Goal: Task Accomplishment & Management: Manage account settings

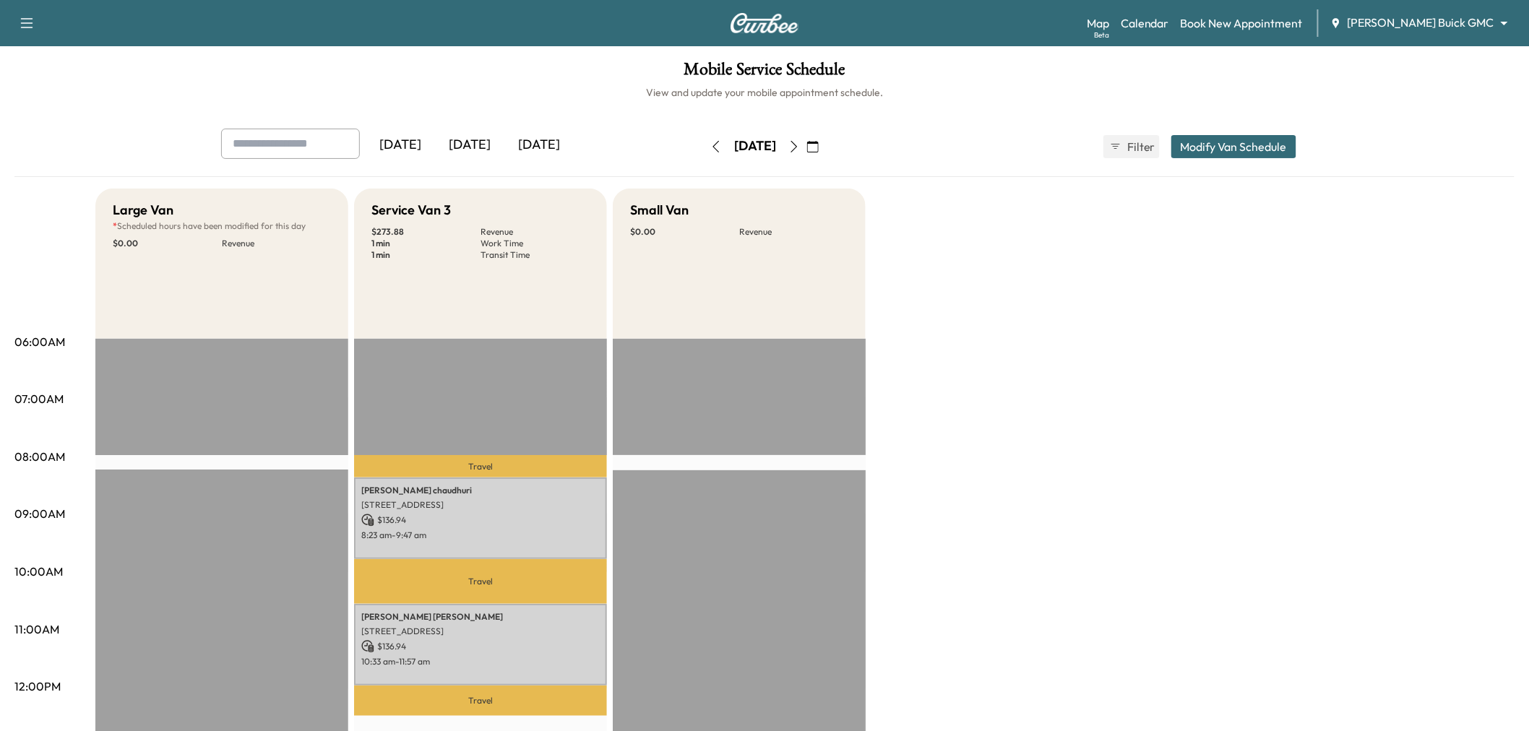
click at [704, 141] on button "button" at bounding box center [716, 146] width 25 height 23
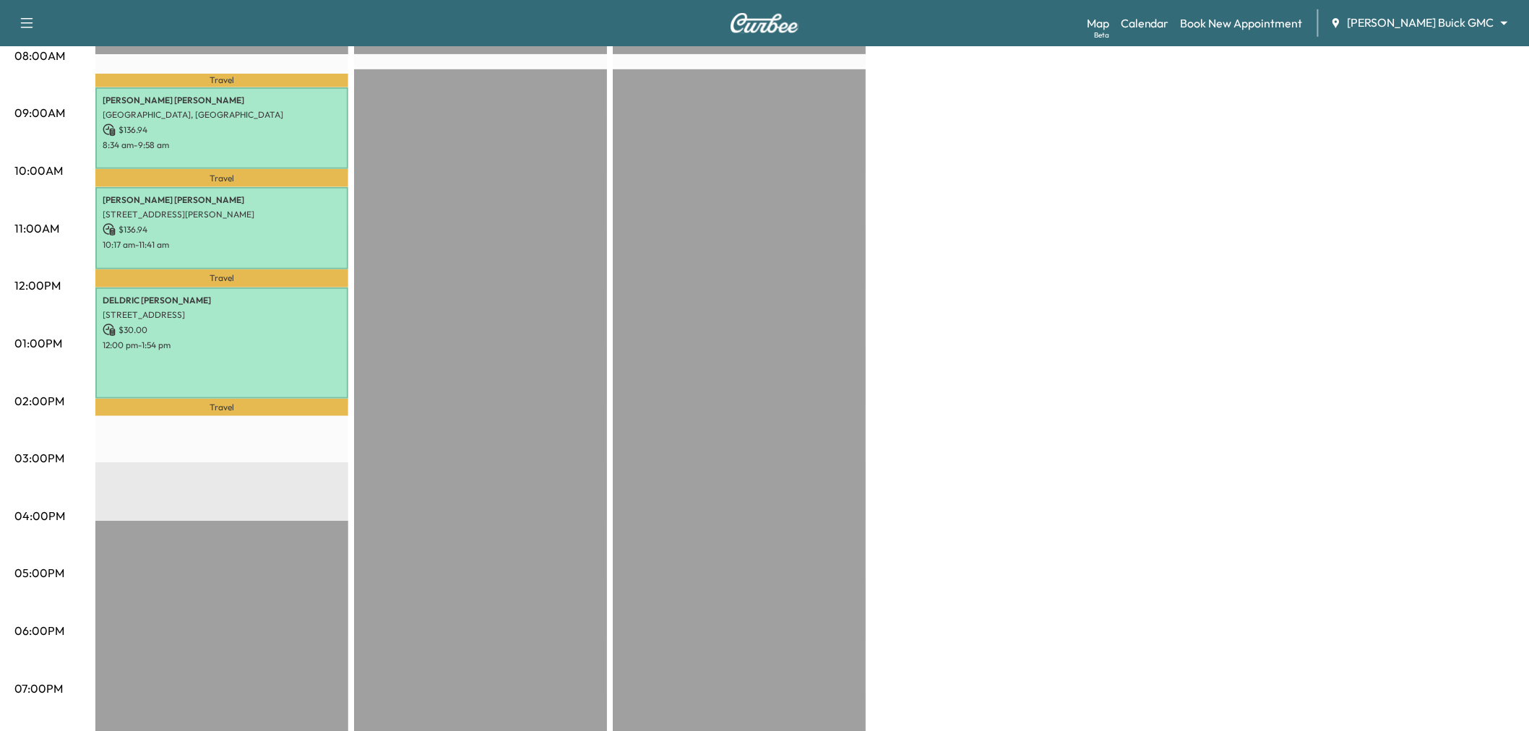
scroll to position [321, 0]
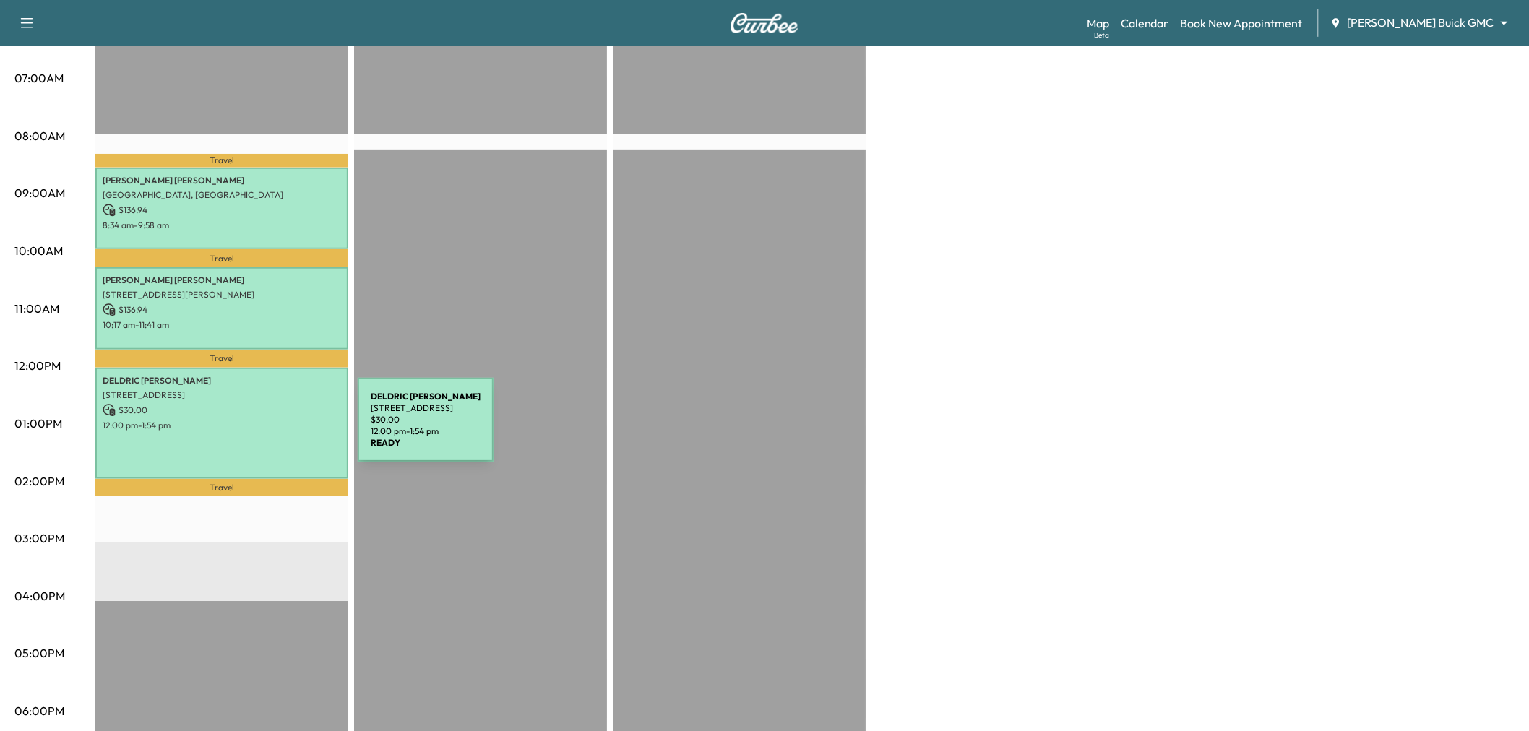
click at [249, 428] on div "DELDRIC WILLIAMS 13775 Blackwolf Run Trail, Frisco, TX 75035, USA $ 30.00 12:00…" at bounding box center [221, 423] width 253 height 111
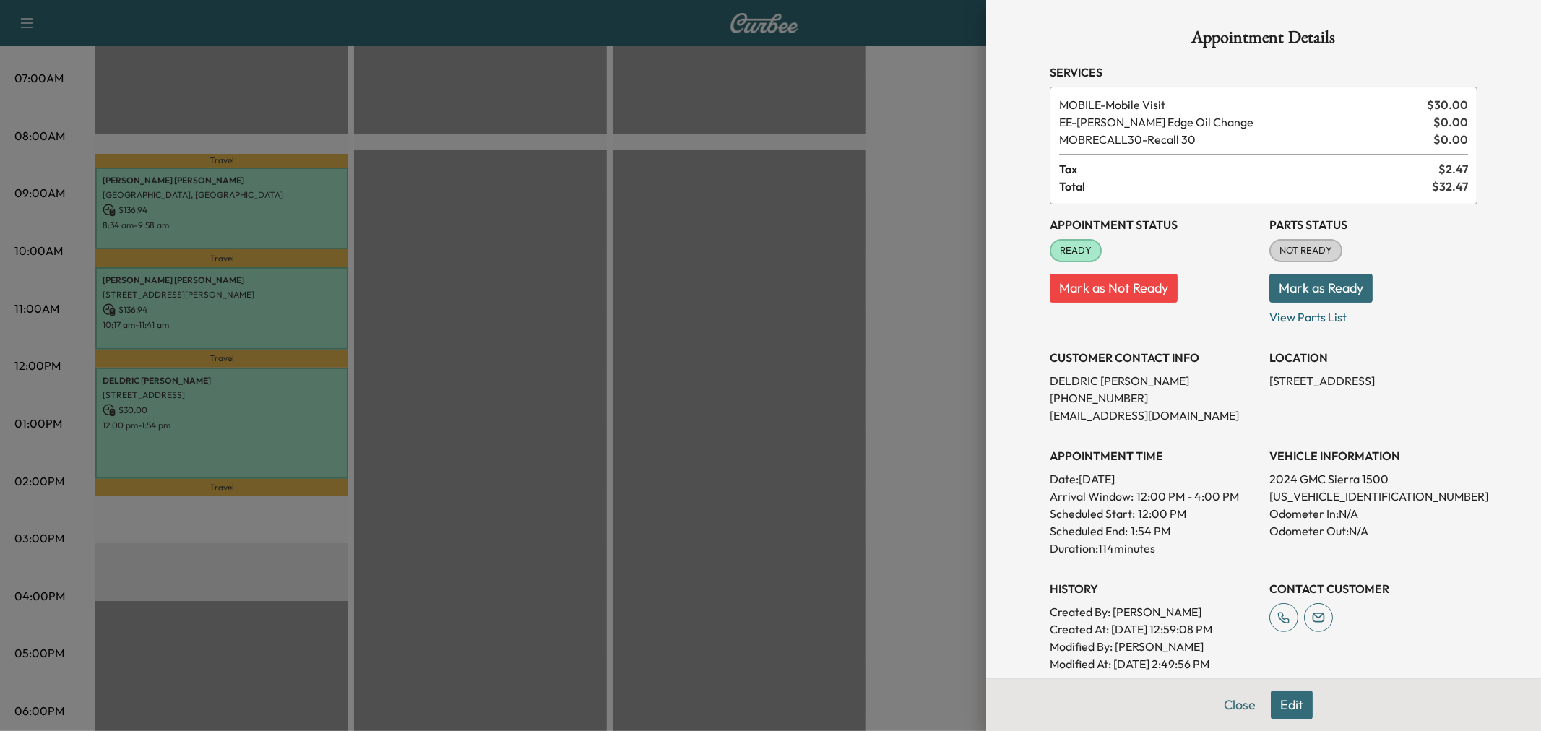
click at [594, 353] on div at bounding box center [770, 365] width 1541 height 731
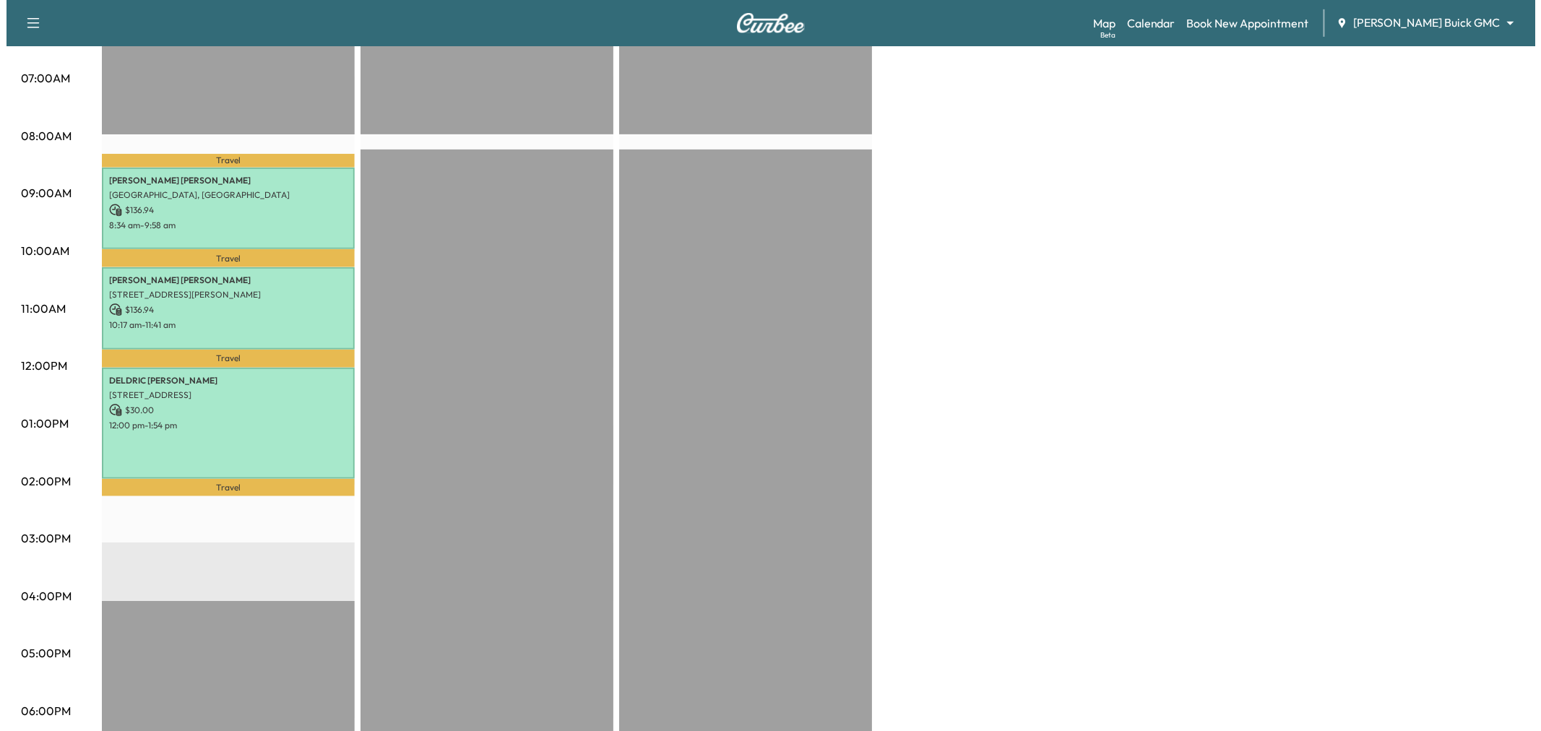
scroll to position [80, 0]
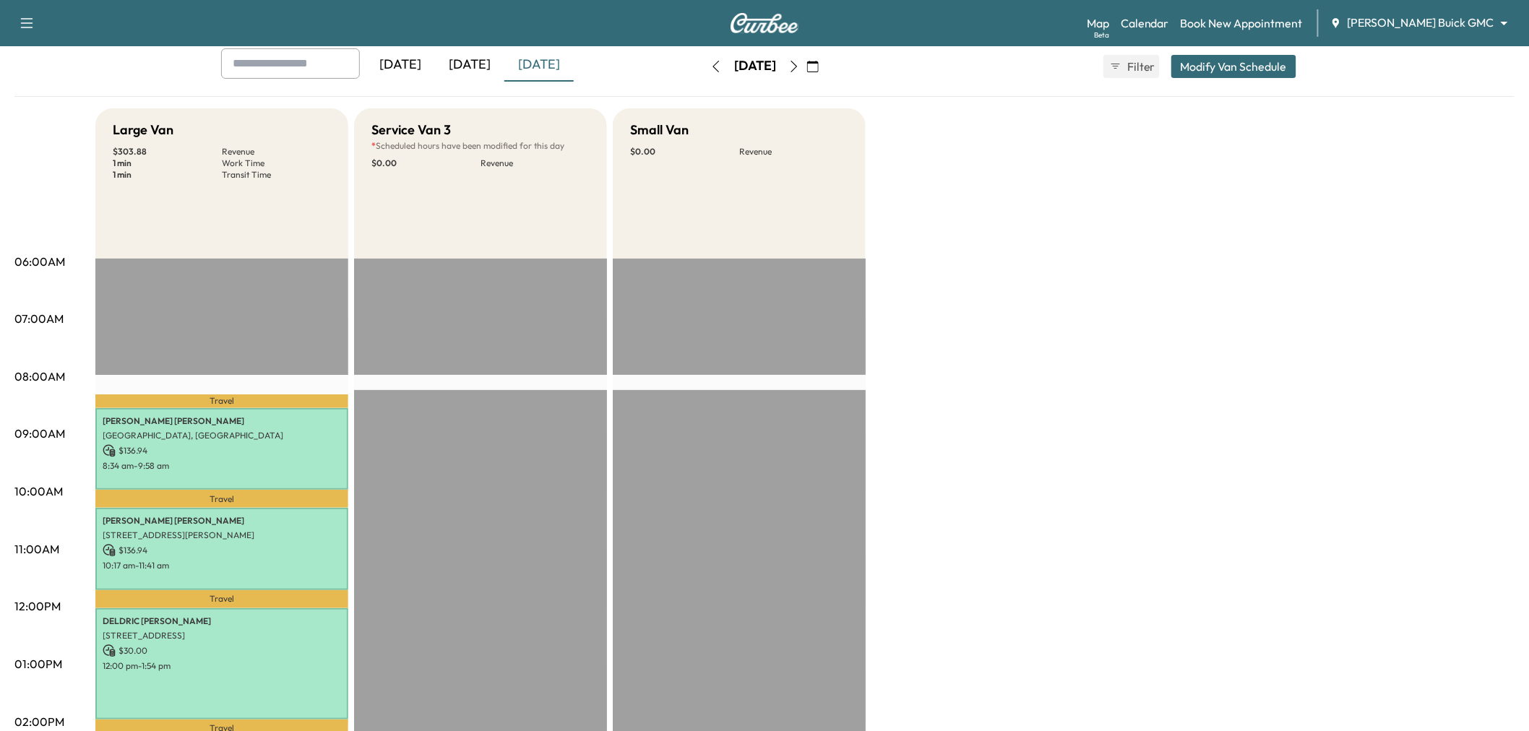
click at [1270, 66] on button "Modify Van Schedule" at bounding box center [1233, 66] width 125 height 23
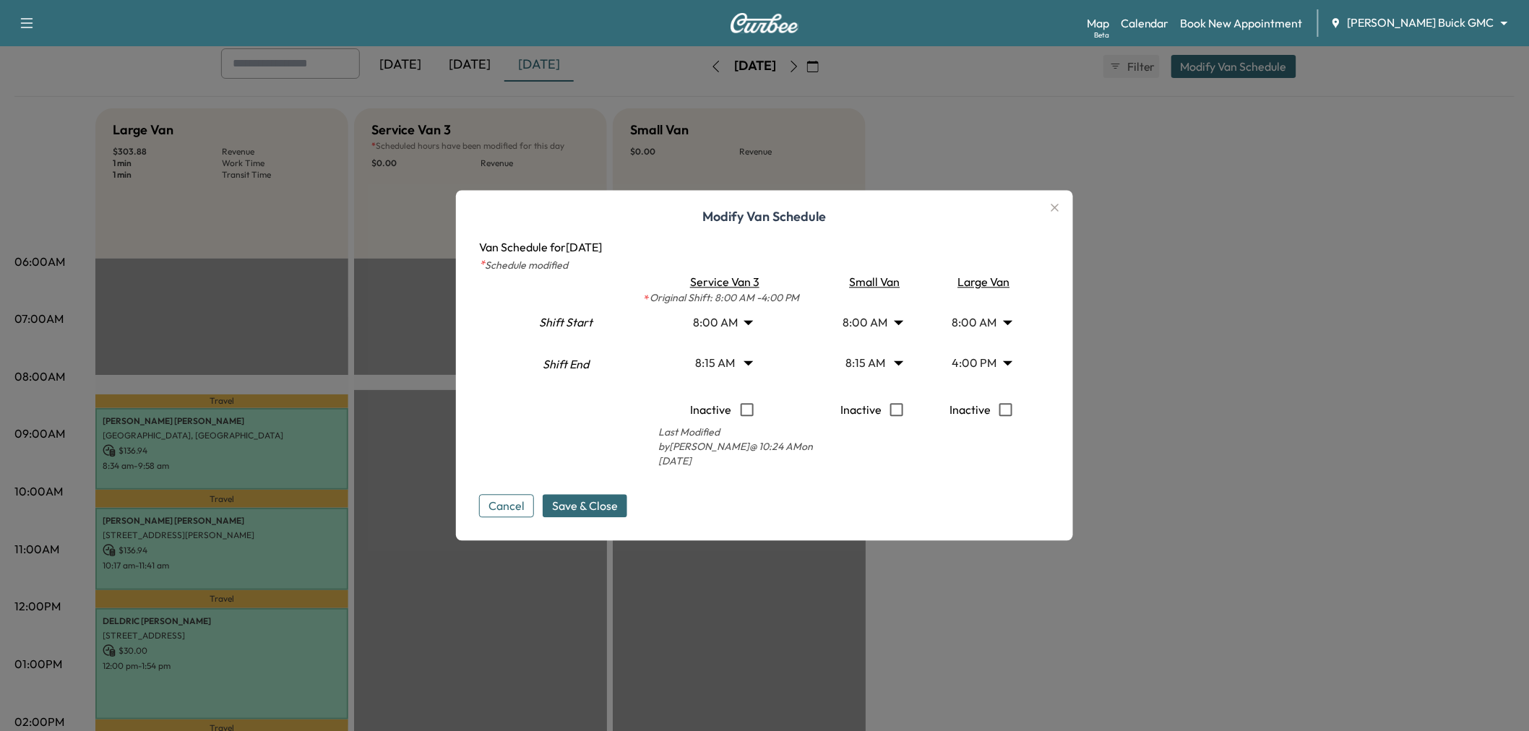
click at [967, 358] on body "Support Log Out Map Beta Calendar Book New Appointment Ewing Buick GMC ********…" at bounding box center [764, 285] width 1529 height 731
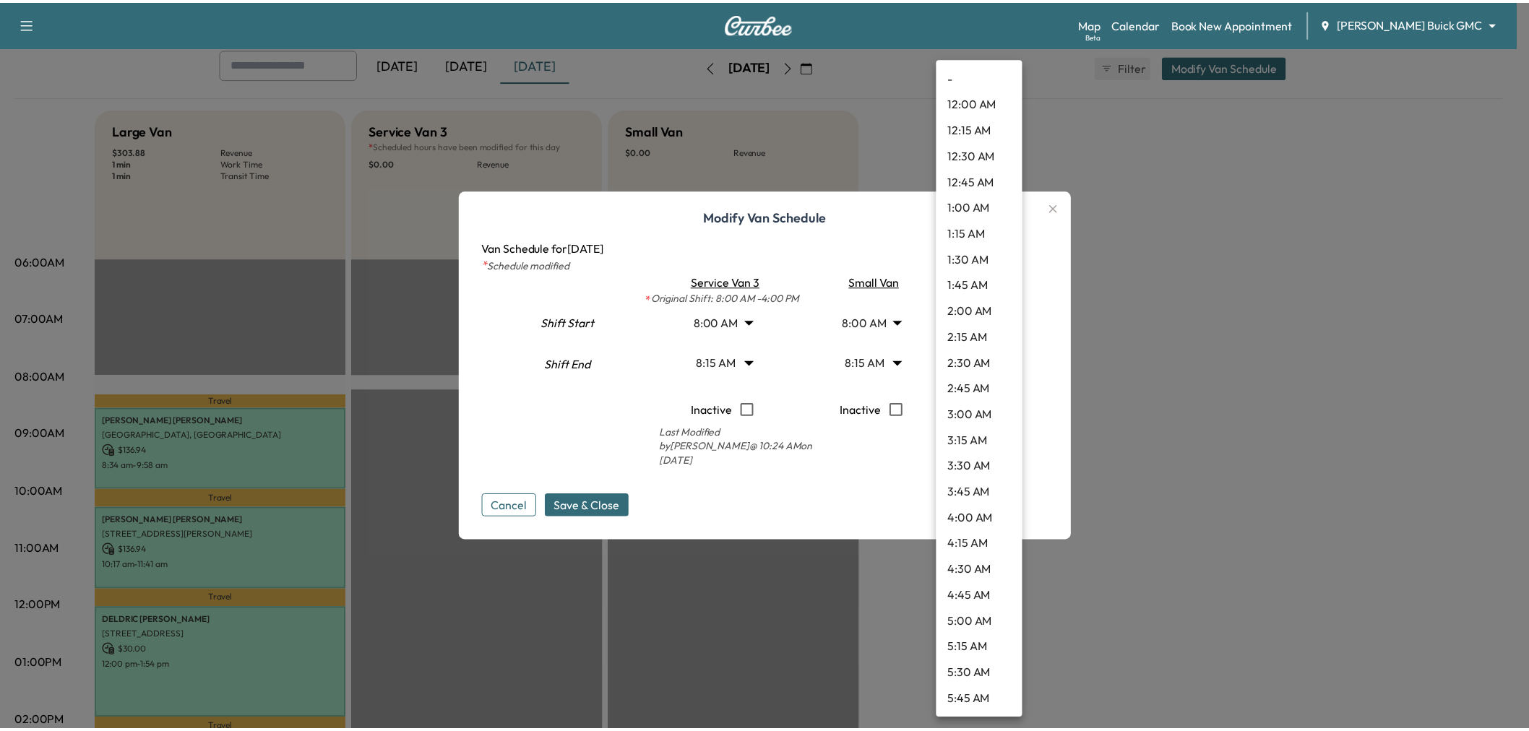
scroll to position [1377, 0]
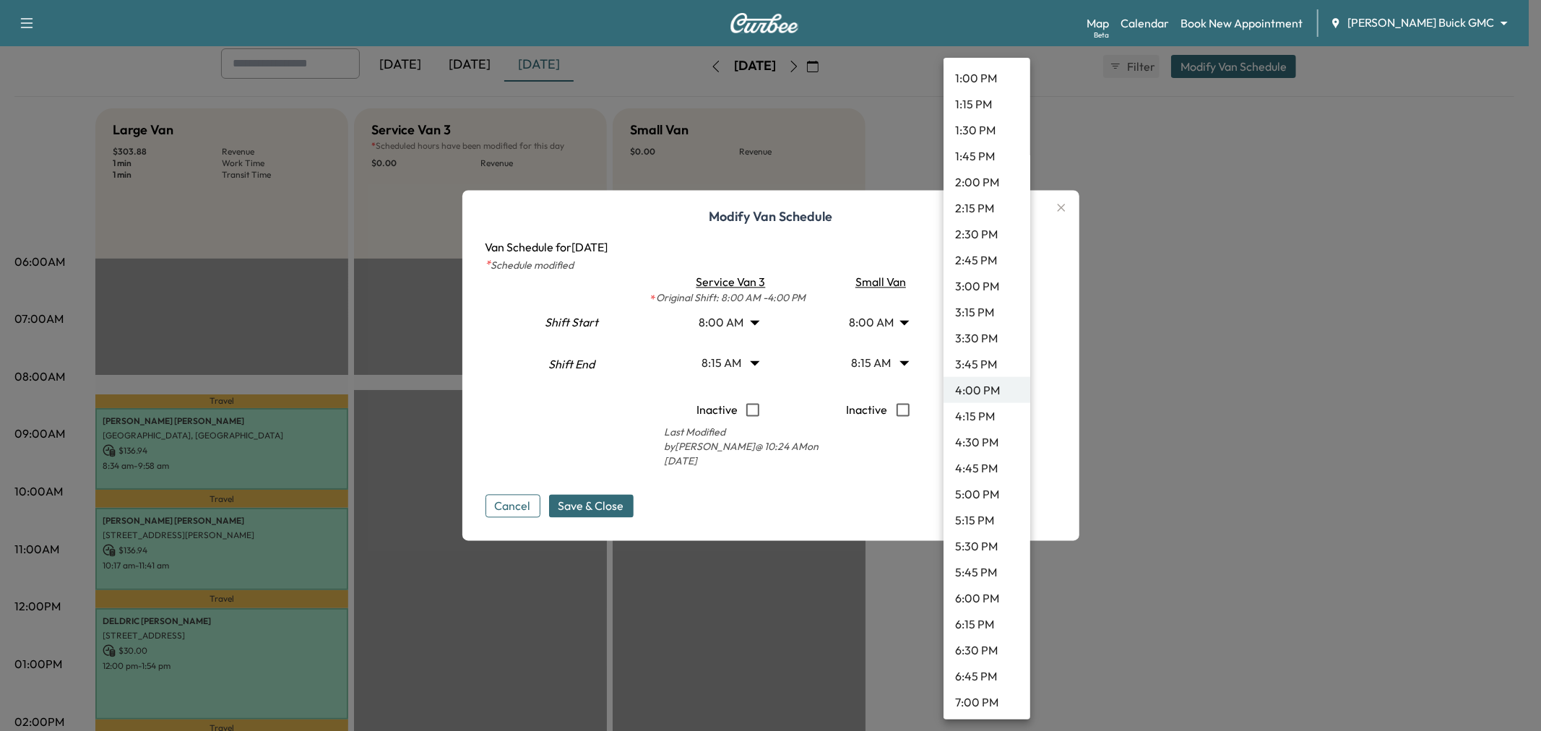
click at [976, 434] on li "4:30 PM" at bounding box center [987, 442] width 87 height 26
type input "****"
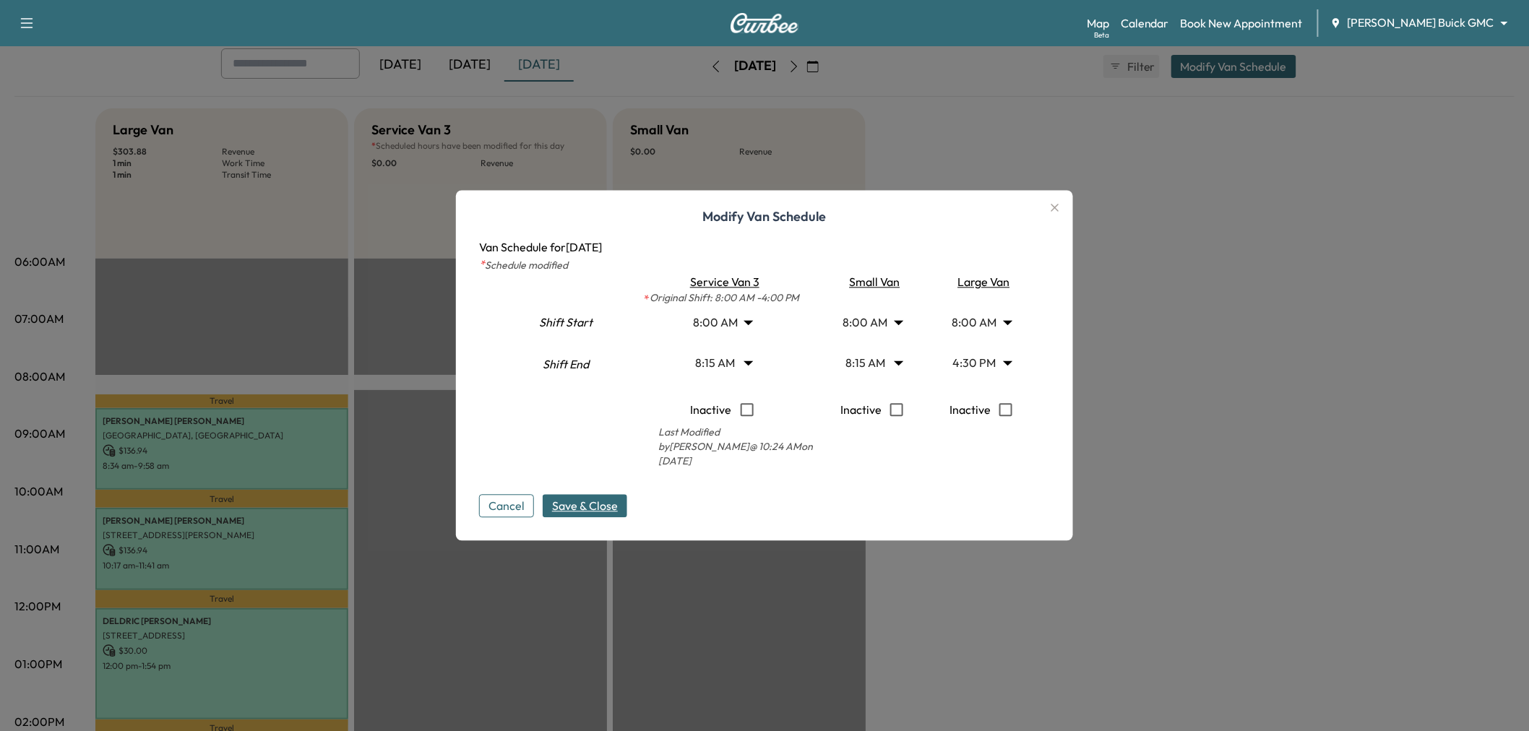
click at [615, 507] on span "Save & Close" at bounding box center [585, 506] width 66 height 17
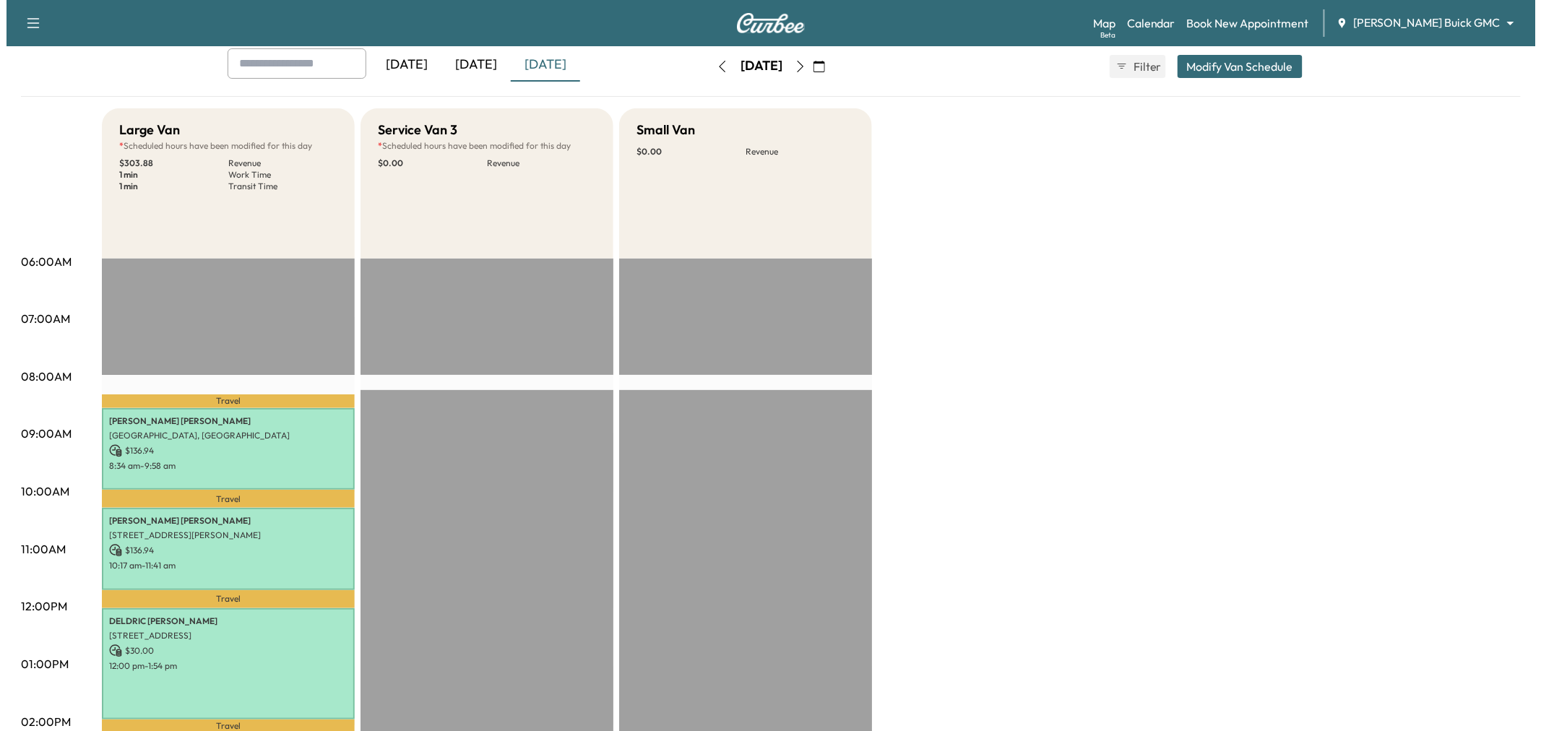
scroll to position [401, 0]
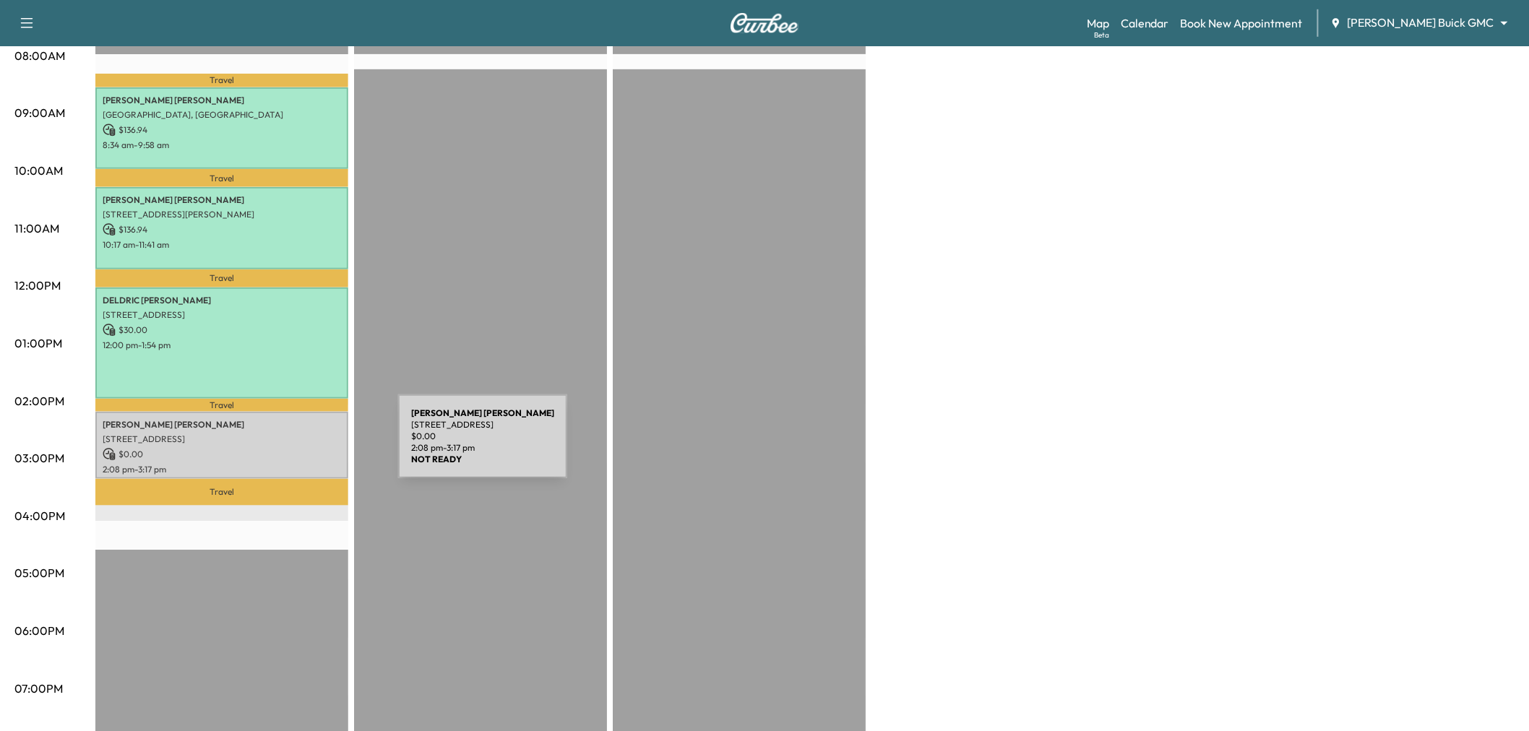
click at [289, 448] on p "$ 0.00" at bounding box center [222, 454] width 238 height 13
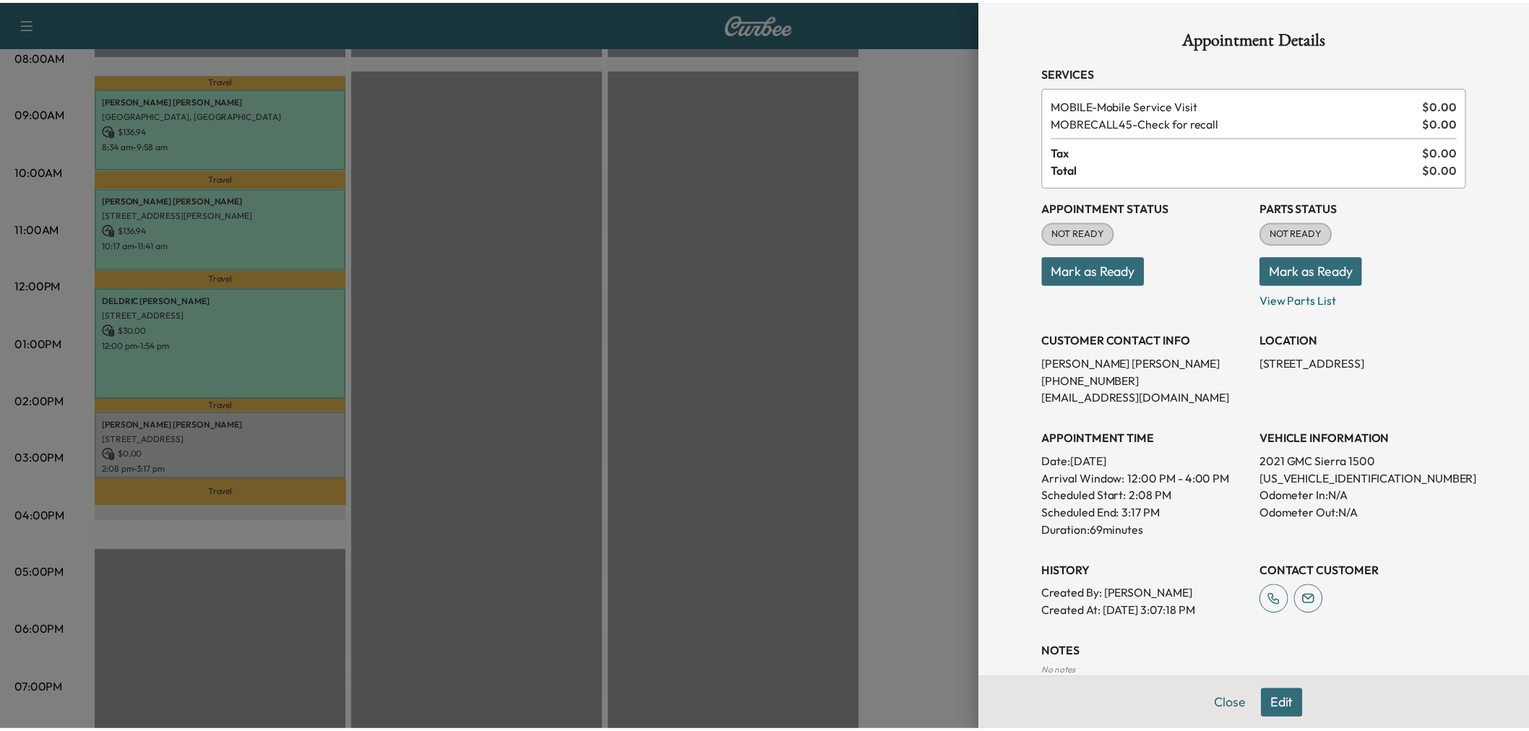
scroll to position [80, 0]
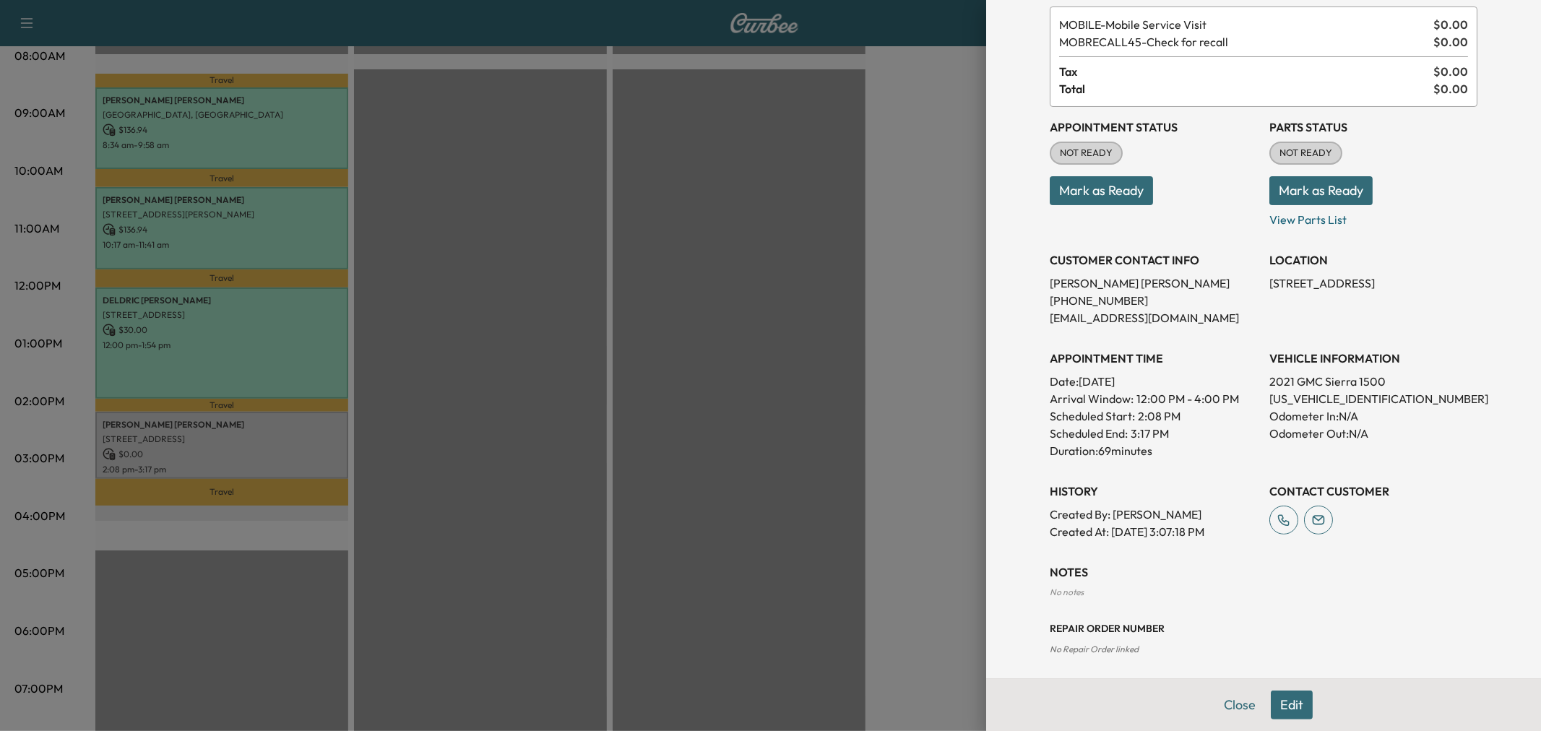
click at [786, 296] on div at bounding box center [770, 365] width 1541 height 731
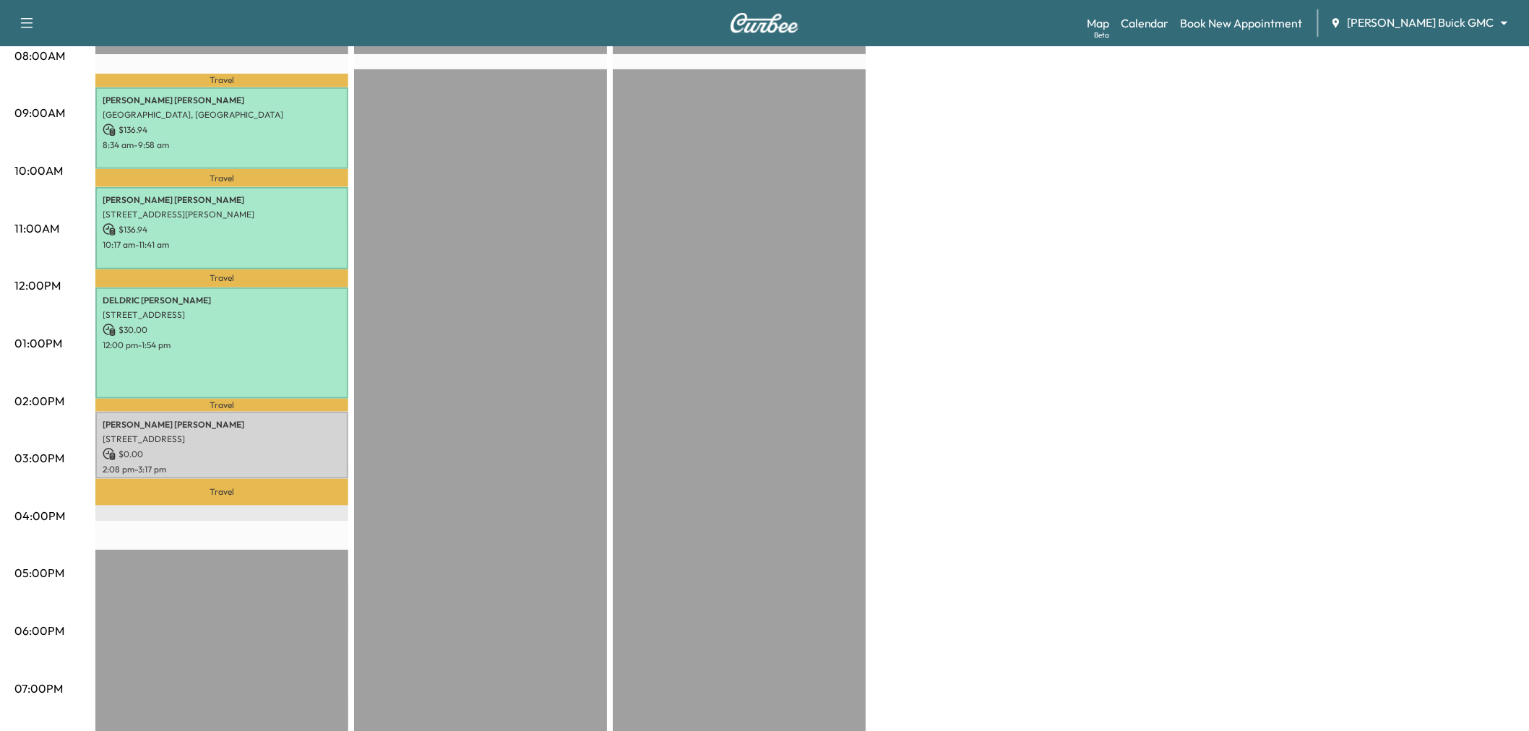
click at [419, 420] on div "EST Start" at bounding box center [480, 404] width 253 height 933
click at [418, 422] on div "EST Start" at bounding box center [480, 404] width 253 height 933
click at [427, 422] on div "EST Start" at bounding box center [480, 404] width 253 height 933
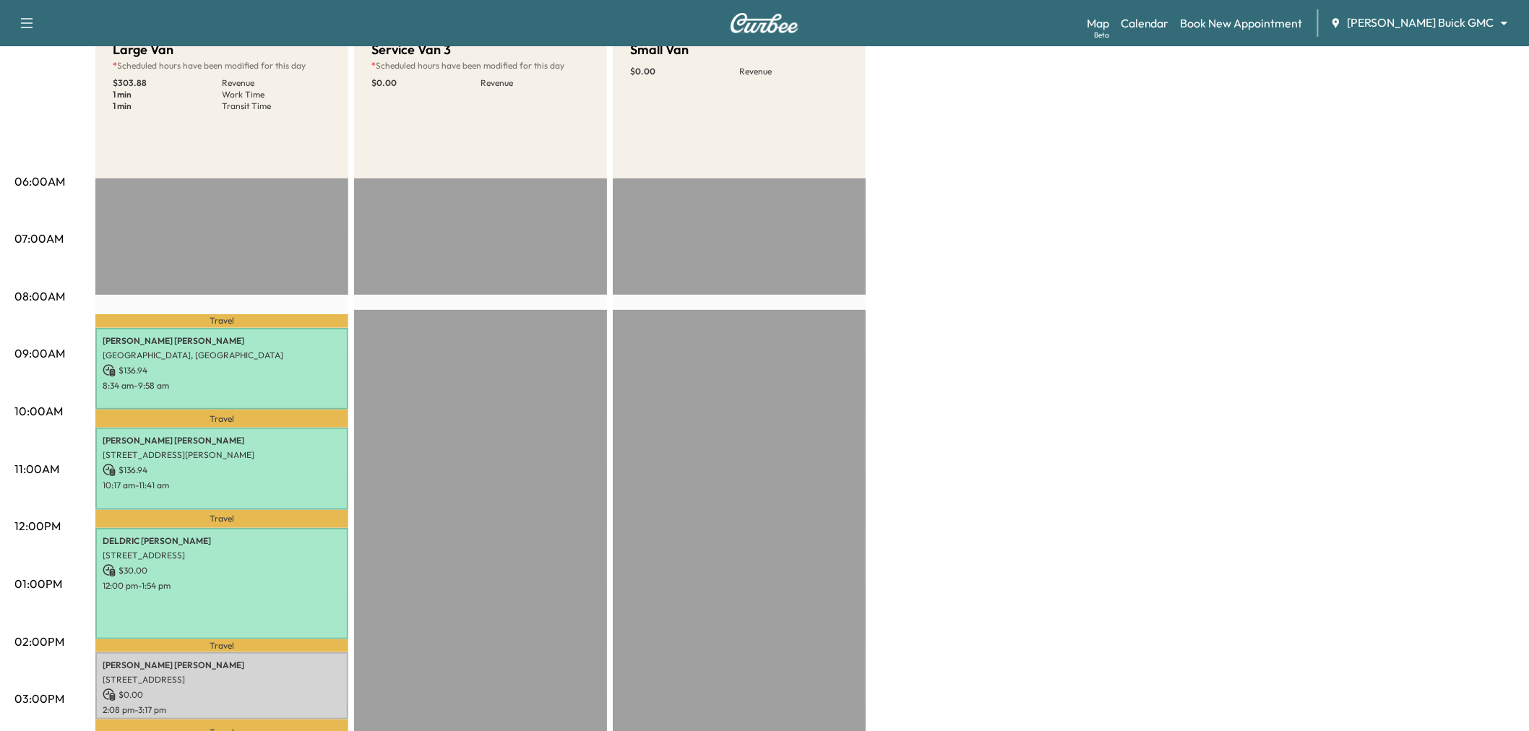
scroll to position [0, 0]
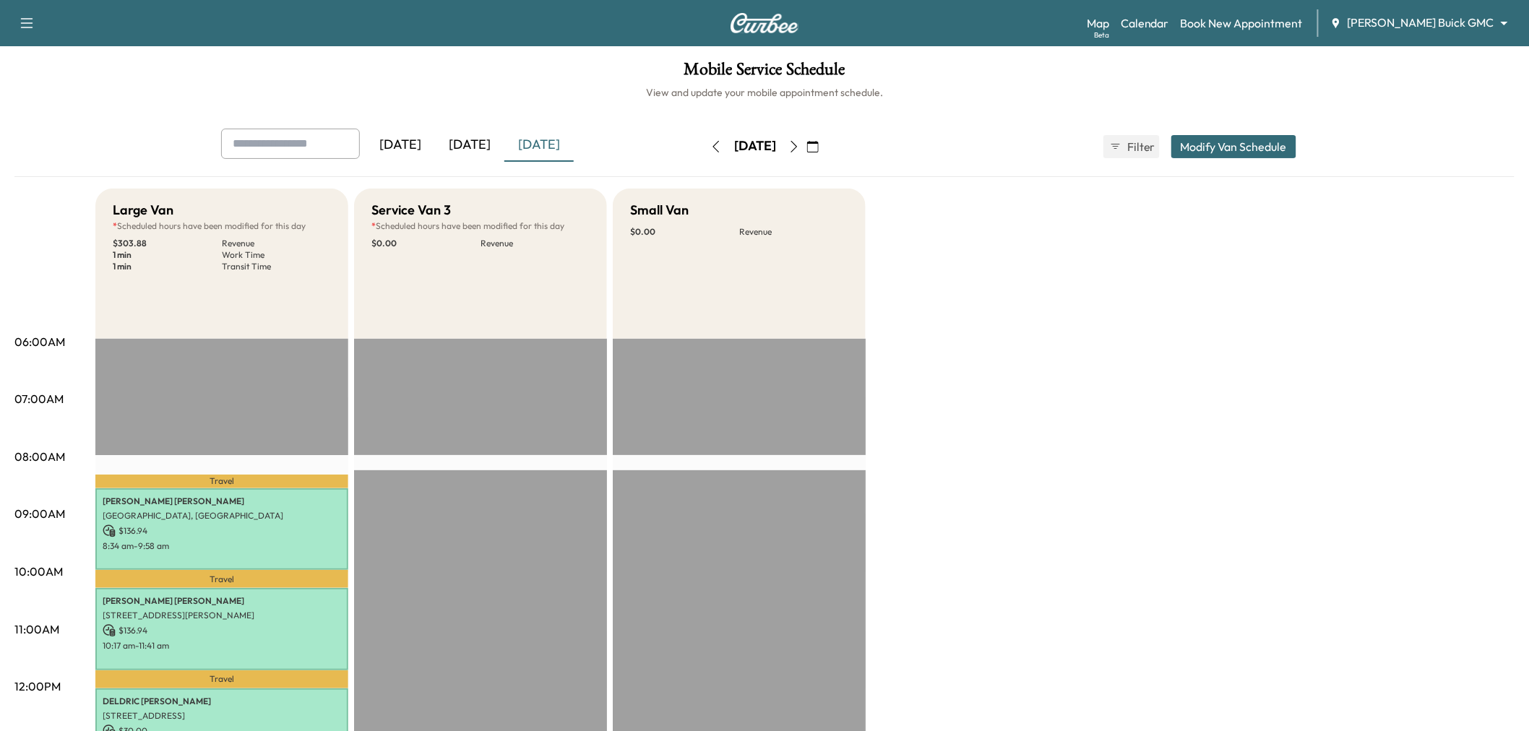
click at [800, 144] on icon "button" at bounding box center [794, 147] width 12 height 12
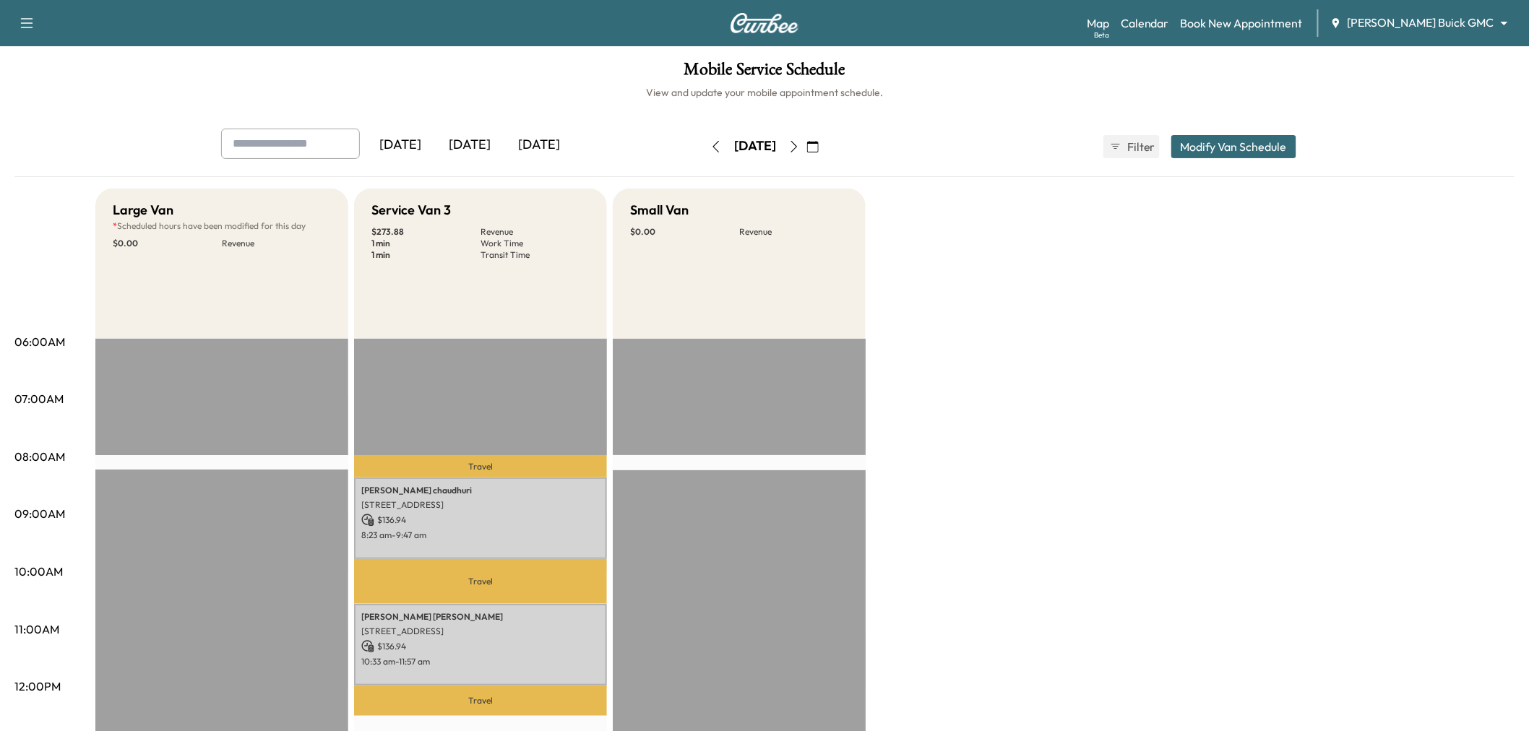
click at [710, 146] on icon "button" at bounding box center [716, 147] width 12 height 12
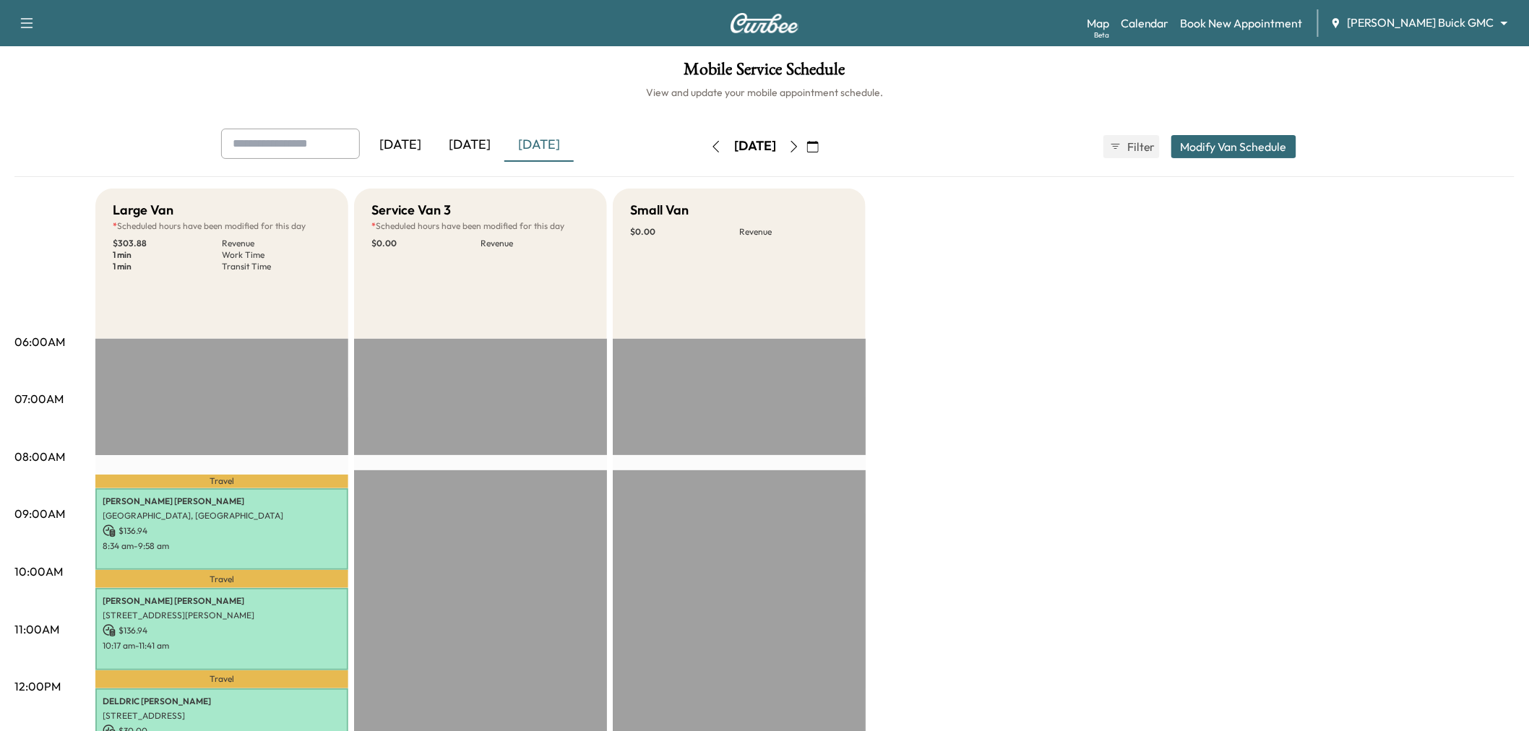
scroll to position [481, 0]
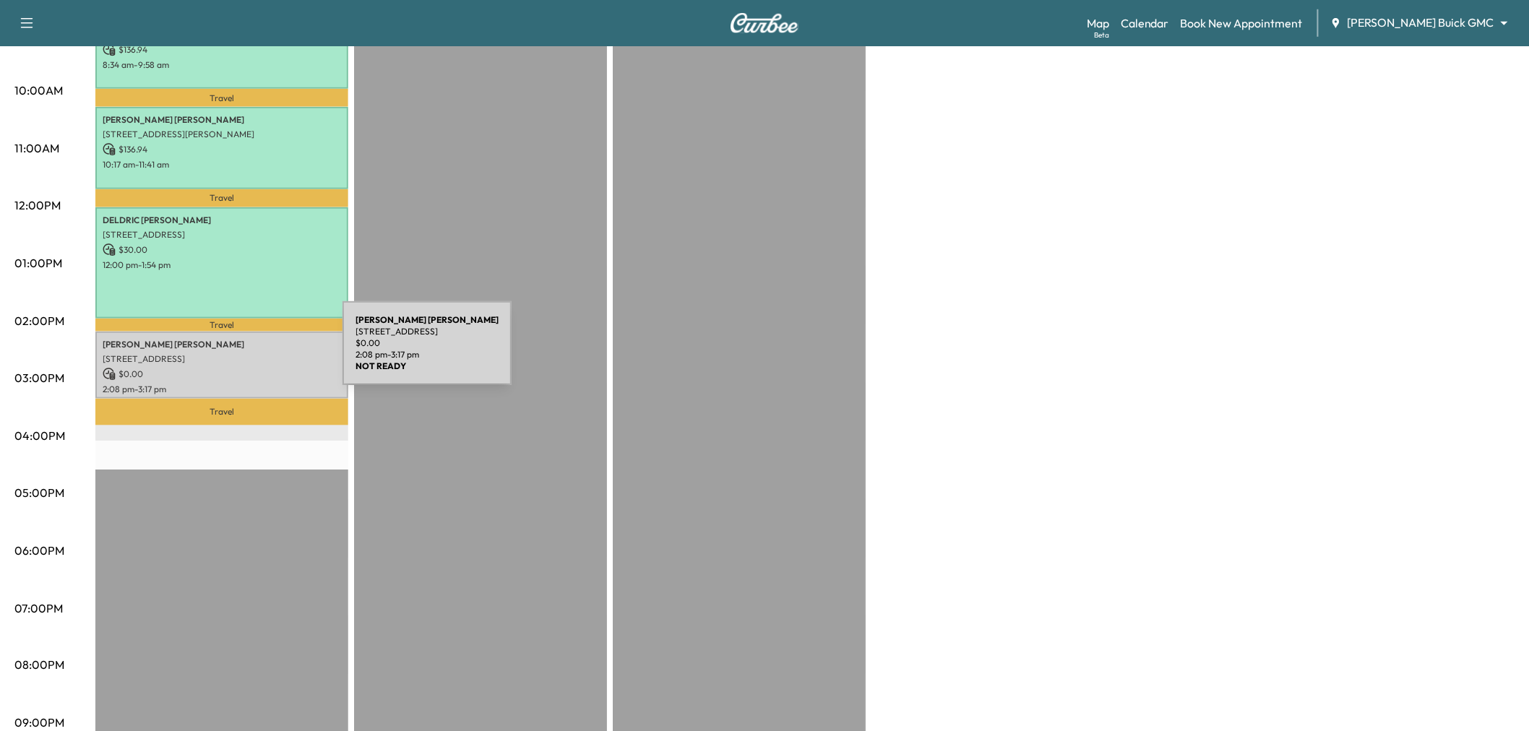
click at [262, 358] on div "Matthew Boswell 3844 Preston Hills Cir, Celina, TX 75009, USA $ 0.00 2:08 pm - …" at bounding box center [221, 365] width 253 height 67
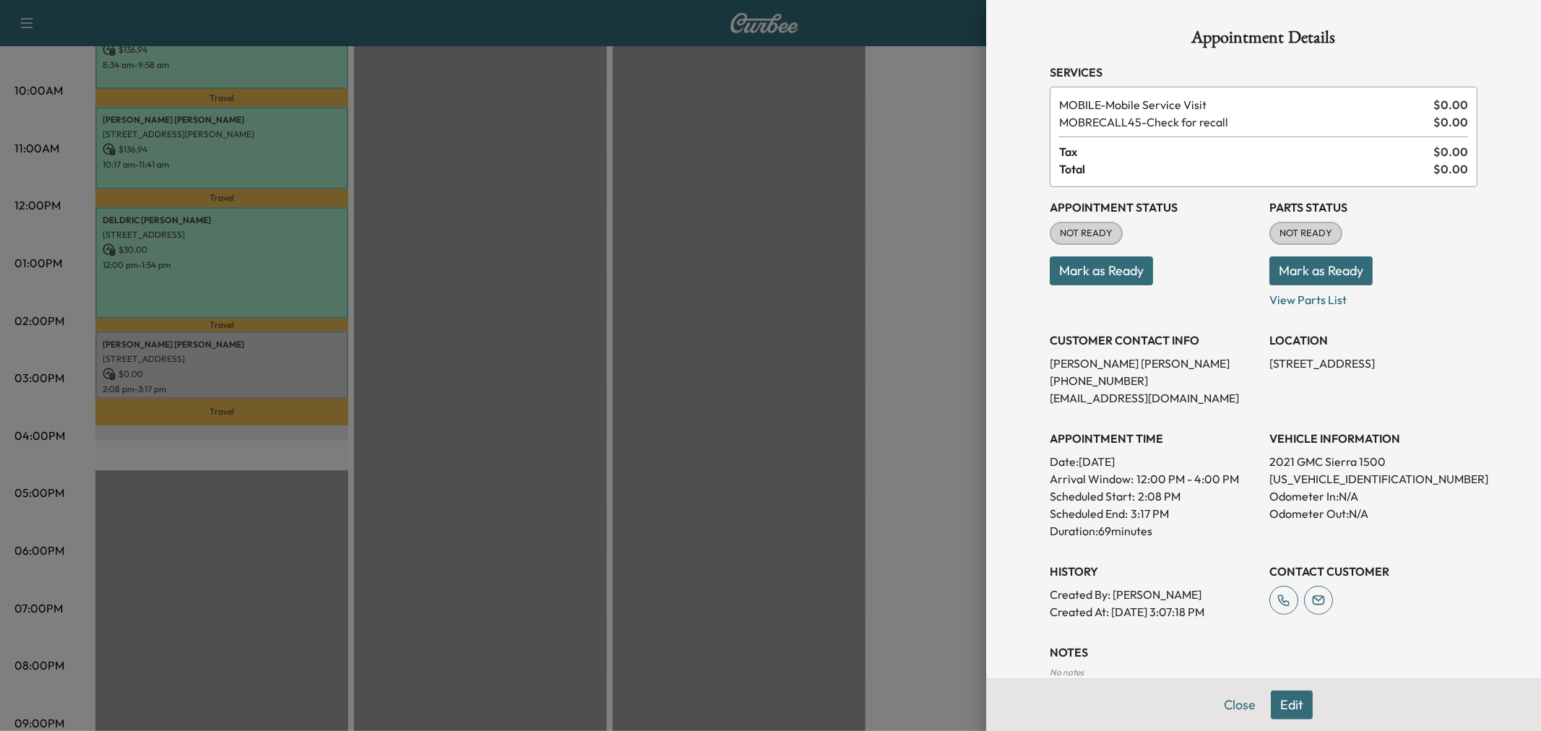
click at [501, 298] on div at bounding box center [770, 365] width 1541 height 731
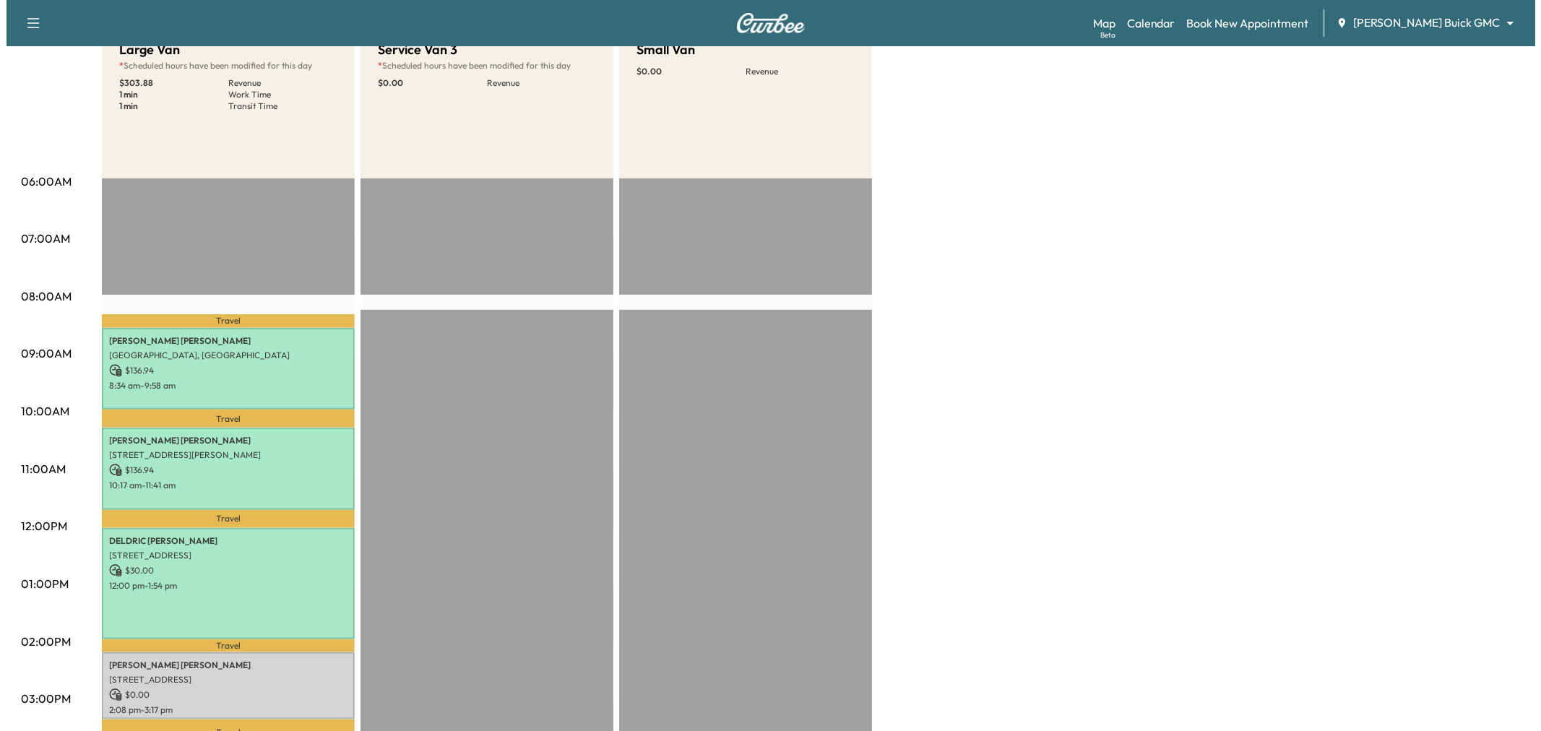
scroll to position [0, 0]
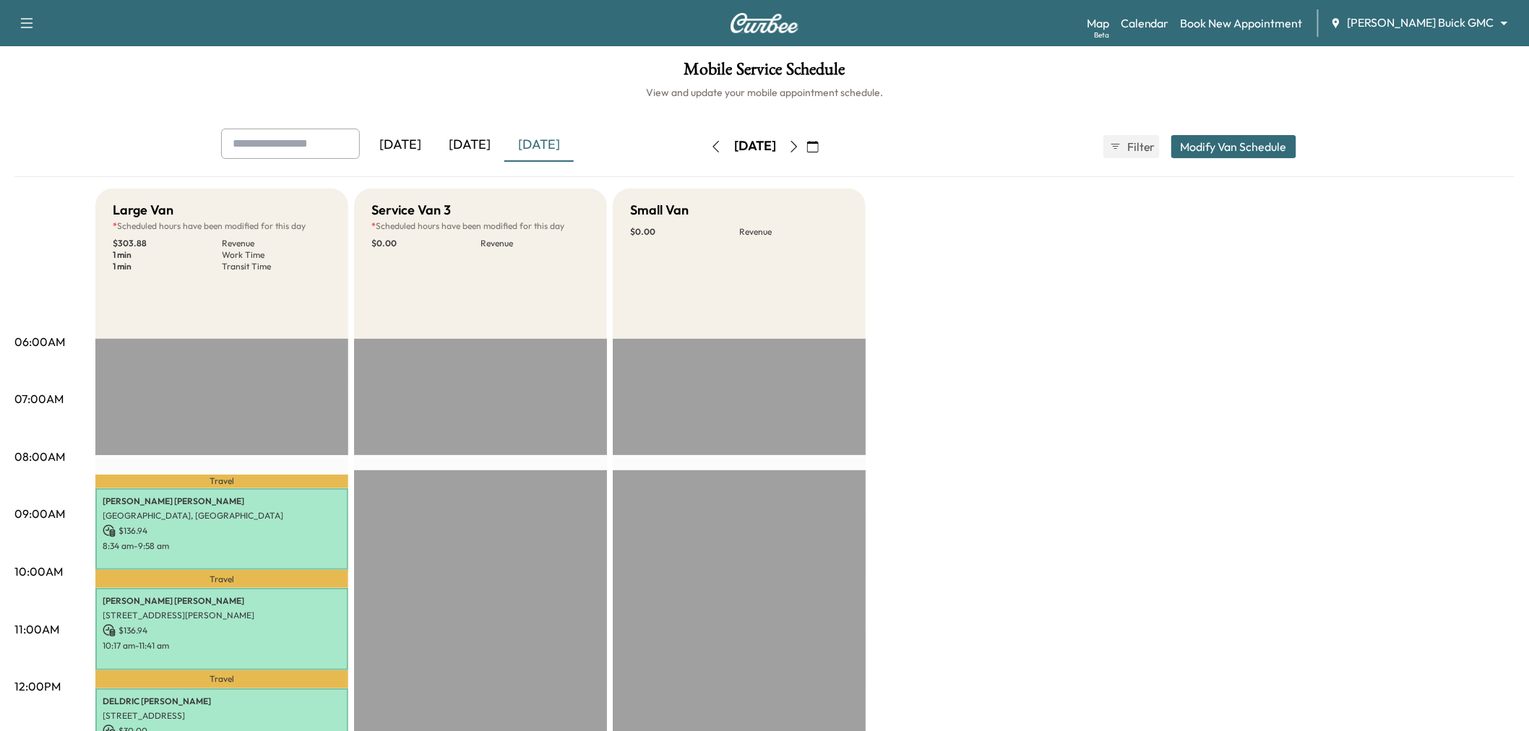
click at [1202, 145] on button "Modify Van Schedule" at bounding box center [1233, 146] width 125 height 23
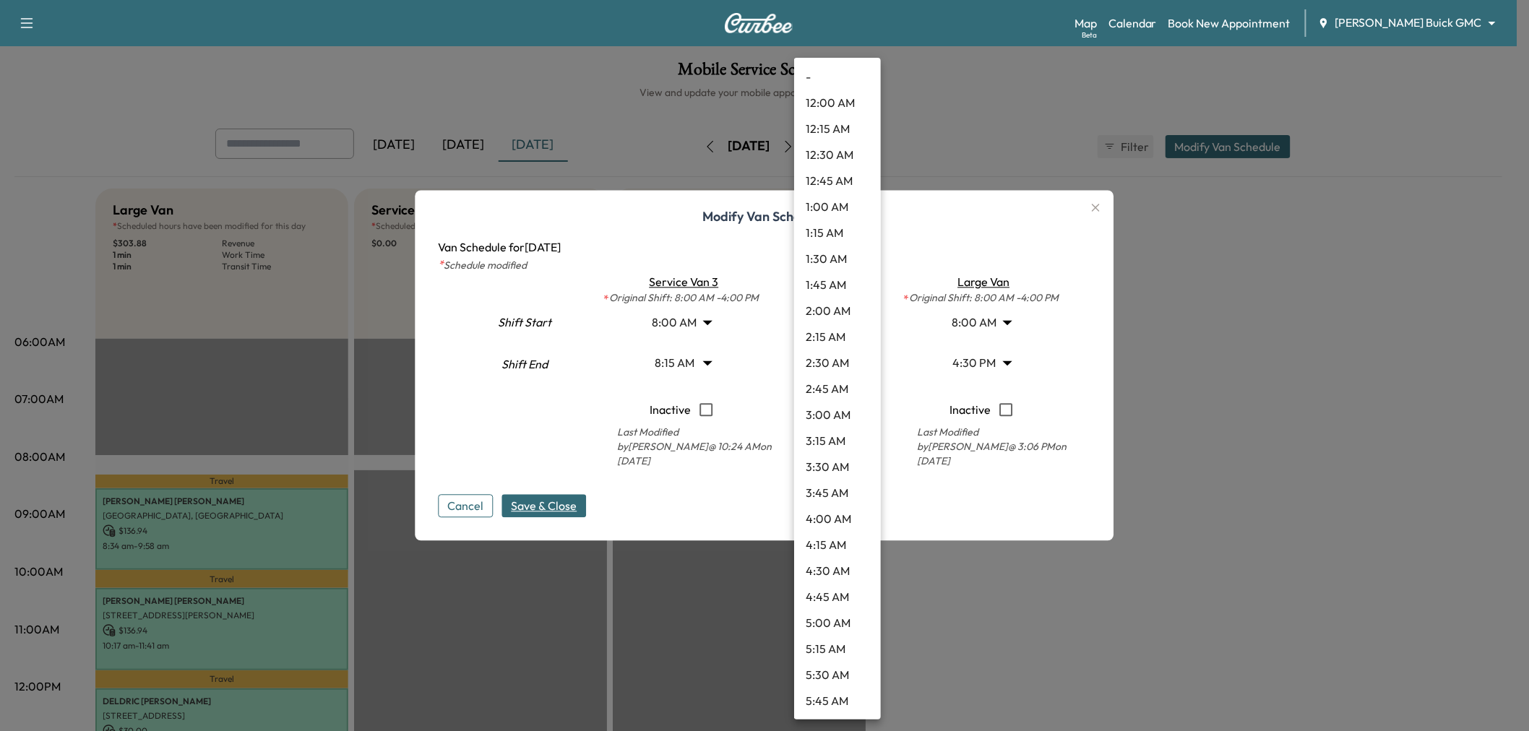
click at [840, 319] on body "Support Log Out Map Beta Calendar Book New Appointment Ewing Buick GMC ********…" at bounding box center [764, 365] width 1529 height 731
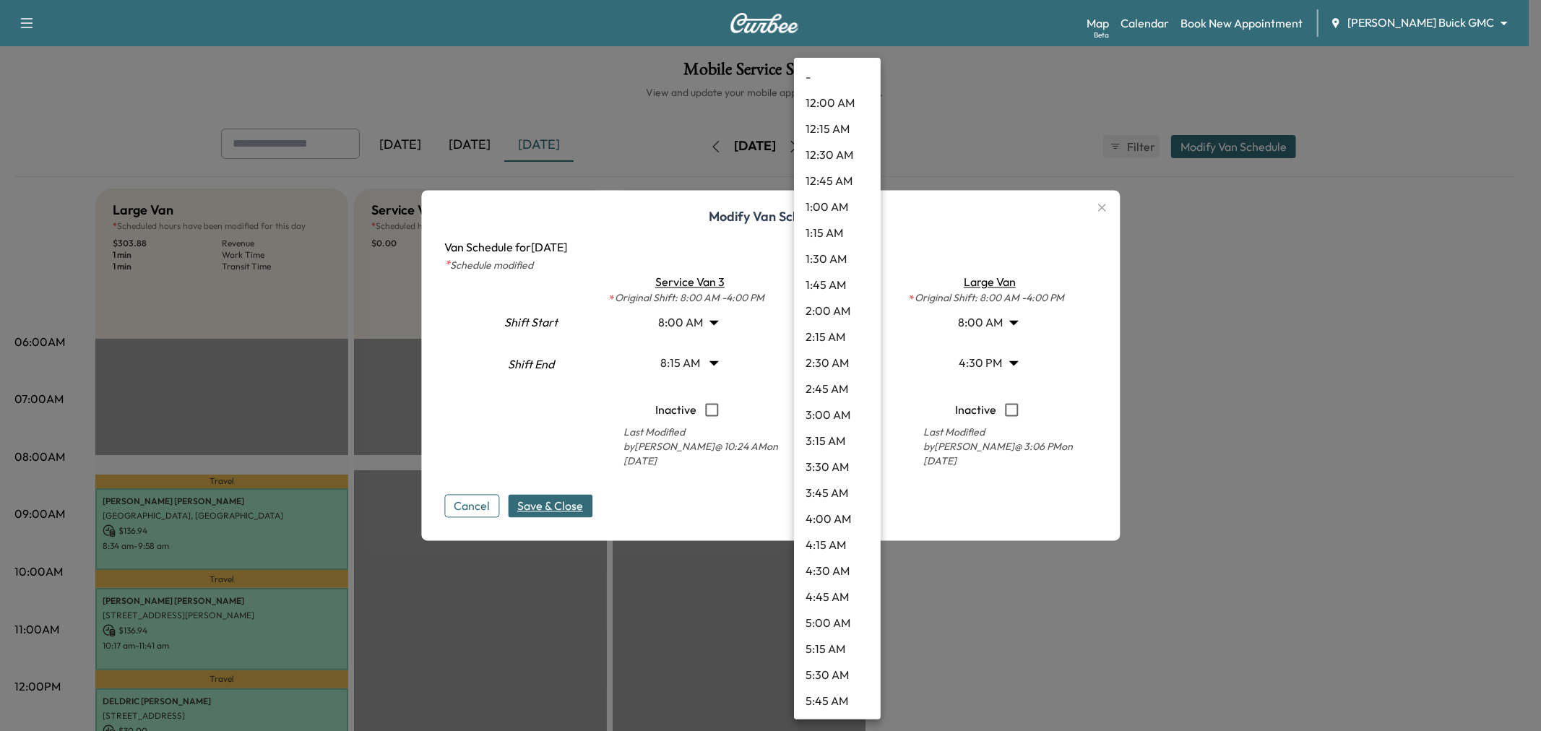
scroll to position [545, 0]
click at [913, 489] on div at bounding box center [770, 365] width 1541 height 731
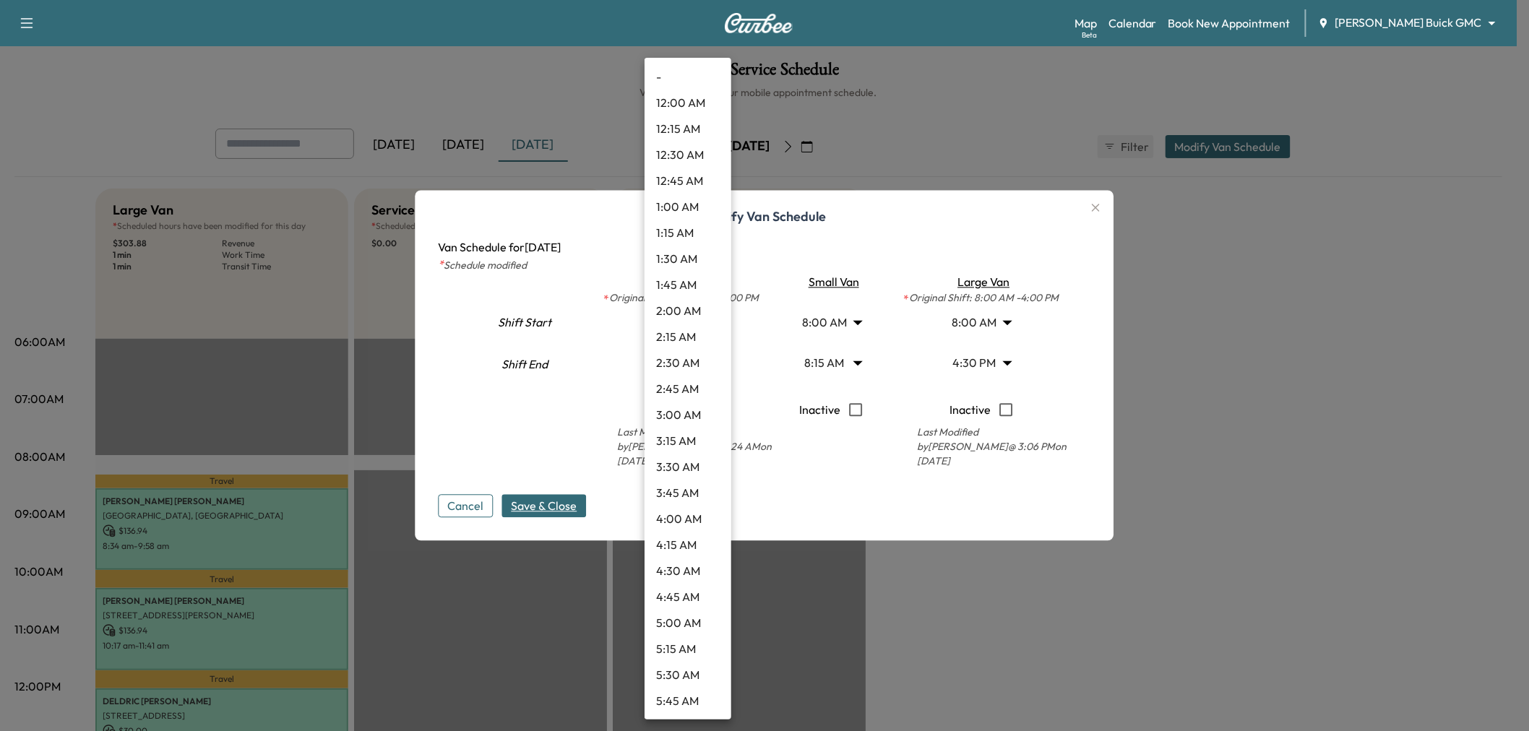
click at [691, 322] on body "Support Log Out Map Beta Calendar Book New Appointment Ewing Buick GMC ********…" at bounding box center [764, 365] width 1529 height 731
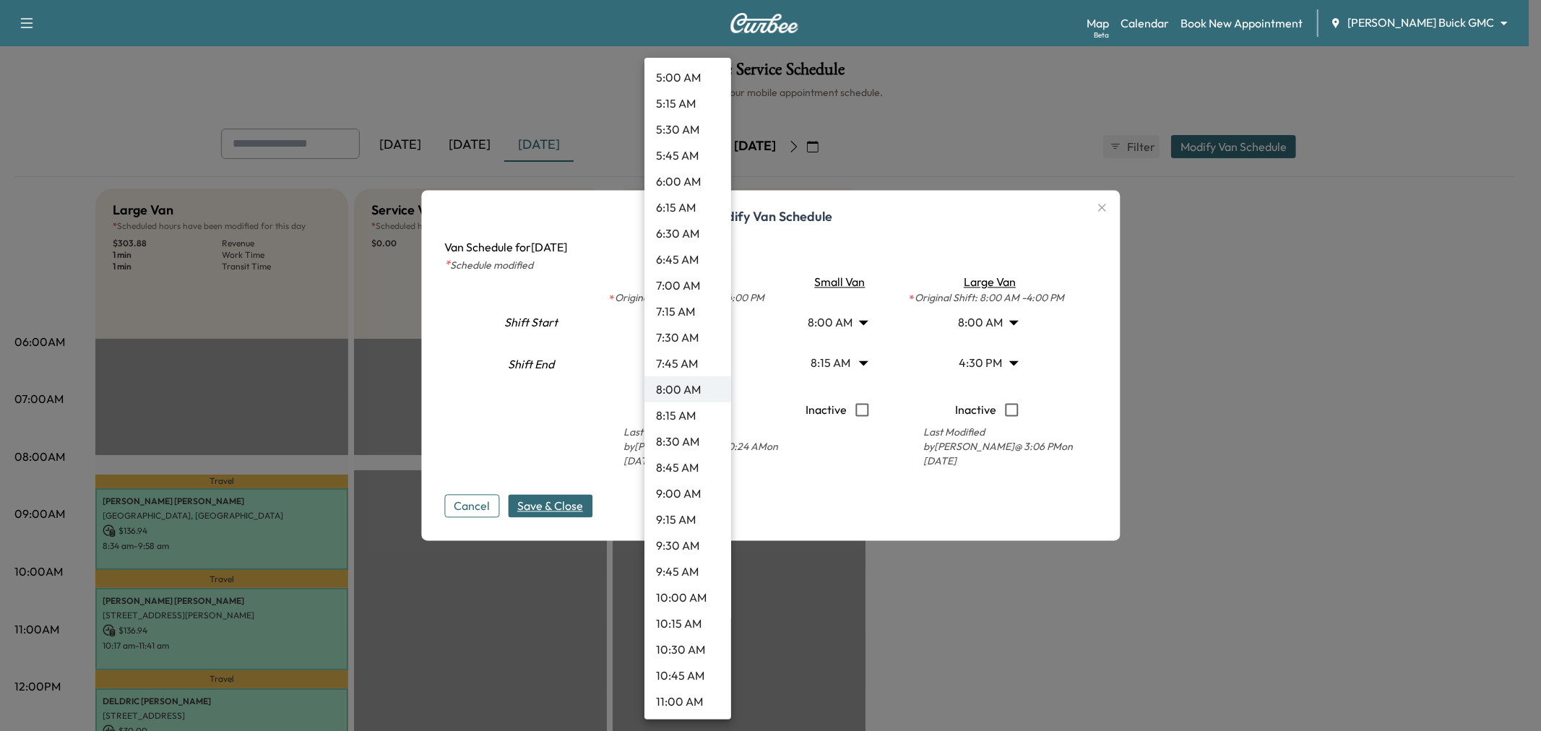
scroll to position [947, 0]
click at [695, 603] on li "2:00 PM" at bounding box center [687, 612] width 87 height 26
type input "**"
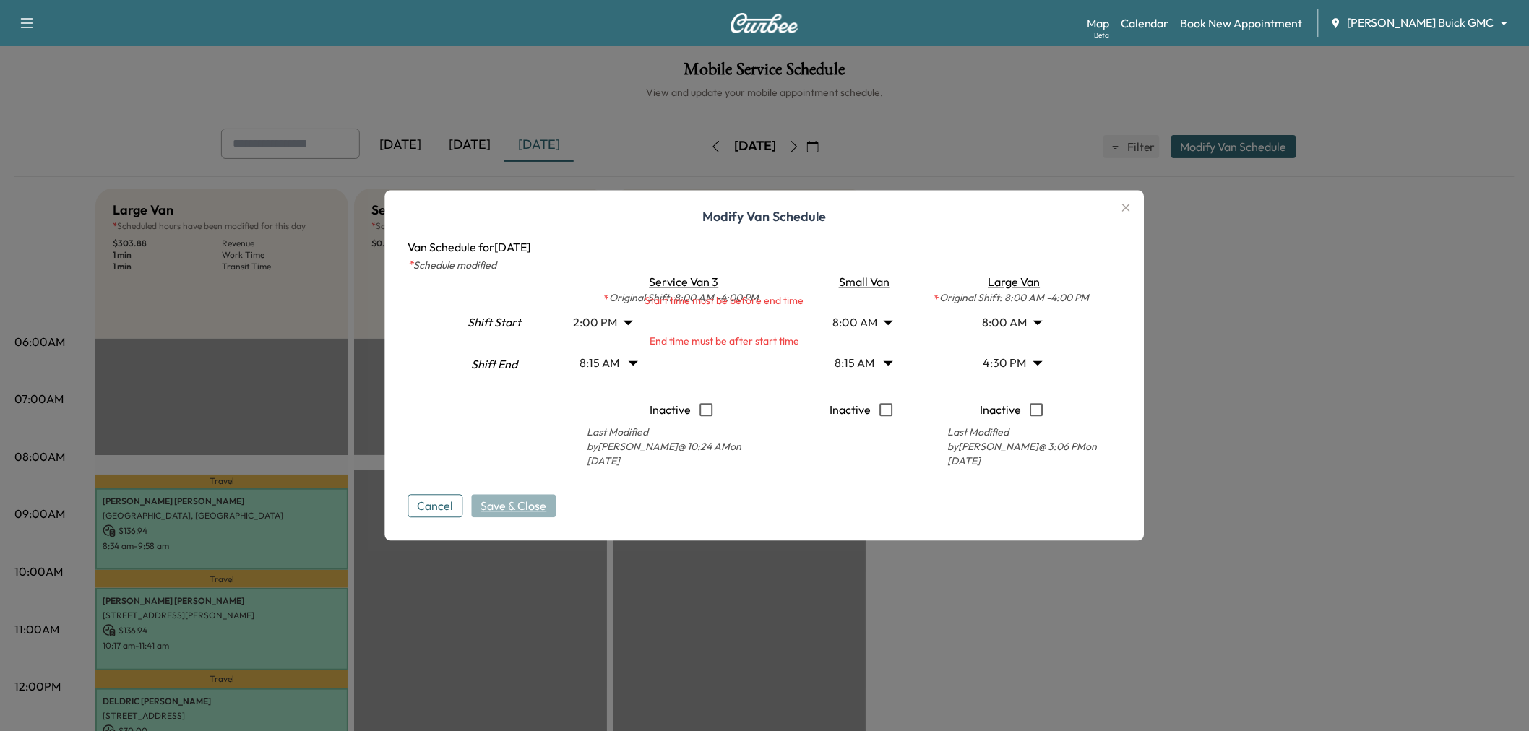
click at [634, 357] on body "Support Log Out Map Beta Calendar Book New Appointment Ewing Buick GMC ********…" at bounding box center [764, 365] width 1529 height 731
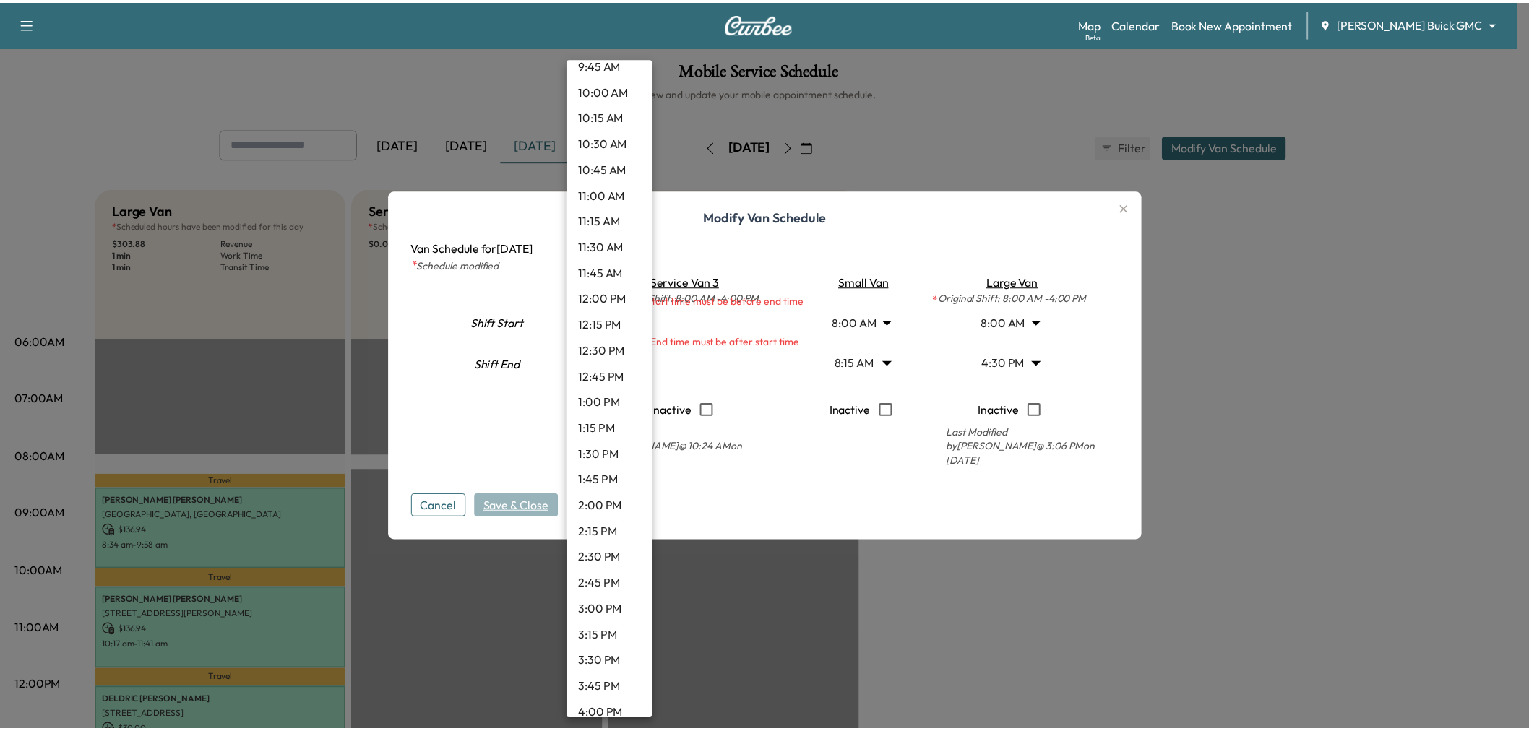
scroll to position [1133, 0]
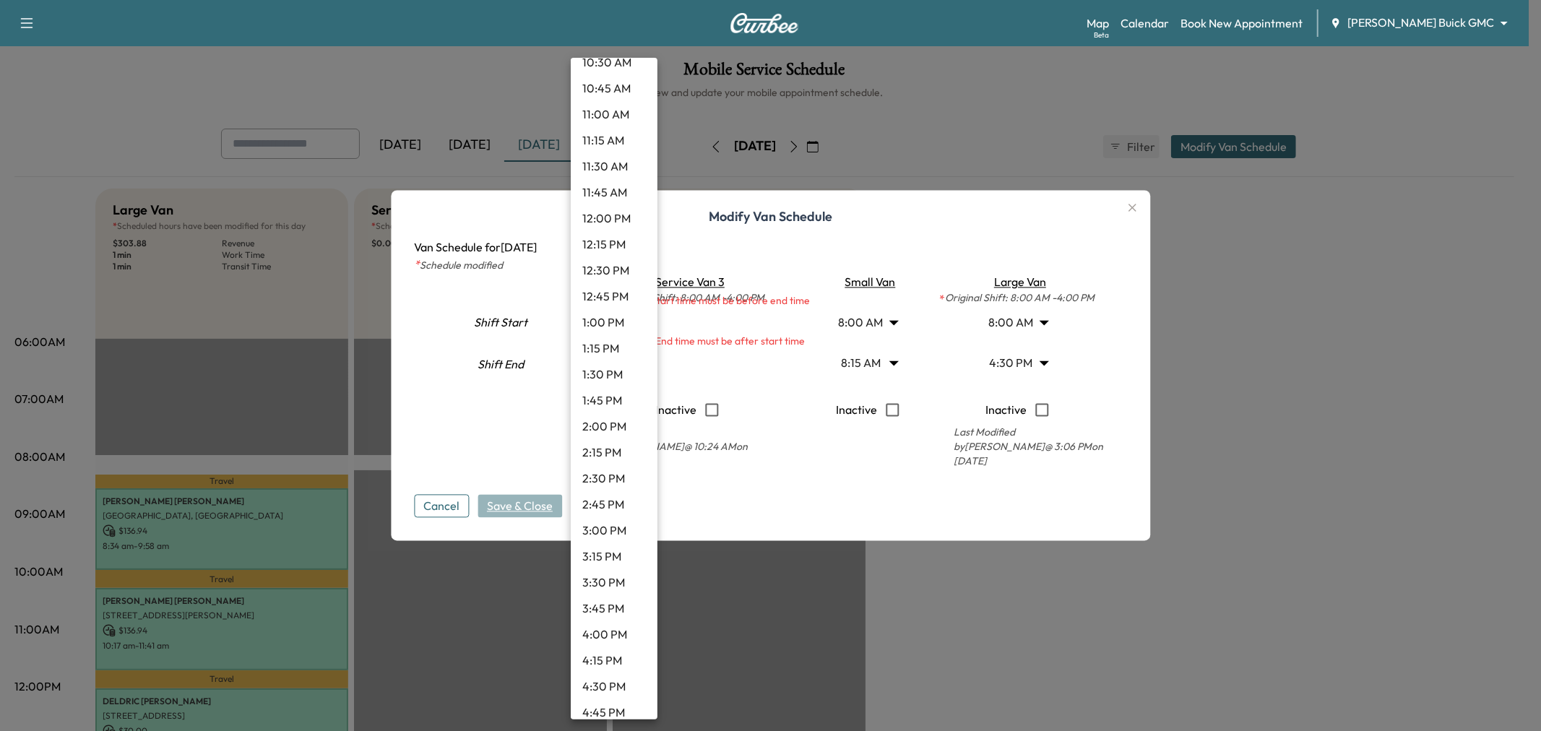
click at [608, 634] on li "4:00 PM" at bounding box center [614, 634] width 87 height 26
type input "**"
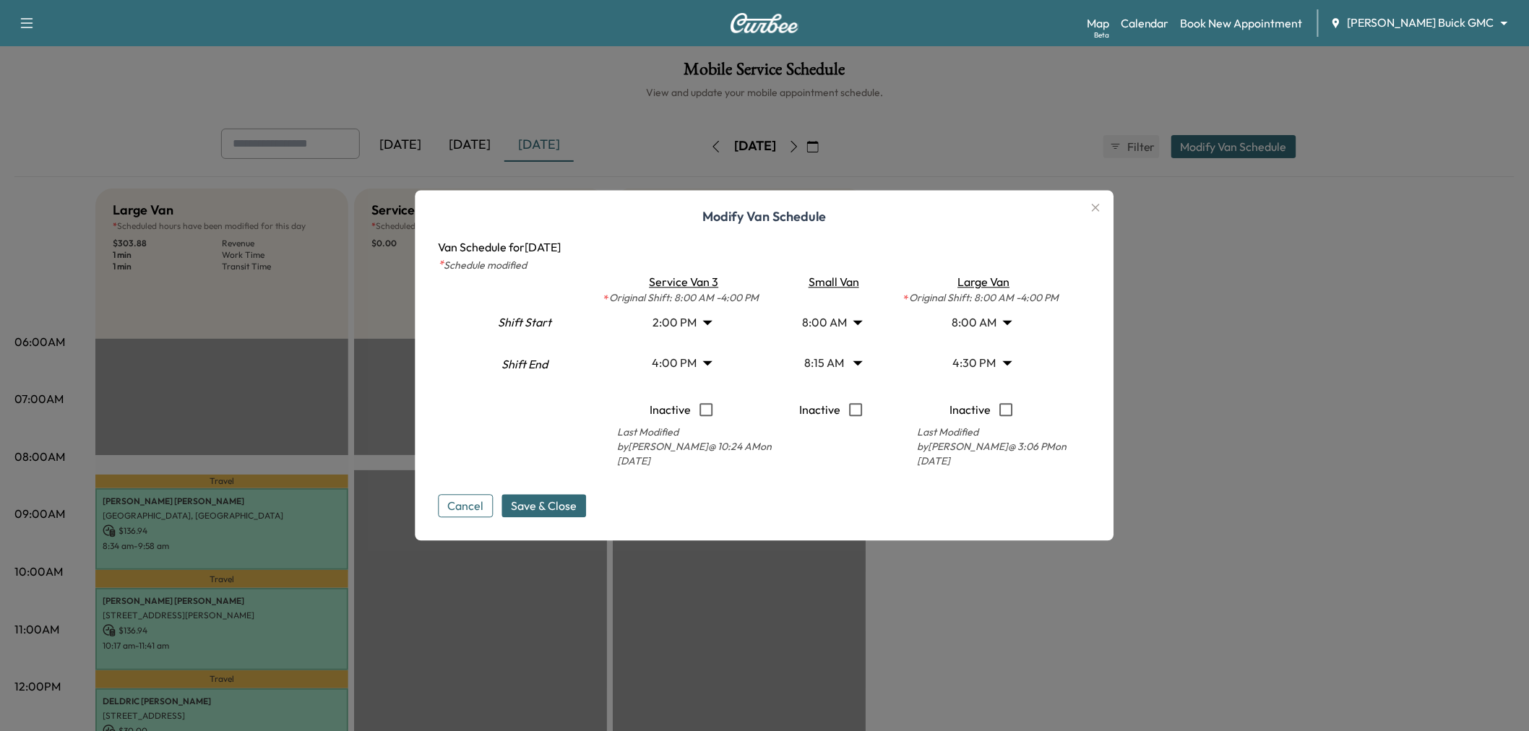
click at [553, 508] on span "Save & Close" at bounding box center [545, 506] width 66 height 17
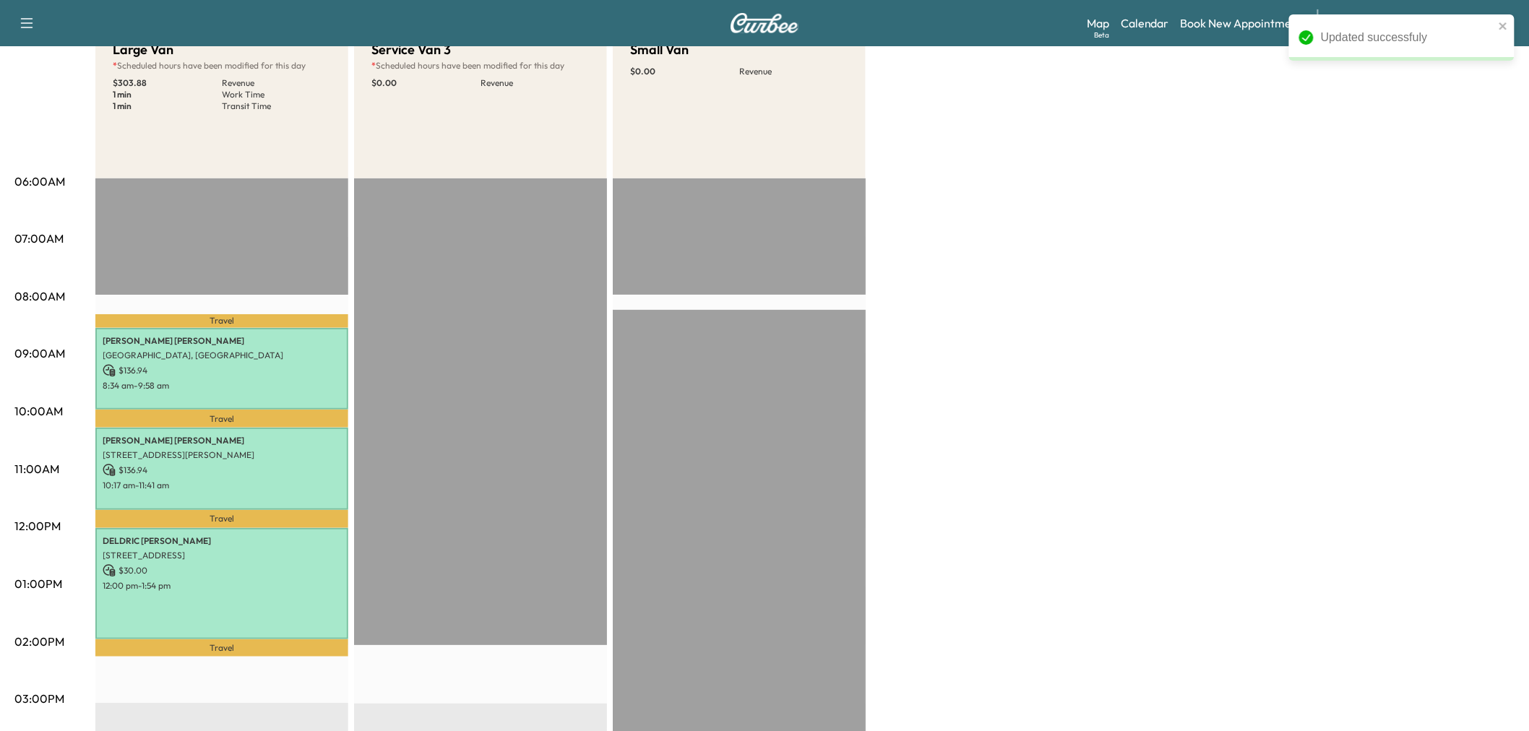
scroll to position [80, 0]
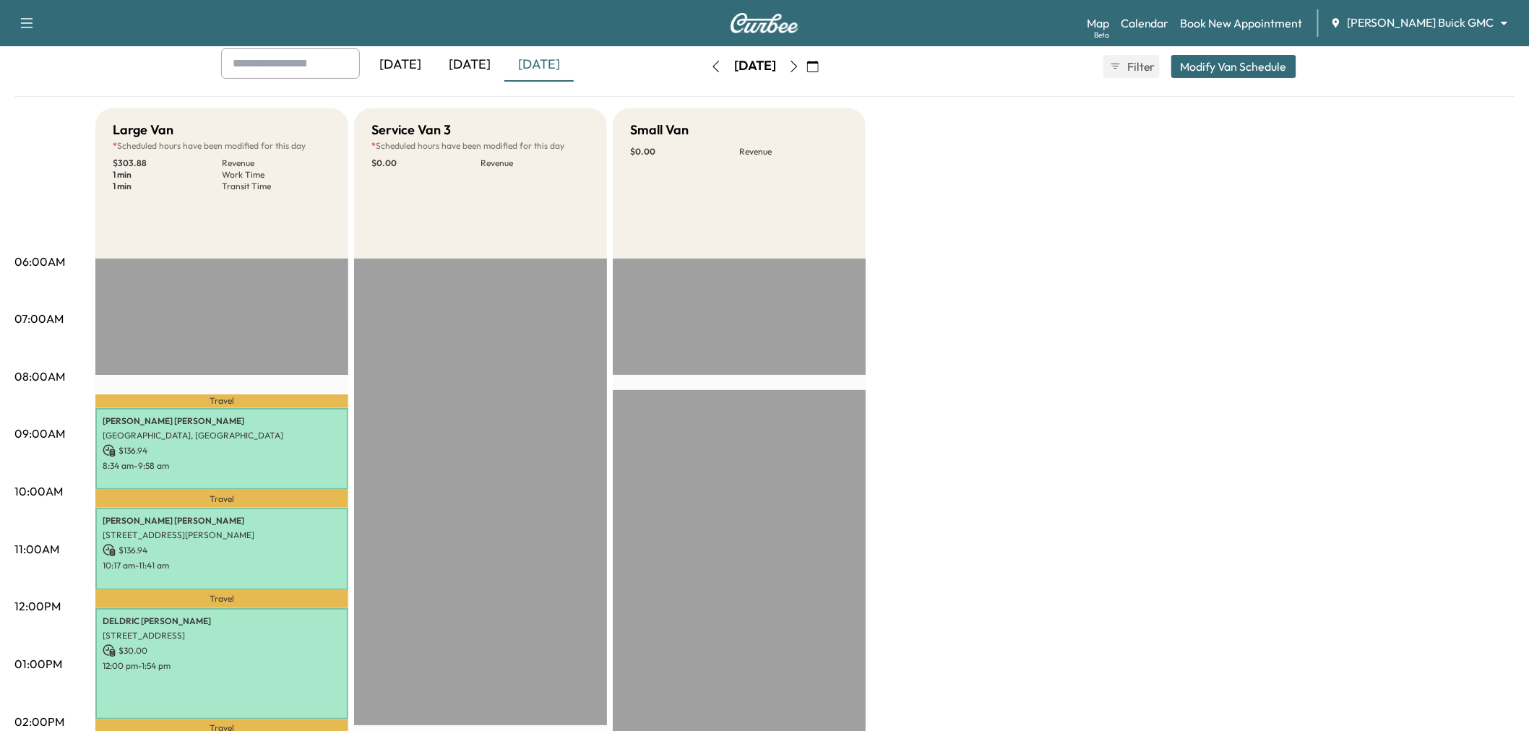
click at [710, 61] on icon "button" at bounding box center [716, 67] width 12 height 12
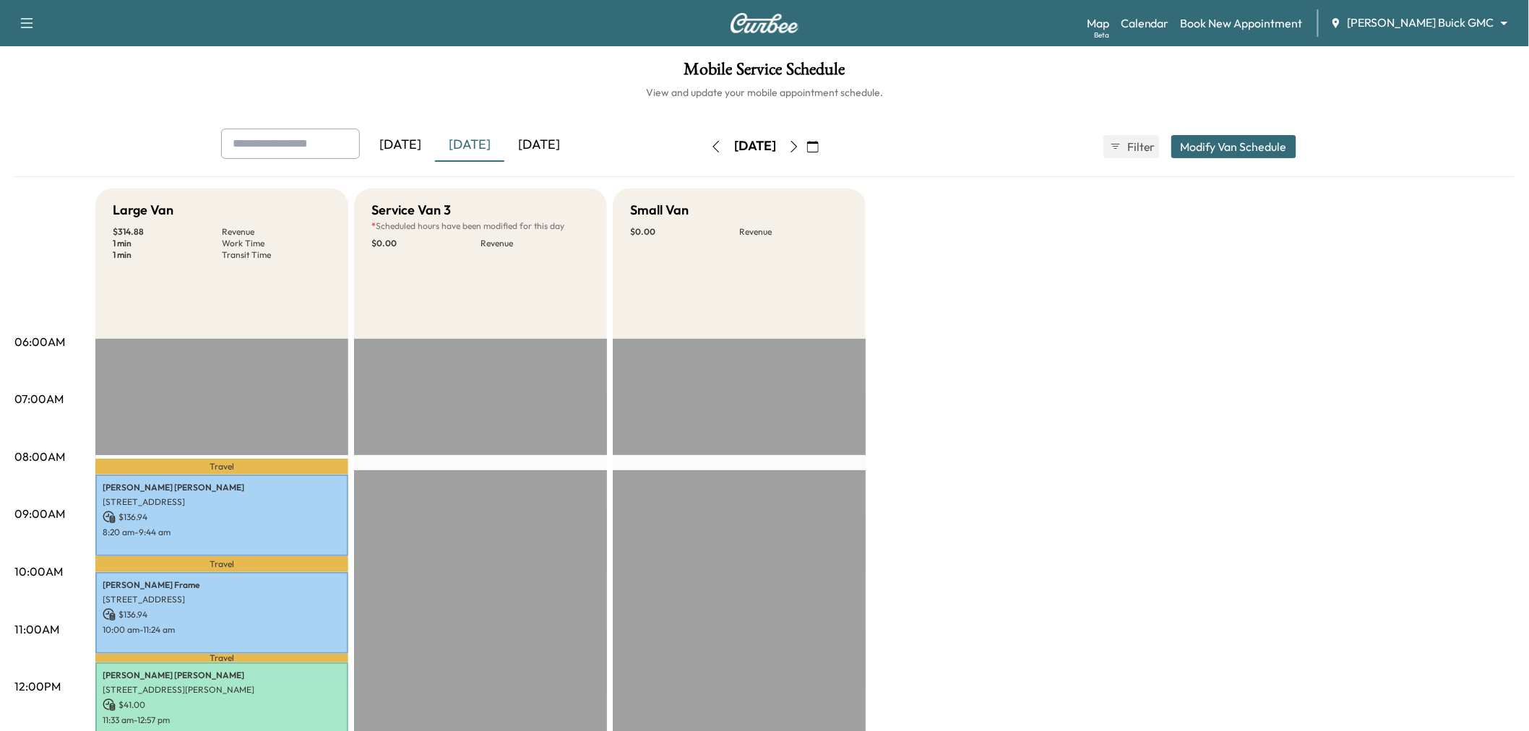
click at [800, 146] on icon "button" at bounding box center [794, 147] width 12 height 12
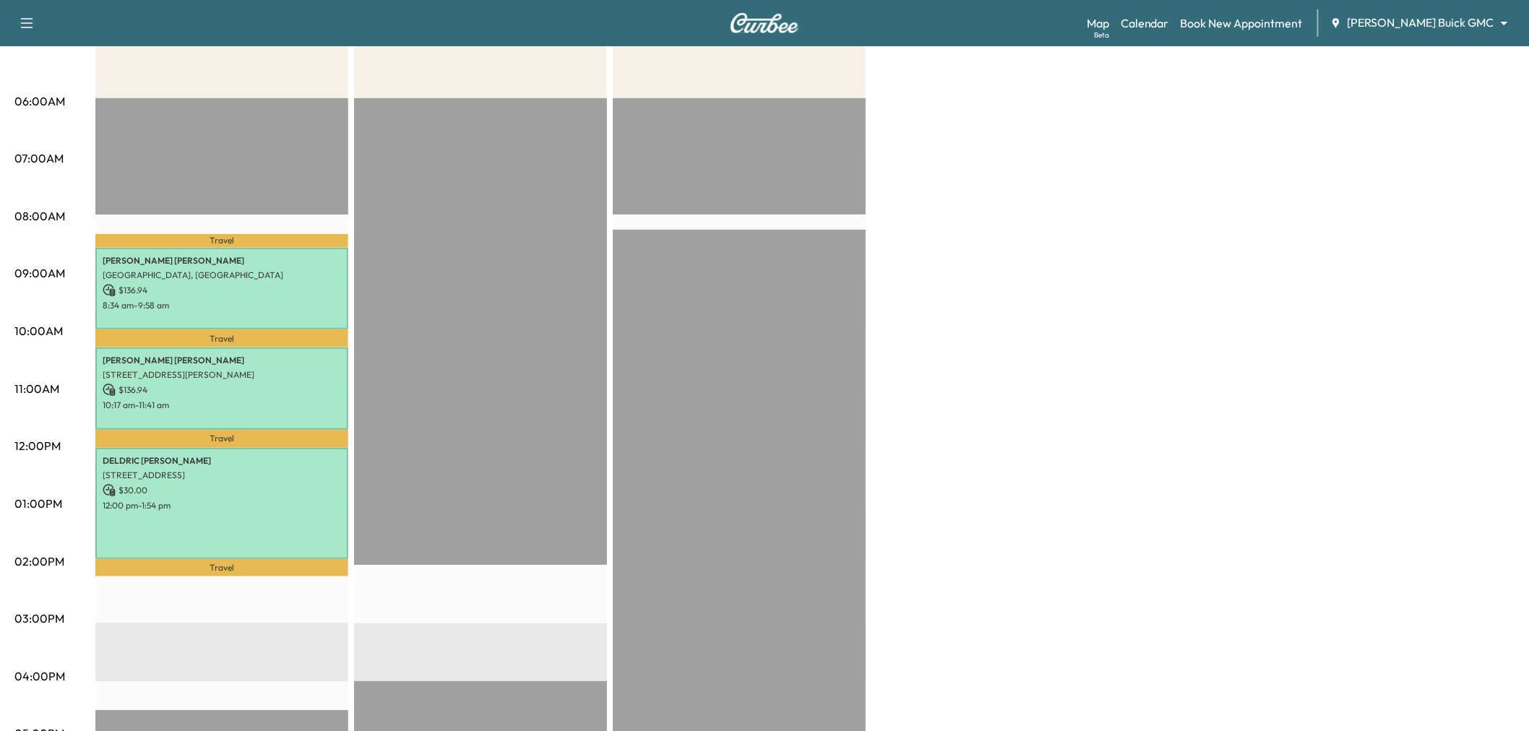
scroll to position [80, 0]
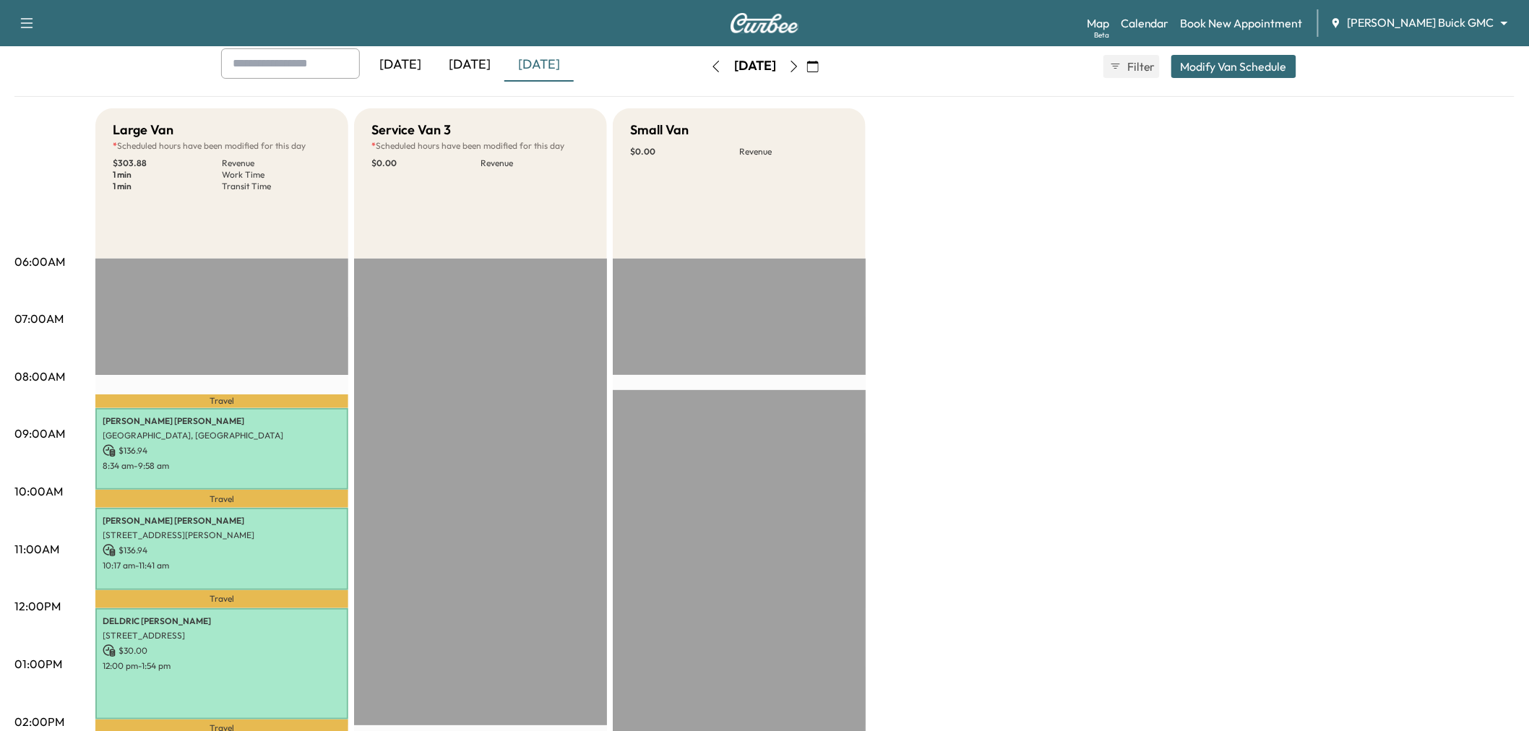
click at [800, 65] on icon "button" at bounding box center [794, 67] width 12 height 12
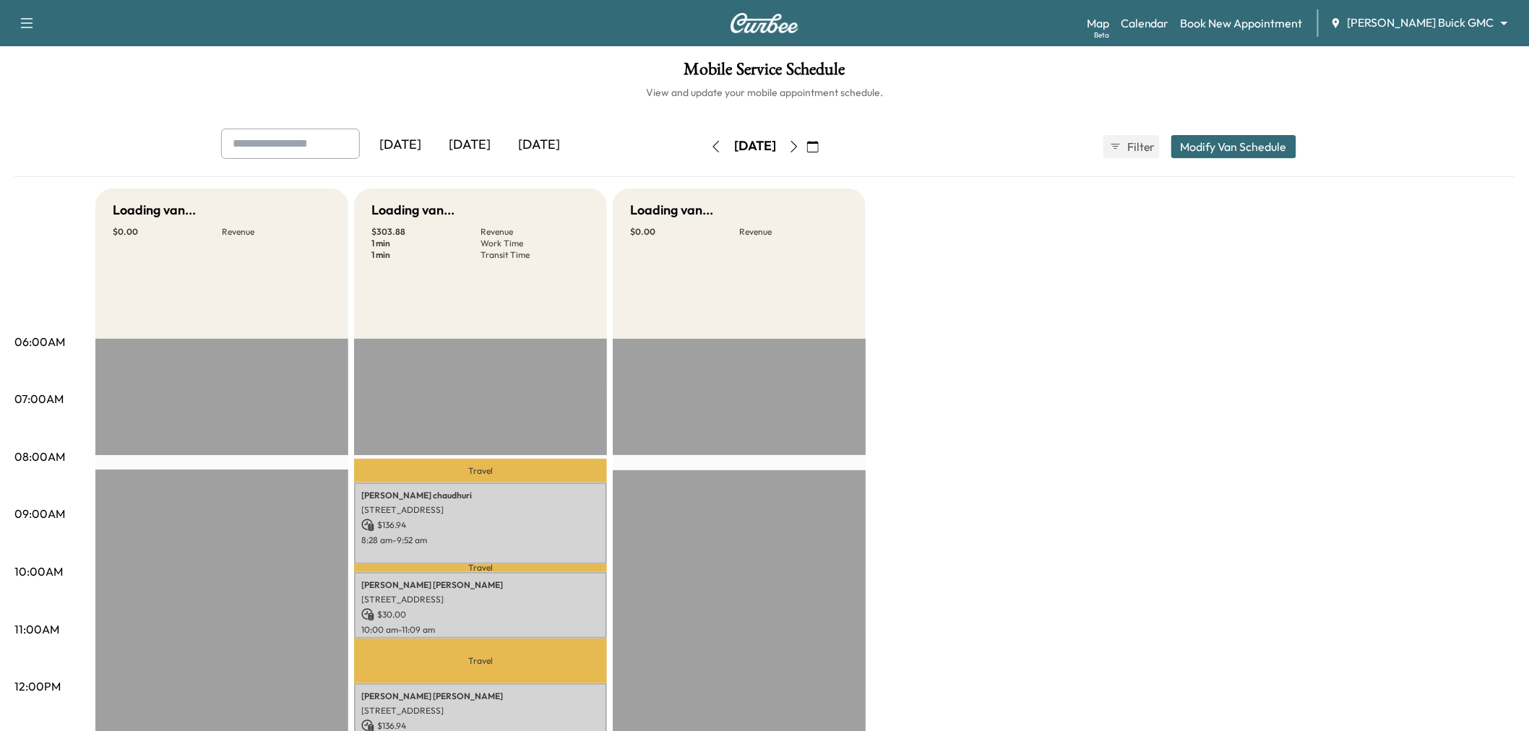
scroll to position [321, 0]
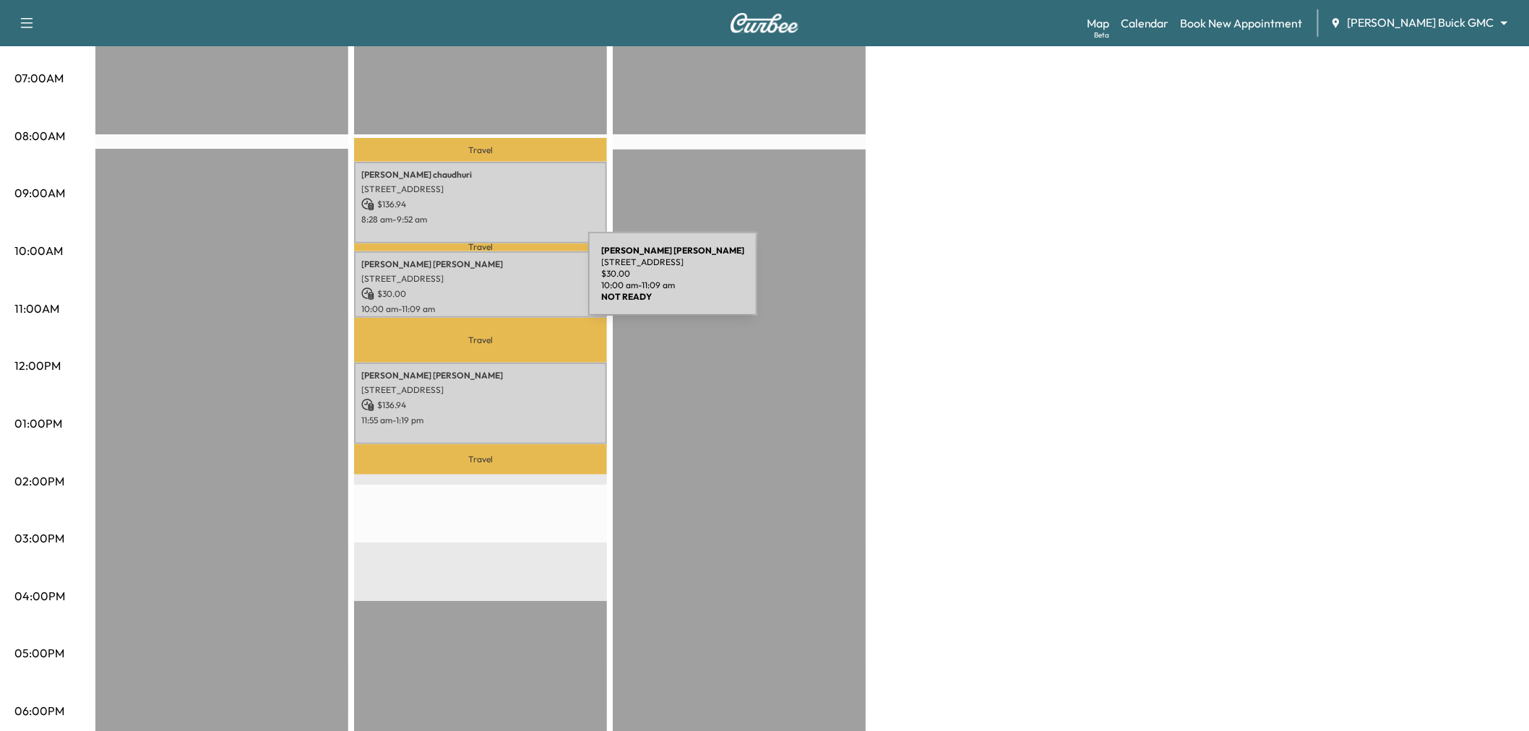
click at [480, 282] on div "Matthew Boswell 3844 Preston Hills Cir, Celina, TX 75009, USA $ 30.00 10:00 am …" at bounding box center [480, 284] width 253 height 67
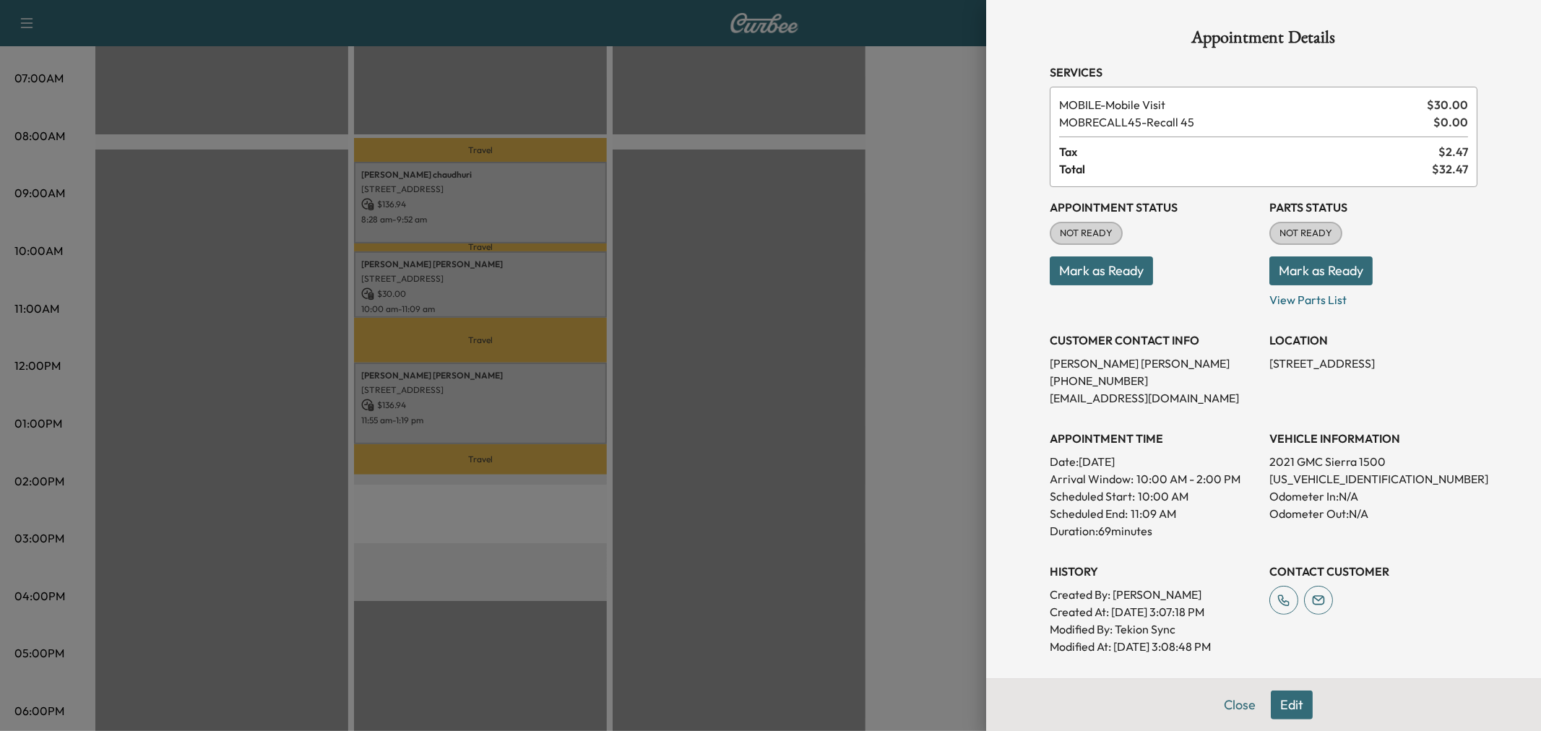
click at [722, 301] on div at bounding box center [770, 365] width 1541 height 731
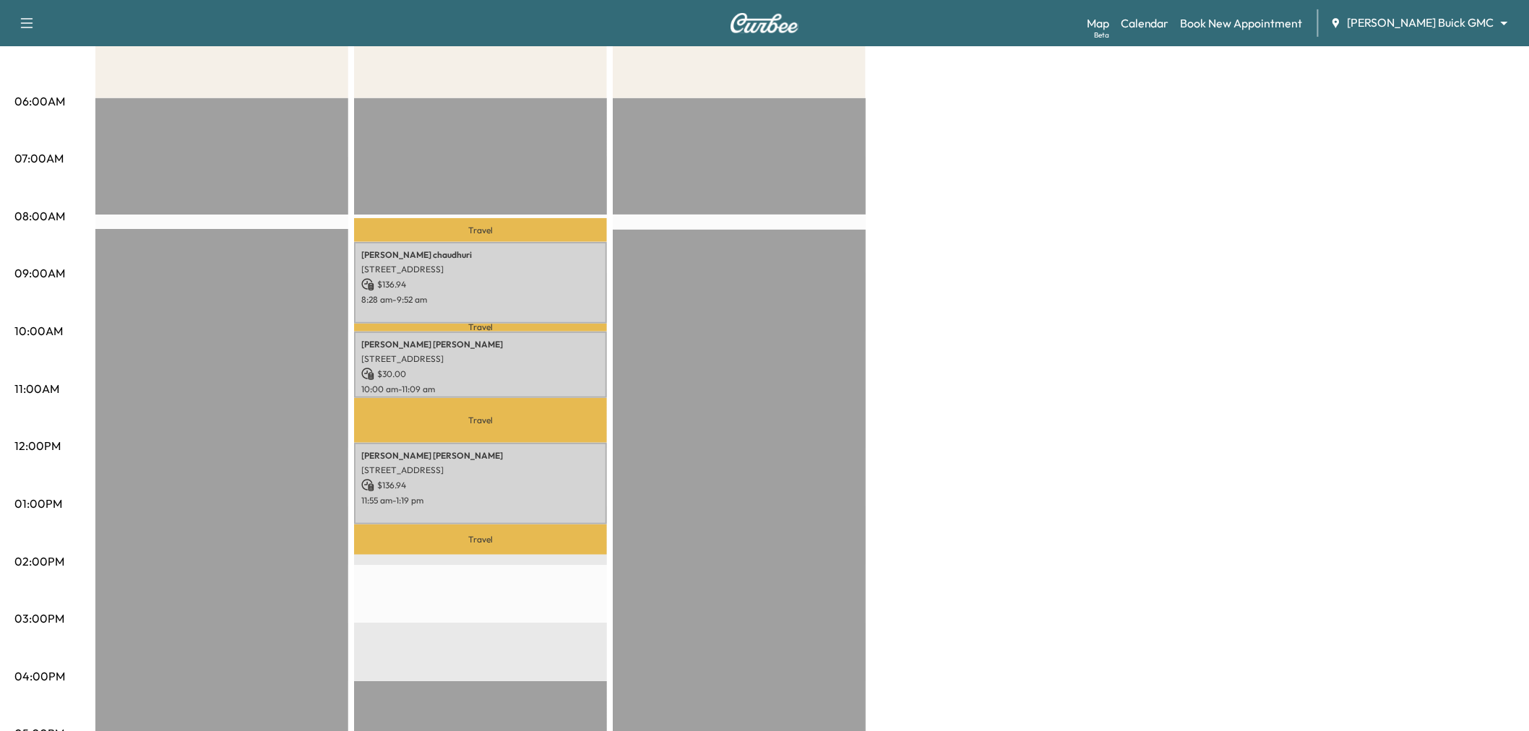
scroll to position [0, 0]
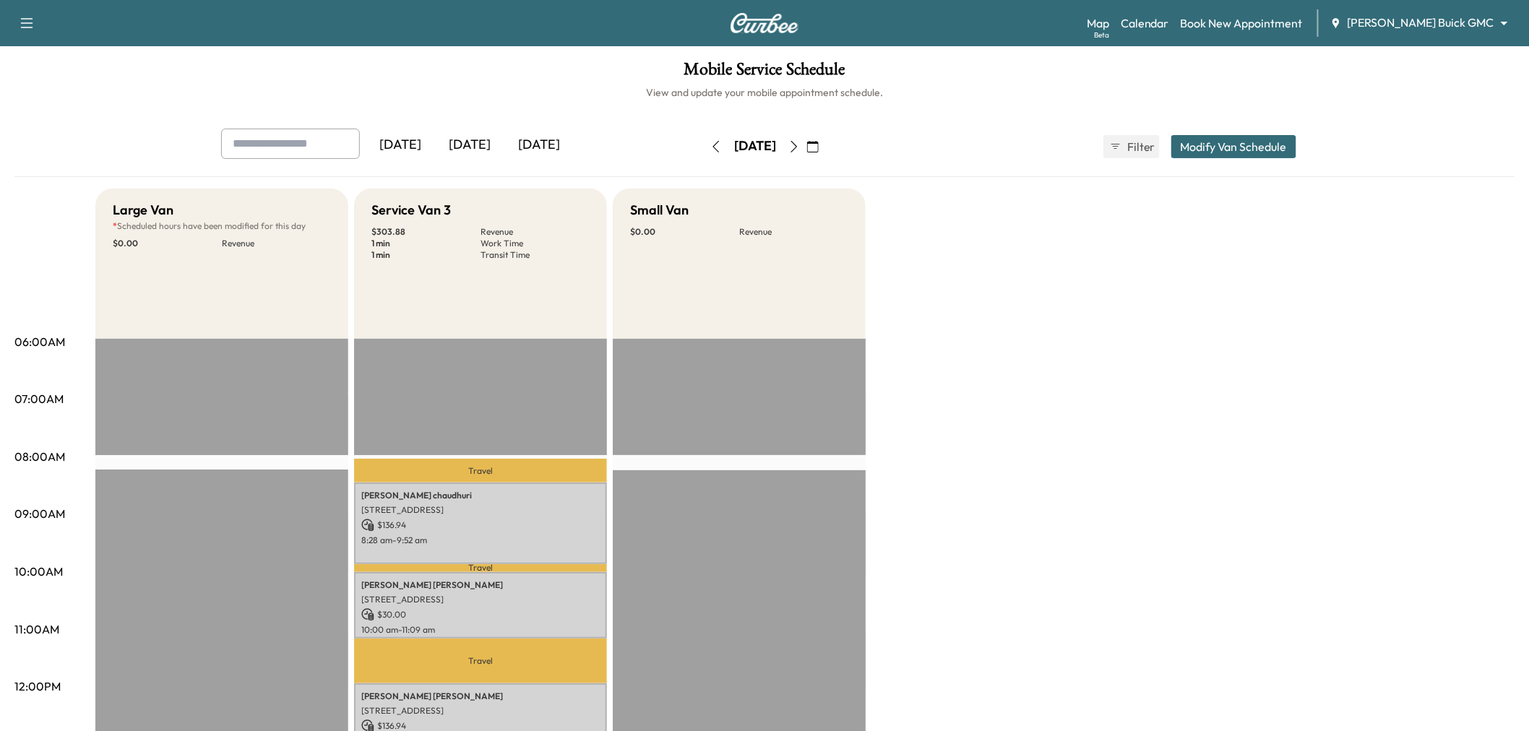
click at [710, 145] on icon "button" at bounding box center [716, 147] width 12 height 12
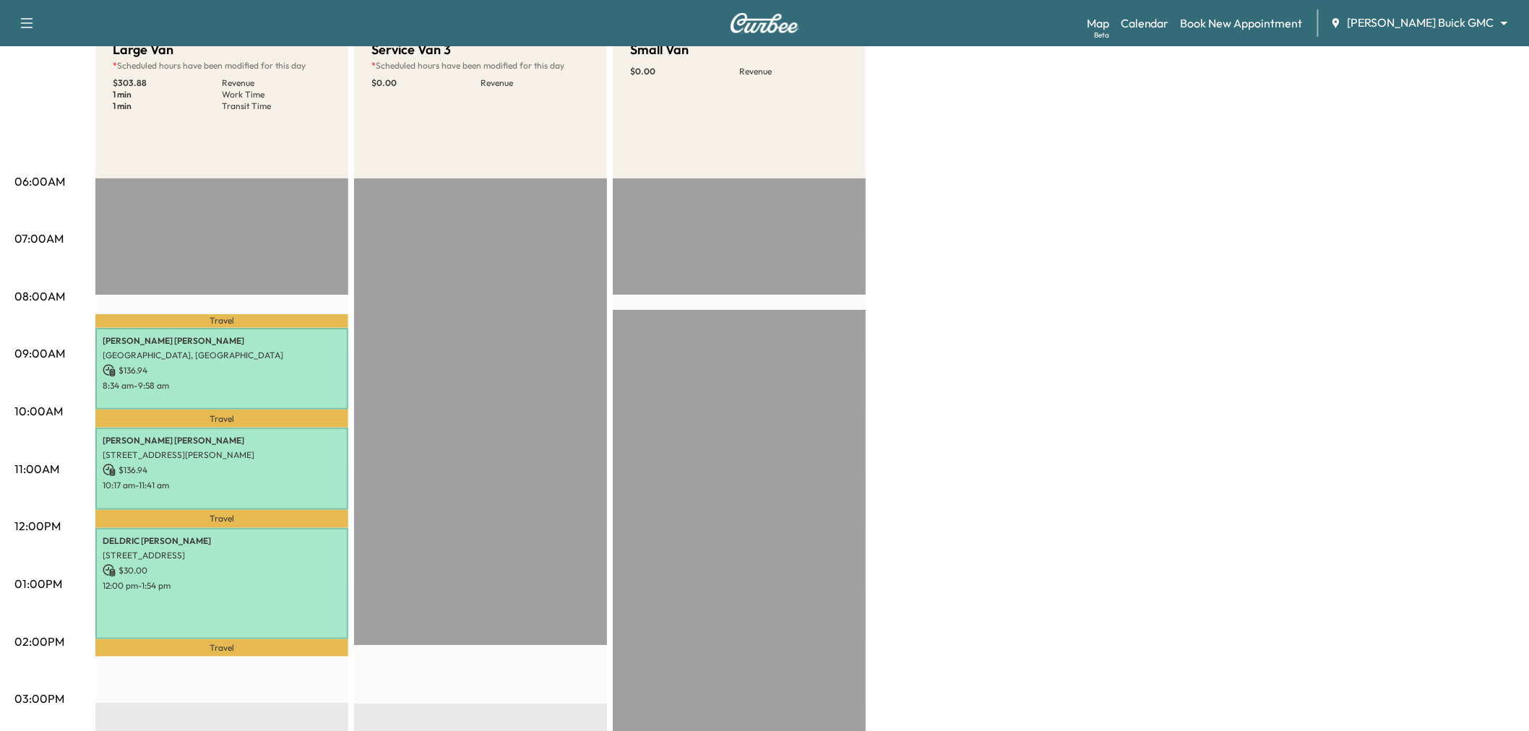
scroll to position [80, 0]
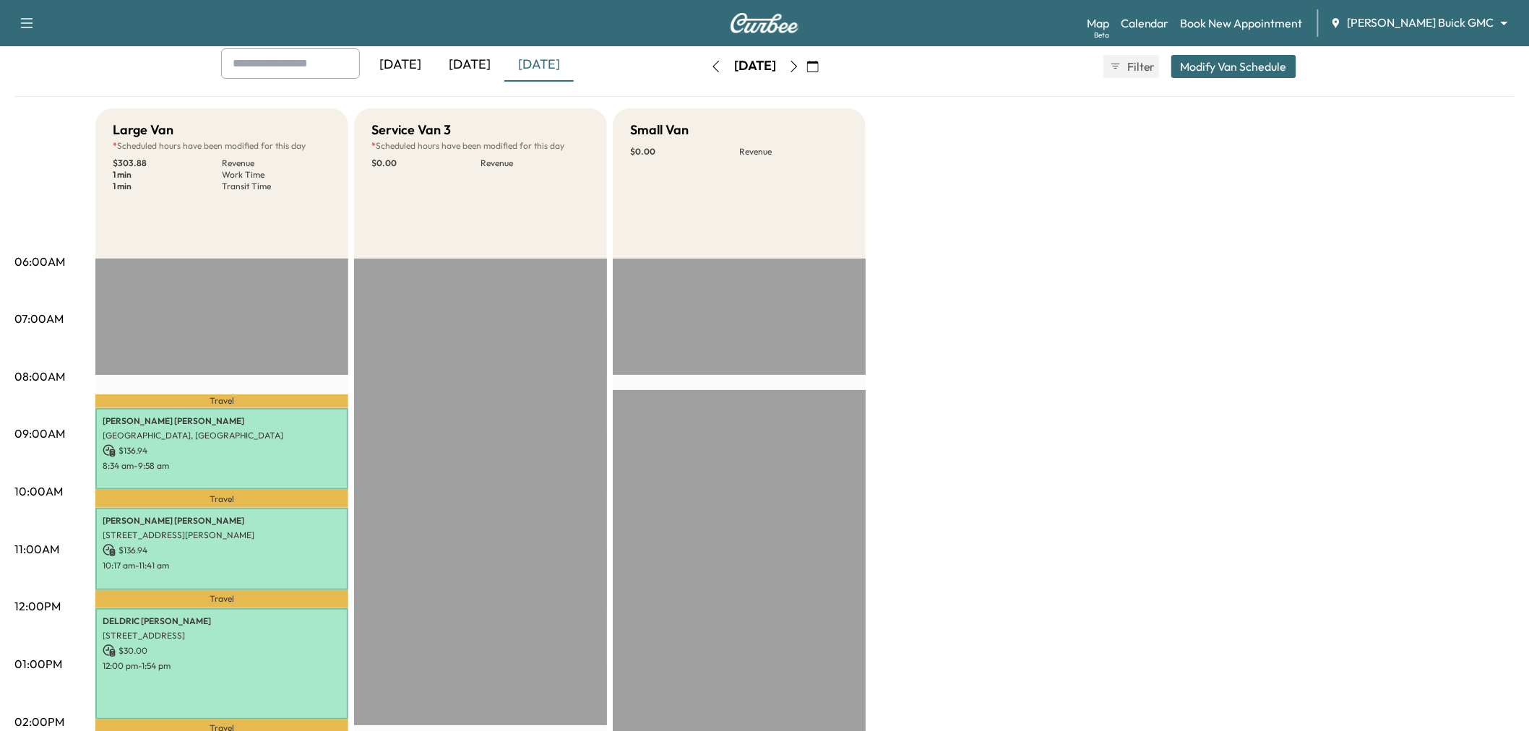
click at [800, 64] on icon "button" at bounding box center [794, 67] width 12 height 12
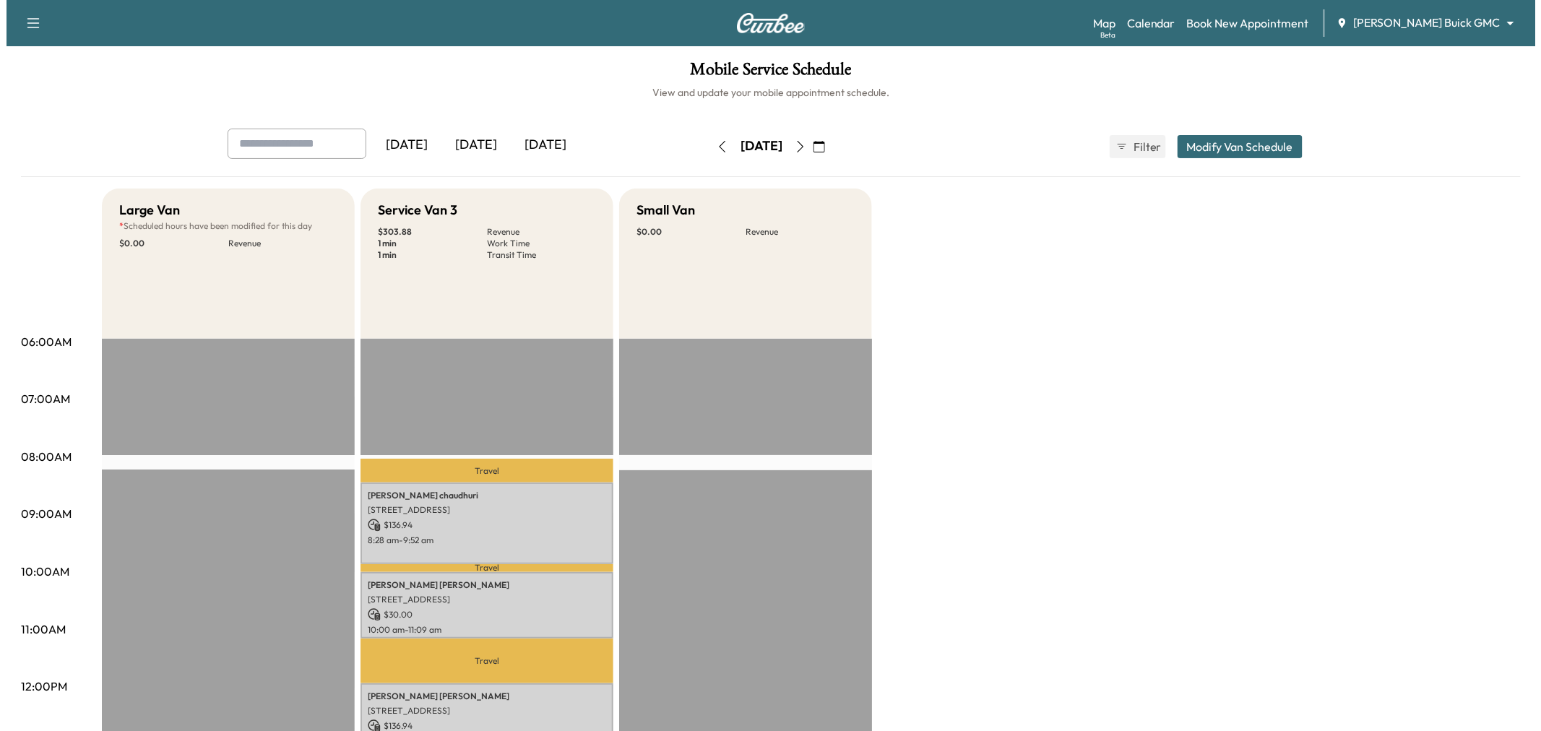
scroll to position [241, 0]
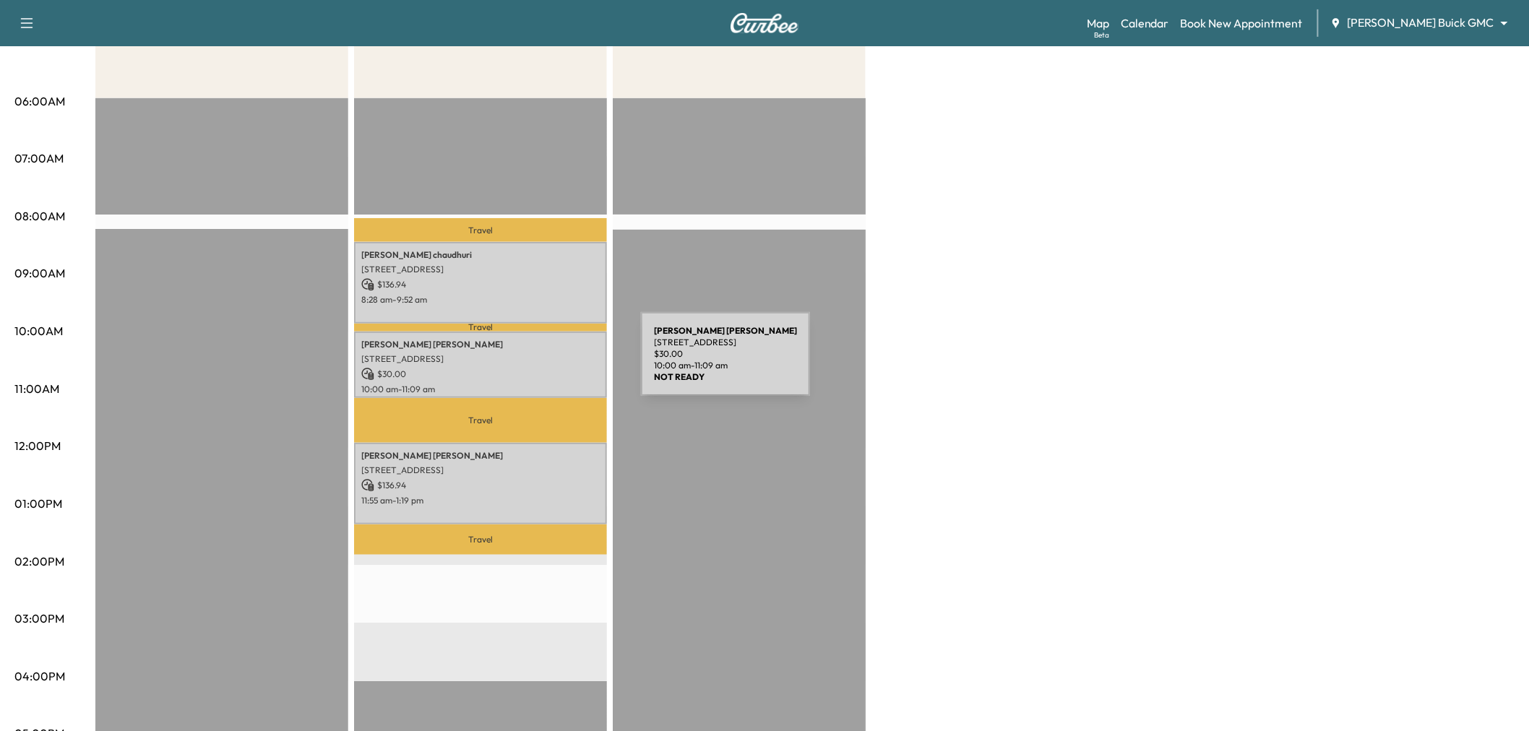
click at [532, 363] on div "Matthew Boswell 3844 Preston Hills Cir, Celina, TX 75009, USA $ 30.00 10:00 am …" at bounding box center [480, 365] width 253 height 67
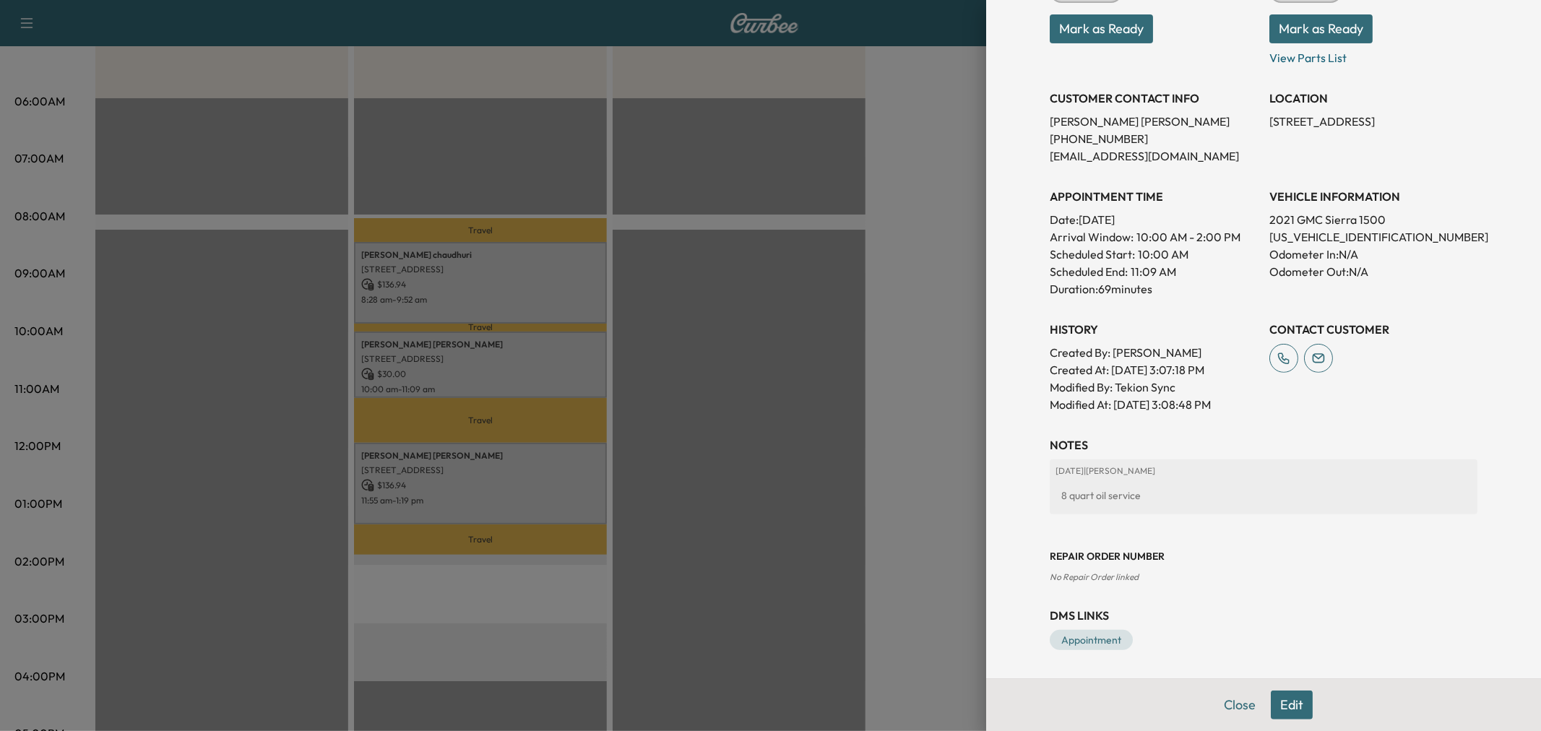
scroll to position [1, 0]
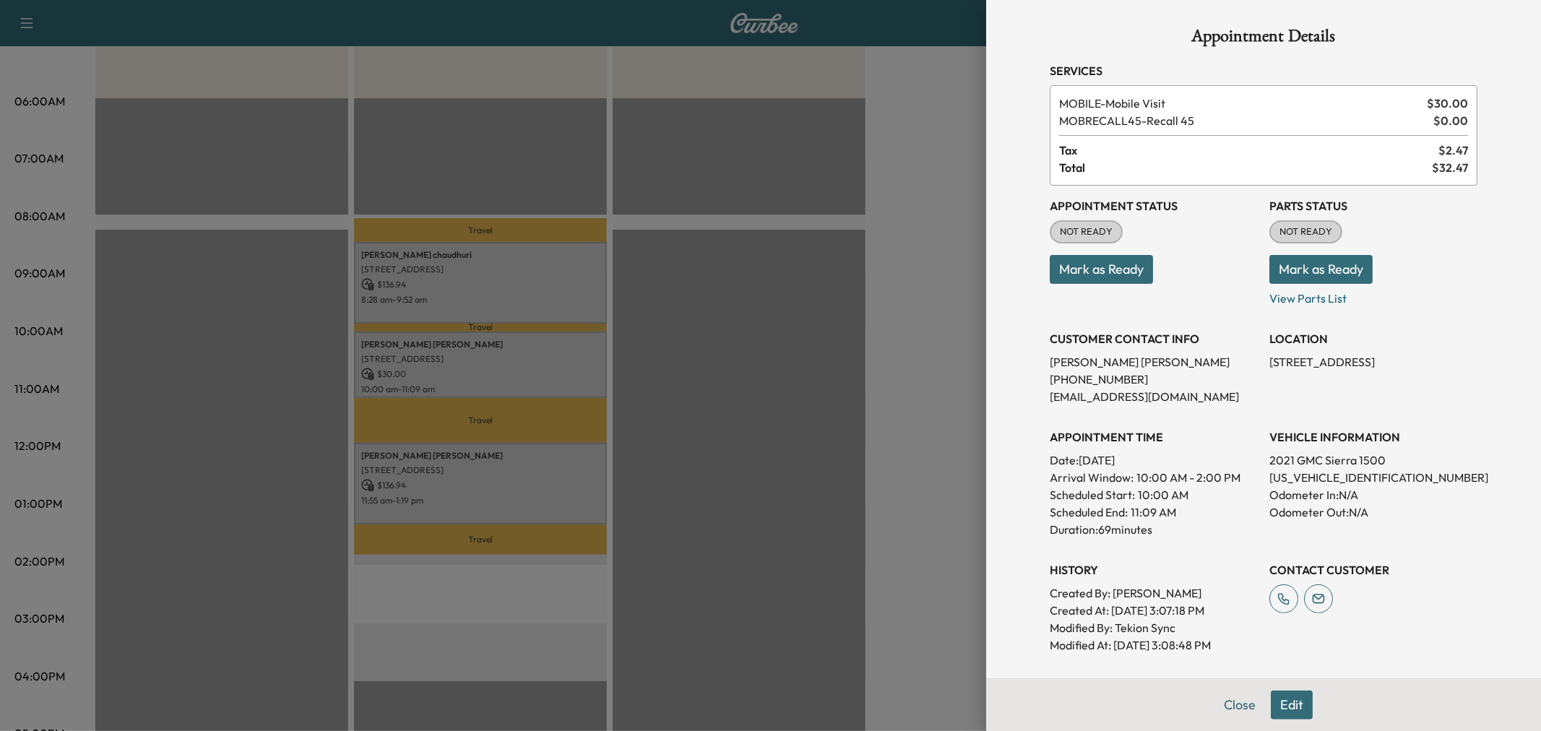
click at [1284, 709] on button "Edit" at bounding box center [1292, 705] width 42 height 29
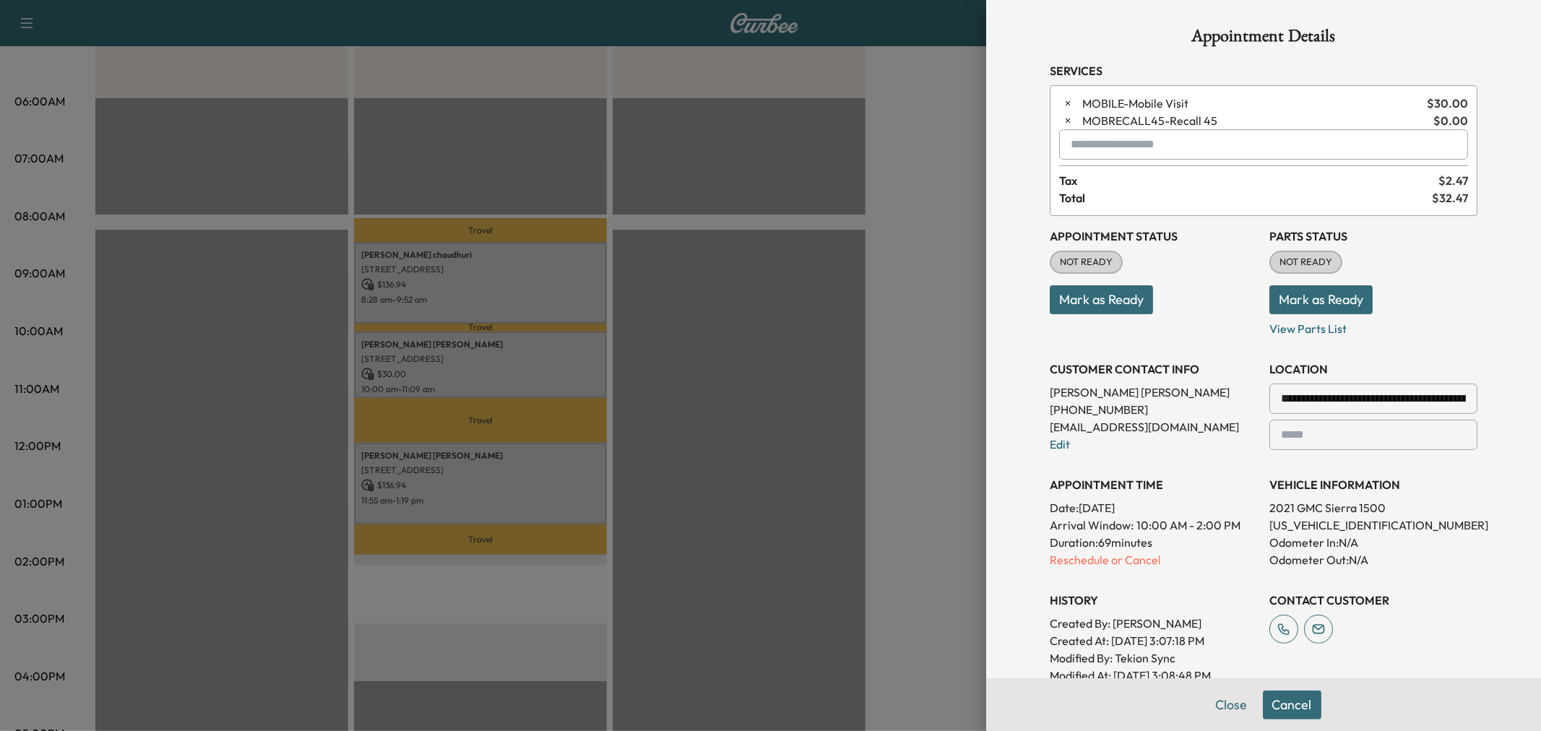
click at [1100, 150] on input "text" at bounding box center [1263, 144] width 409 height 30
type input "*"
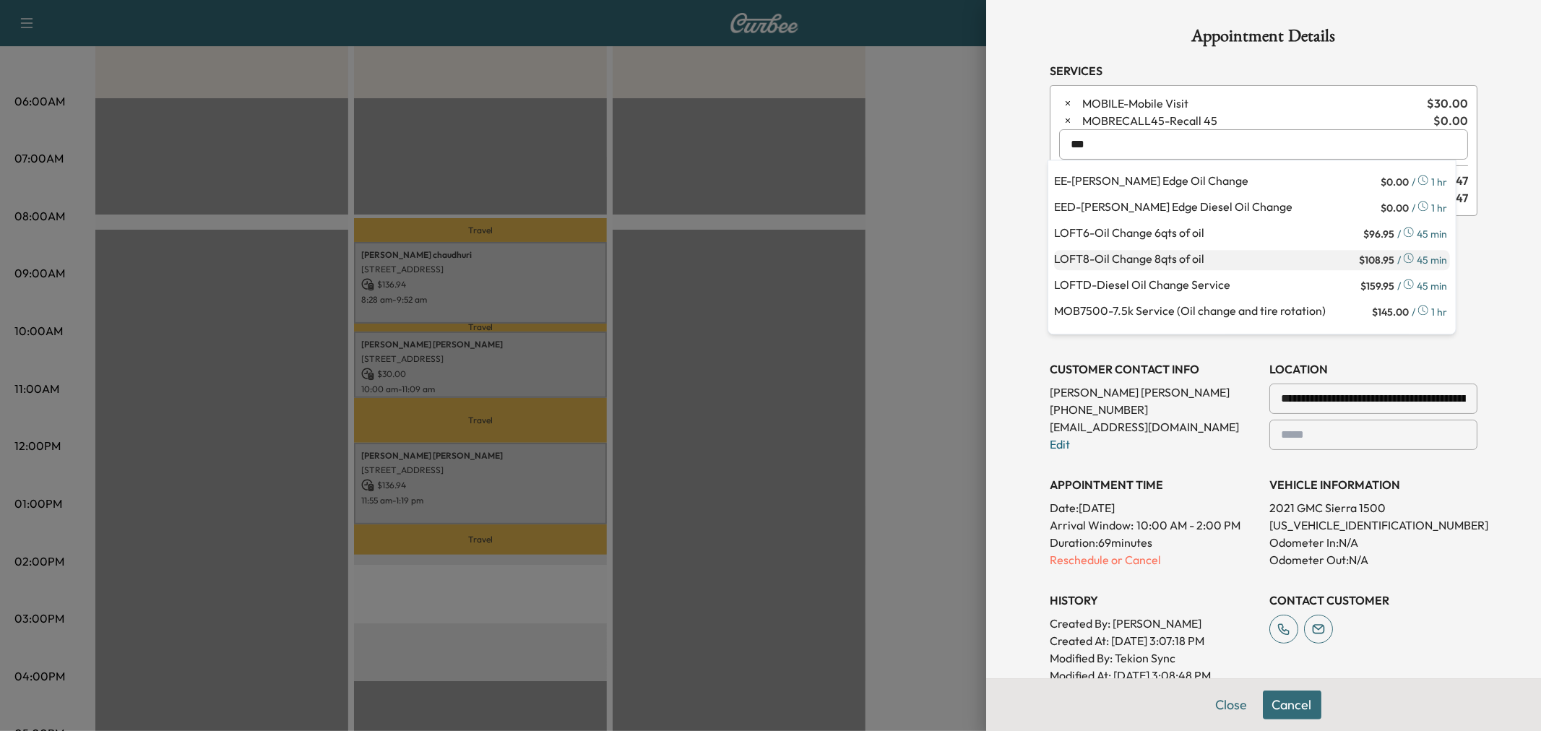
click at [1147, 256] on p "LOFT8 - Oil Change 8qts of oil" at bounding box center [1205, 260] width 302 height 20
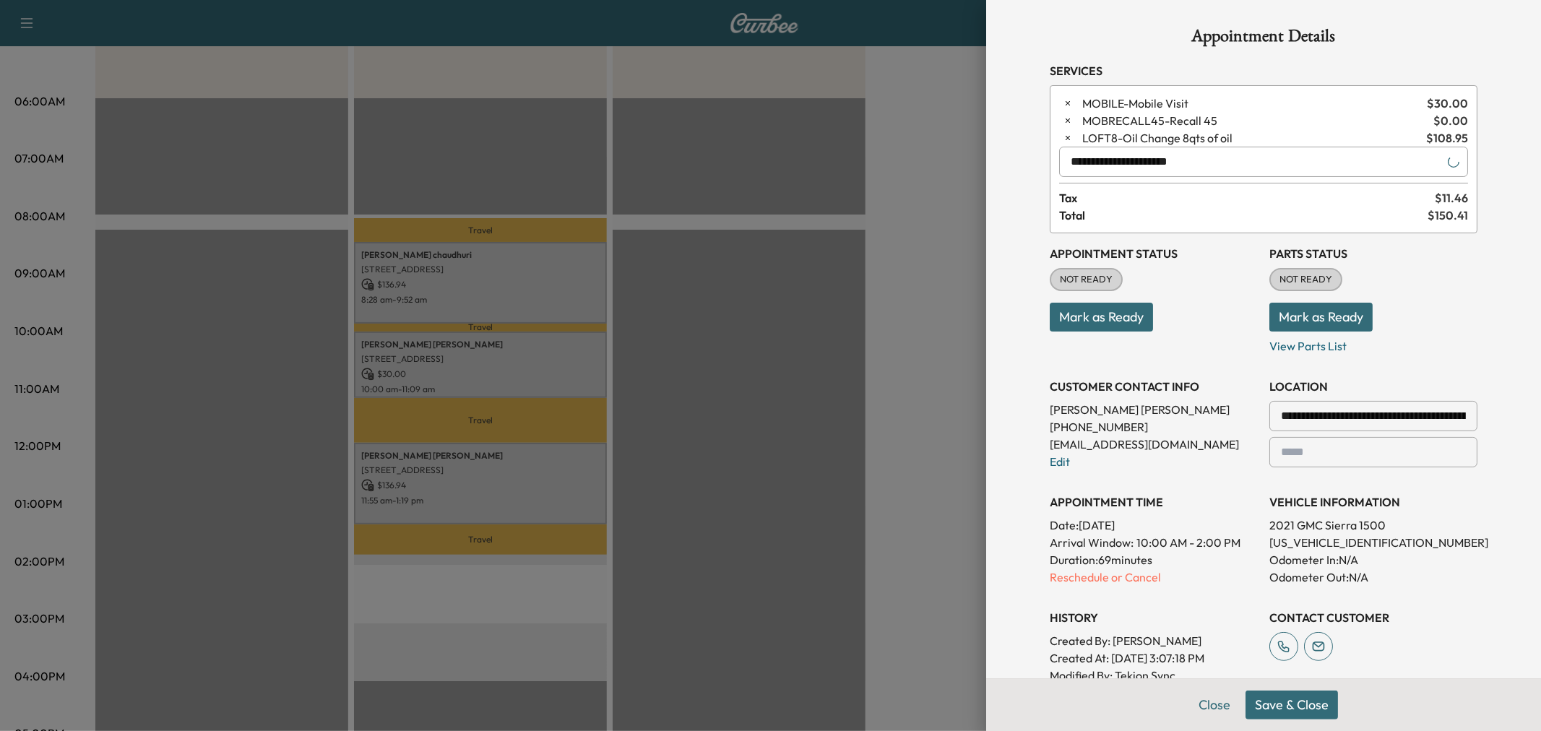
type input "**********"
click at [1283, 708] on button "Save & Close" at bounding box center [1292, 705] width 92 height 29
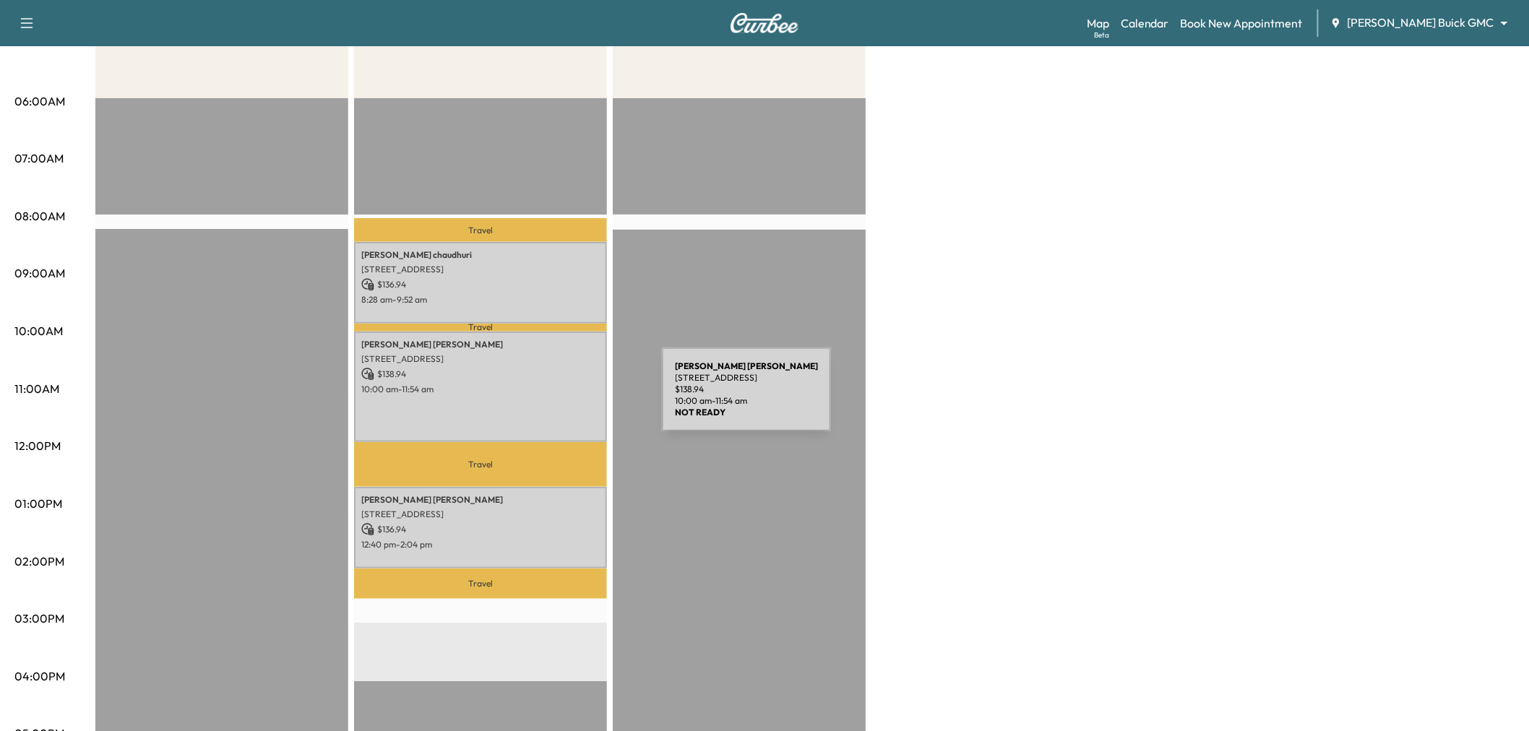
click at [553, 398] on div "Matthew Boswell 3844 Preston Hills Cir, Celina, TX 75009, USA $ 138.94 10:00 am…" at bounding box center [480, 387] width 253 height 111
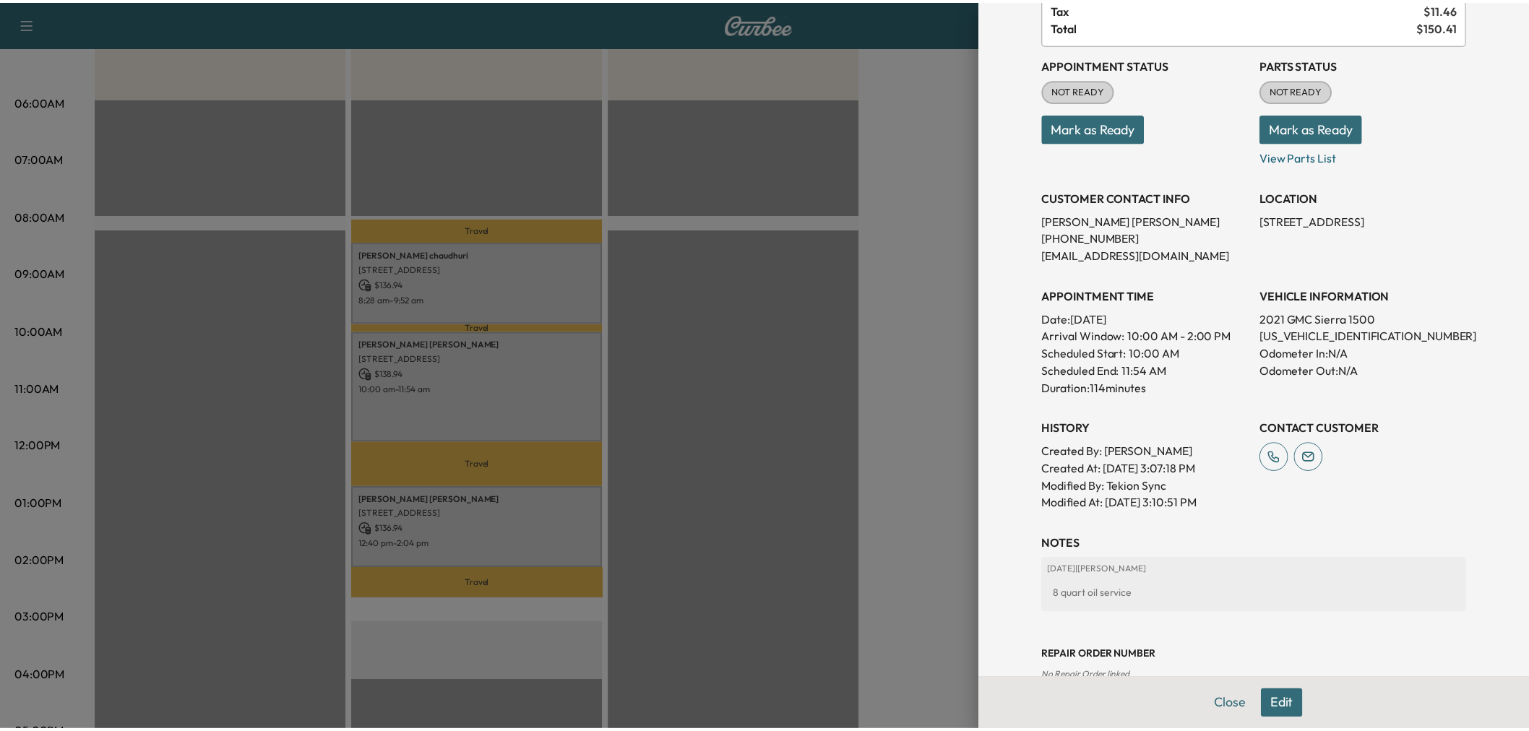
scroll to position [0, 0]
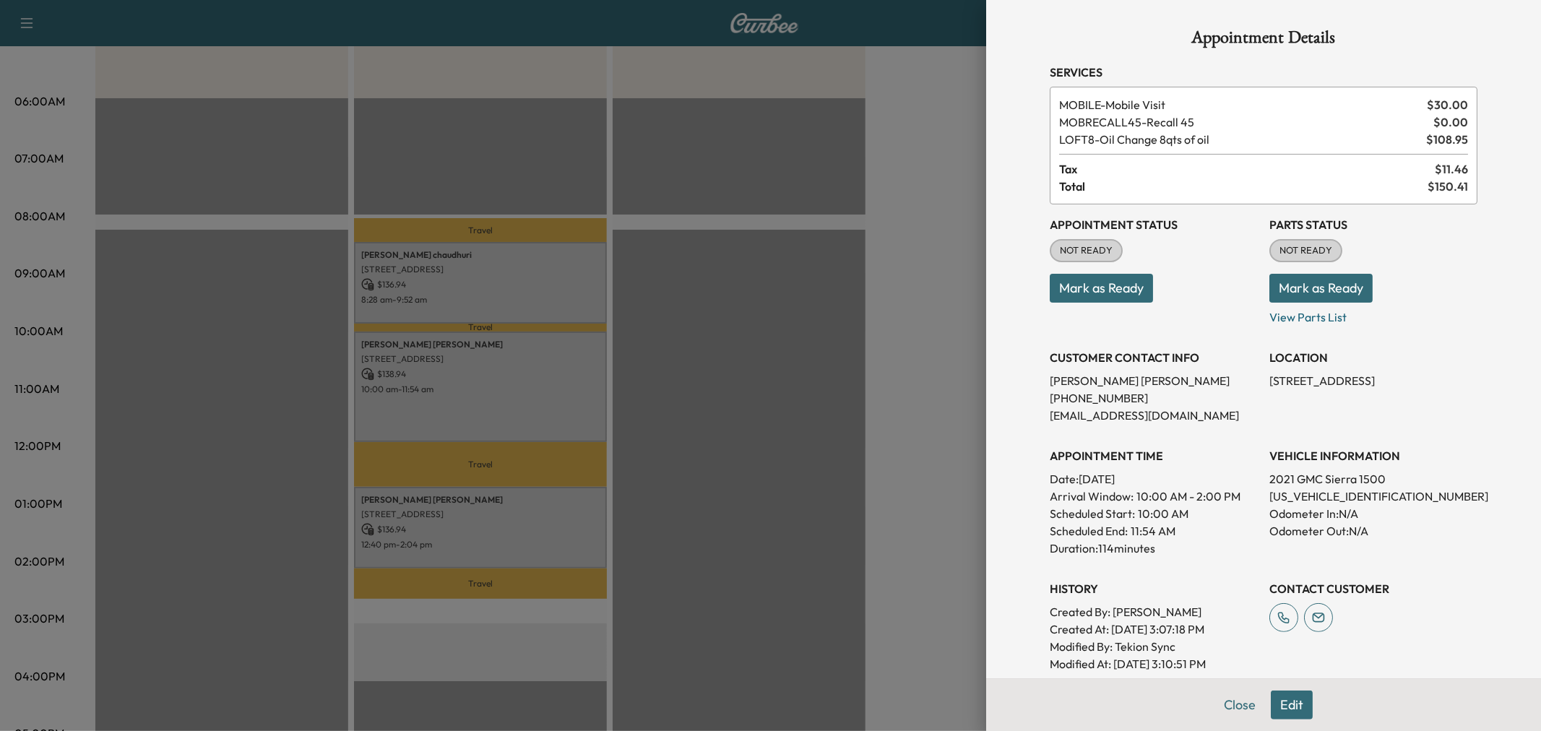
click at [726, 397] on div at bounding box center [770, 365] width 1541 height 731
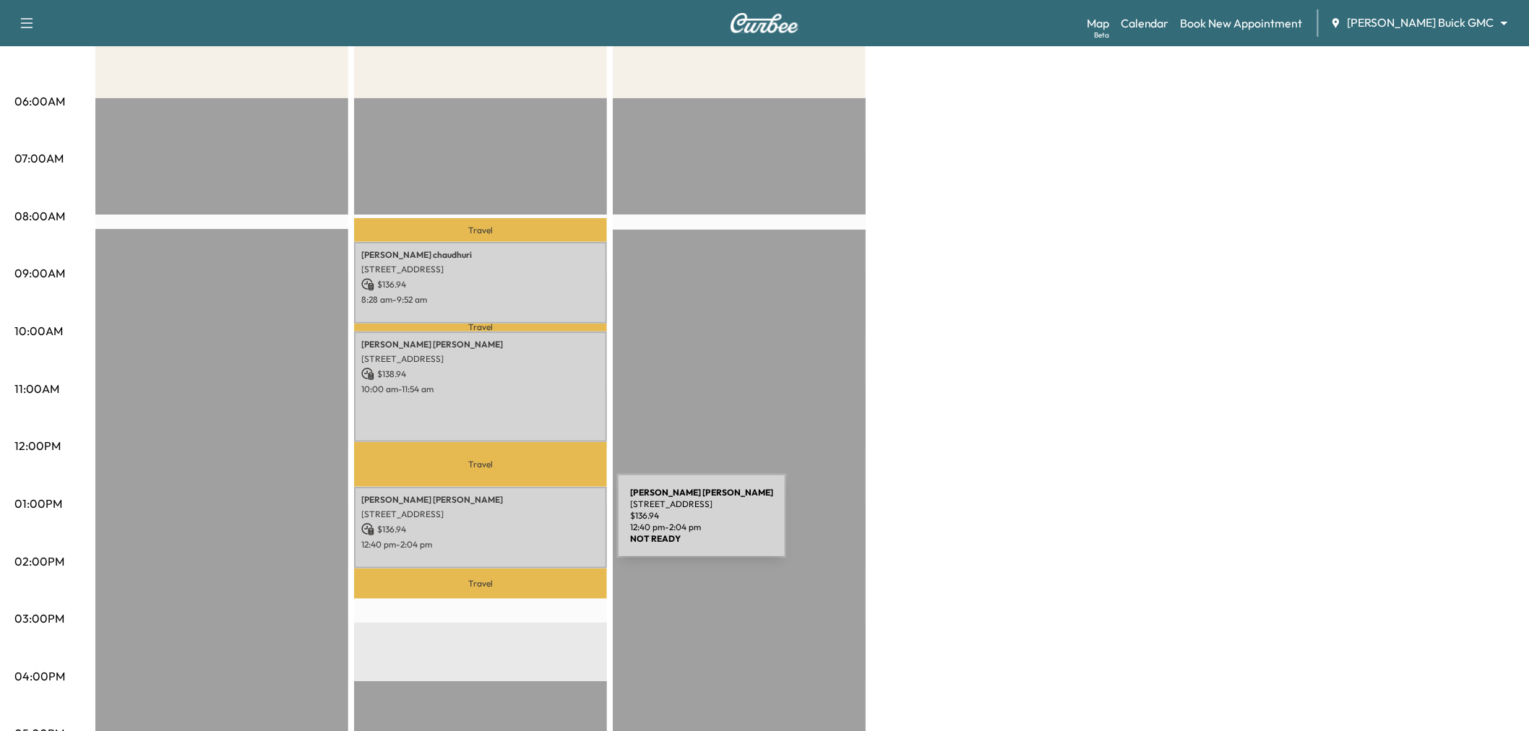
click at [509, 525] on p "$ 136.94" at bounding box center [480, 529] width 238 height 13
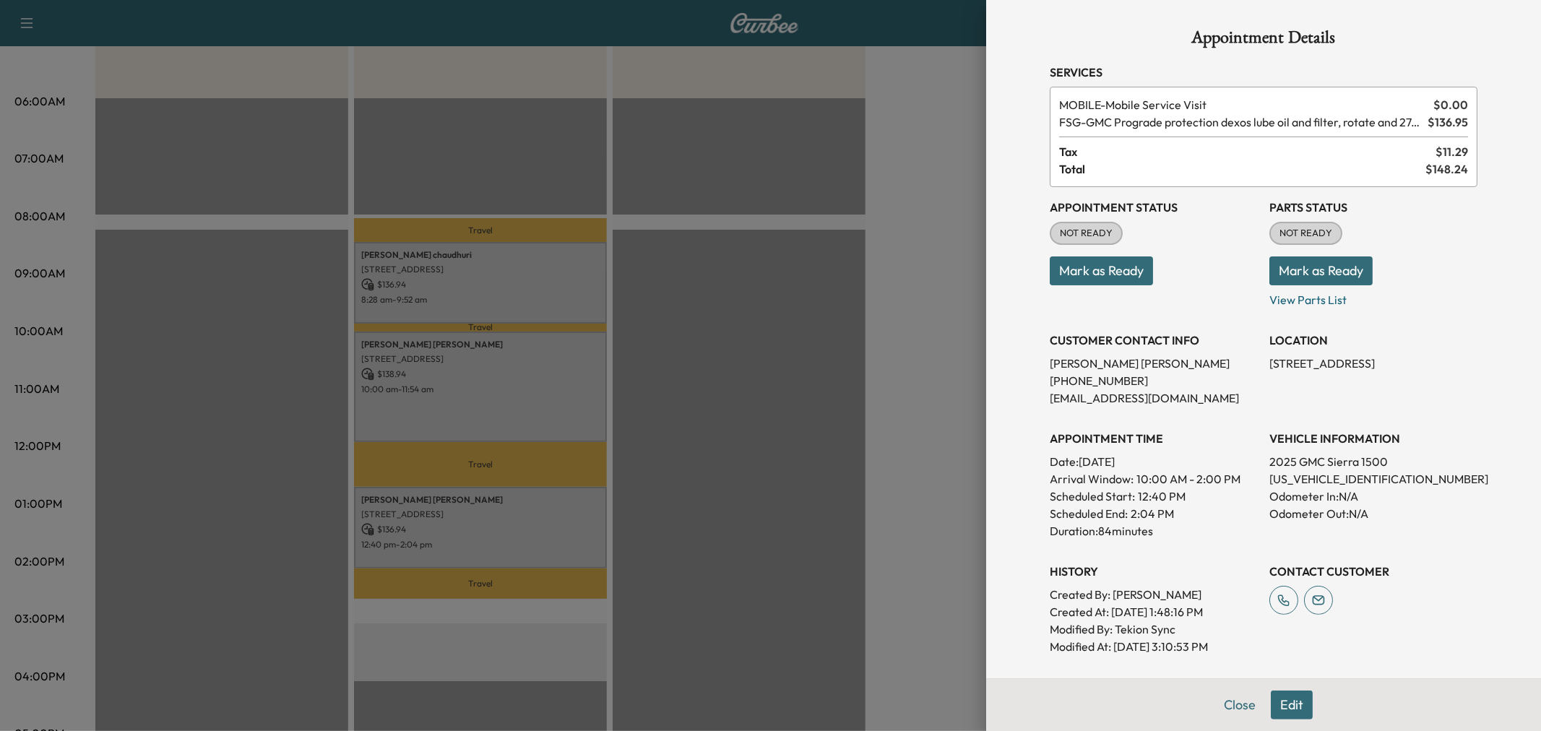
click at [740, 217] on div at bounding box center [770, 365] width 1541 height 731
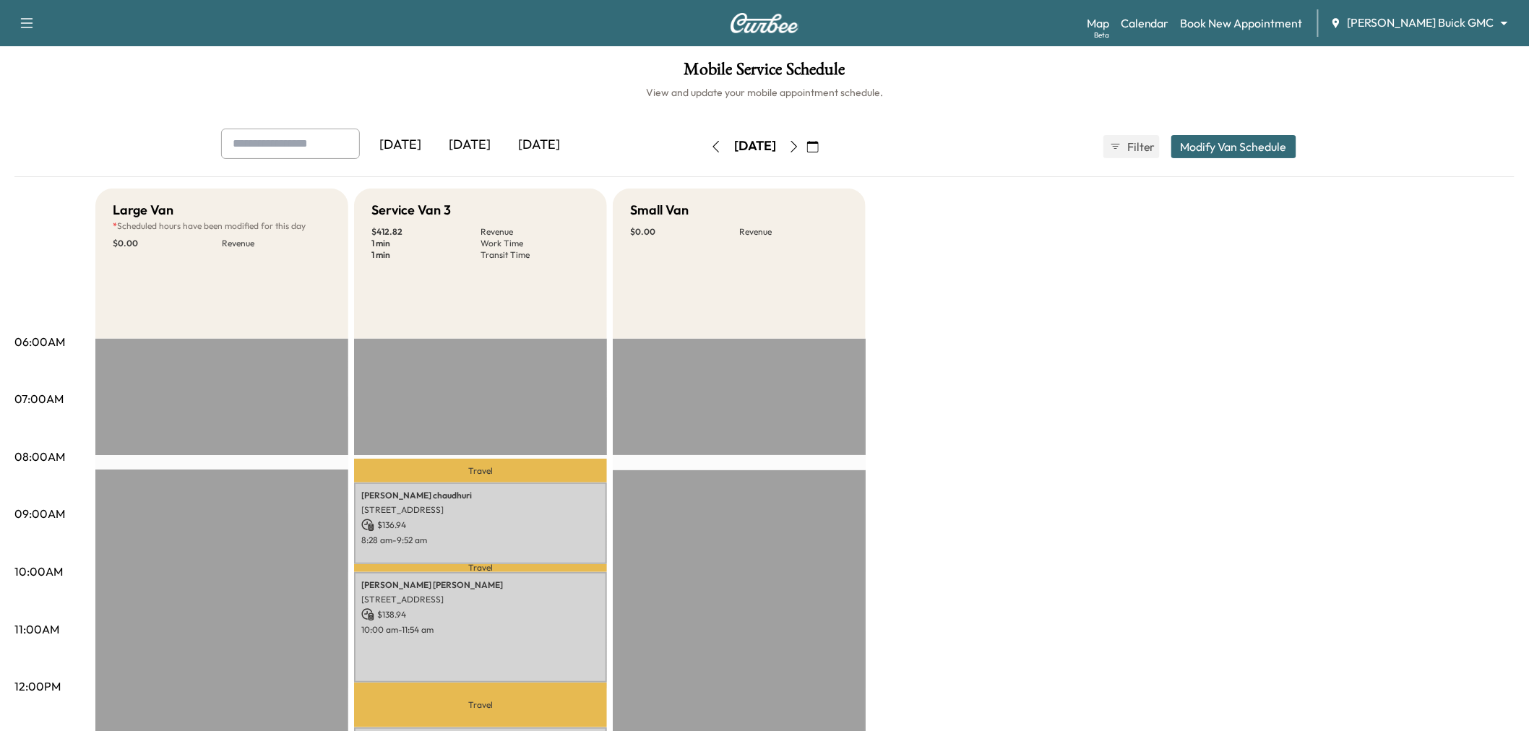
click at [704, 146] on button "button" at bounding box center [716, 146] width 25 height 23
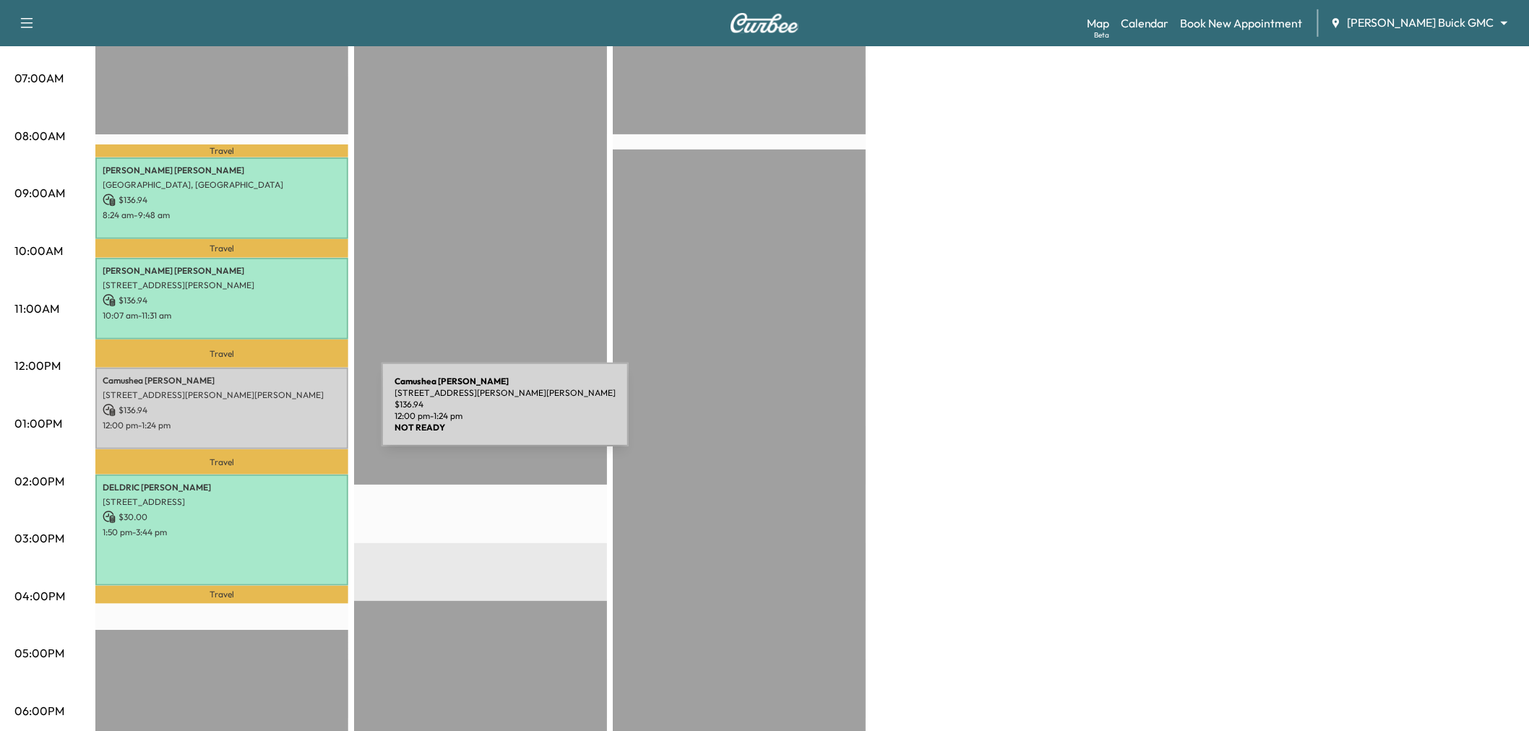
scroll to position [241, 0]
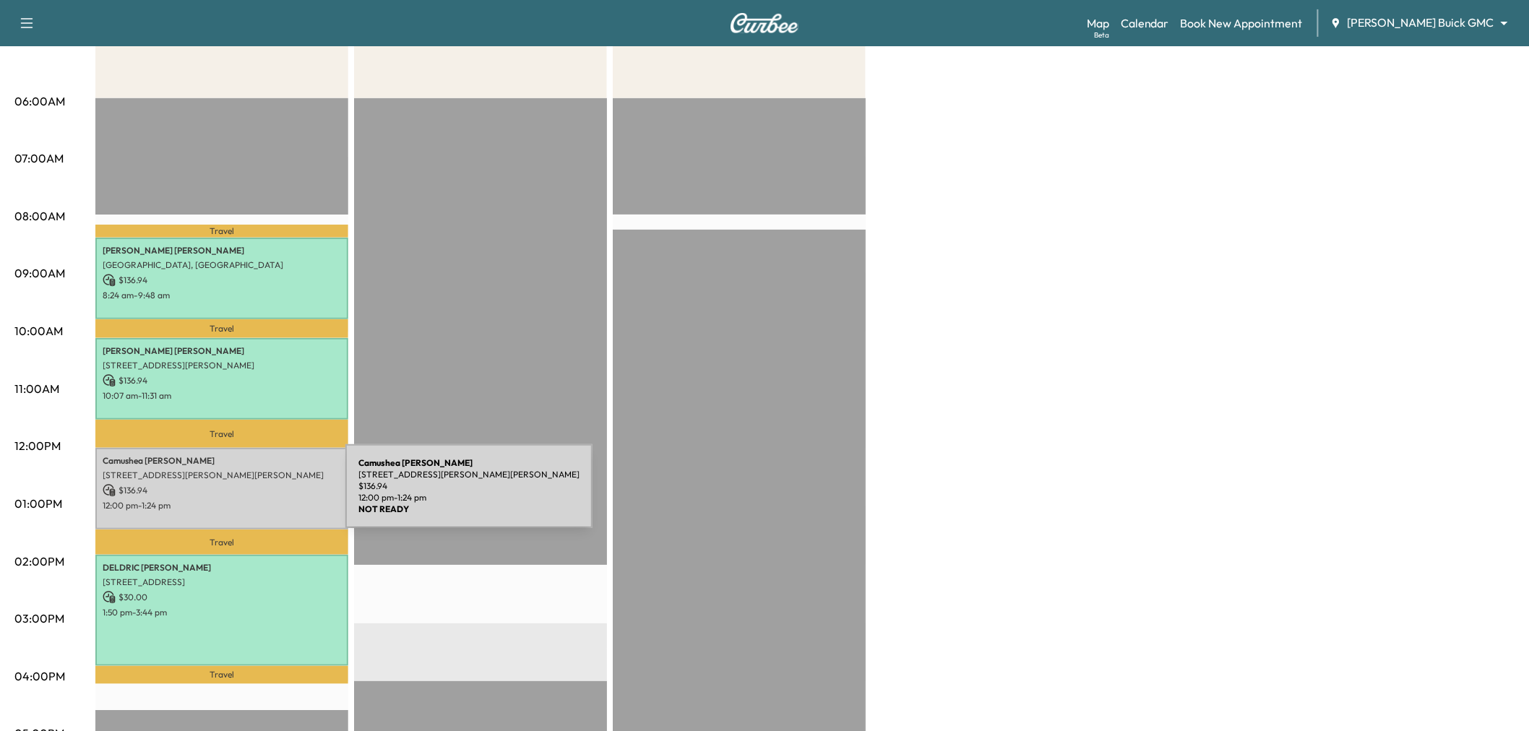
click at [237, 500] on p "12:00 pm - 1:24 pm" at bounding box center [222, 506] width 238 height 12
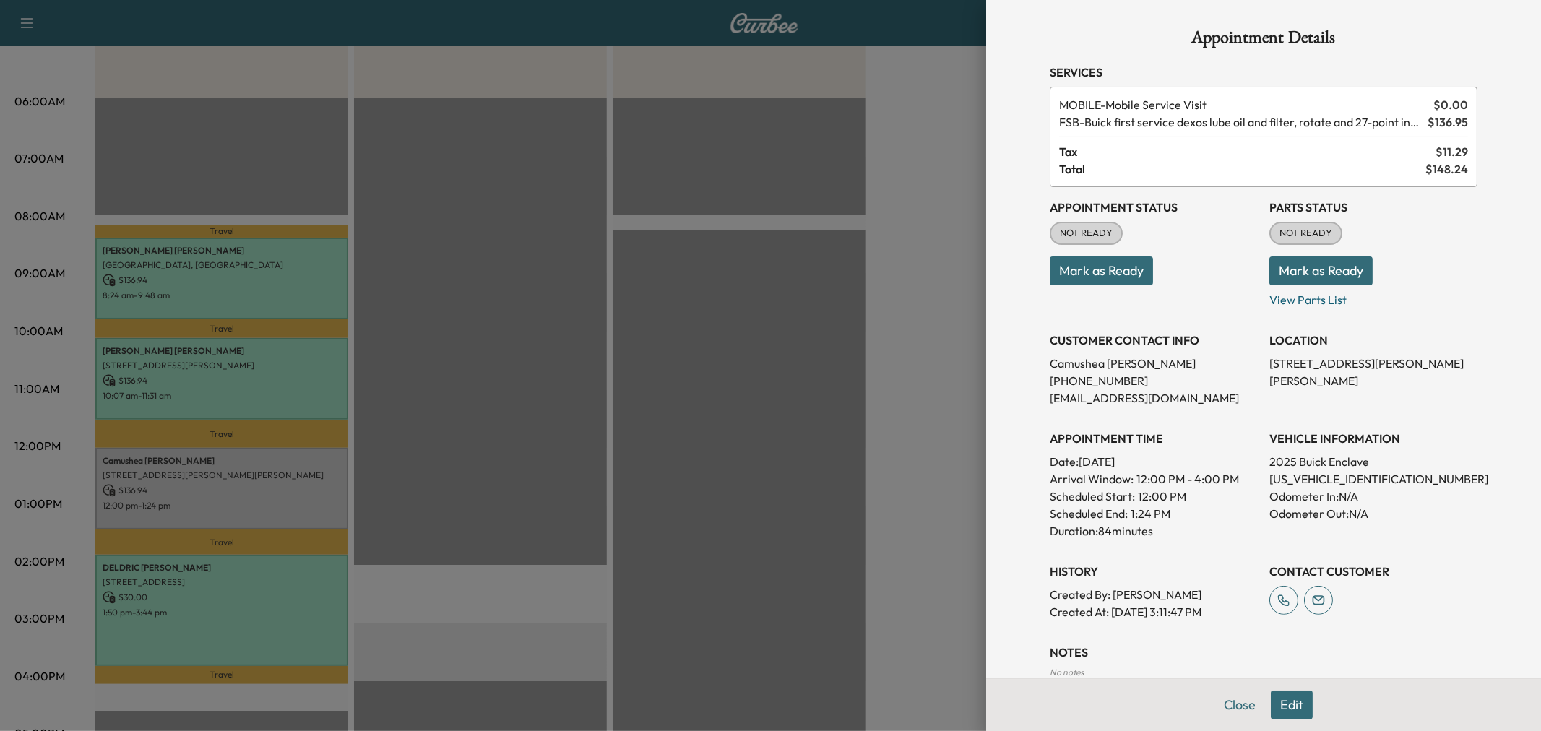
click at [501, 578] on div at bounding box center [770, 365] width 1541 height 731
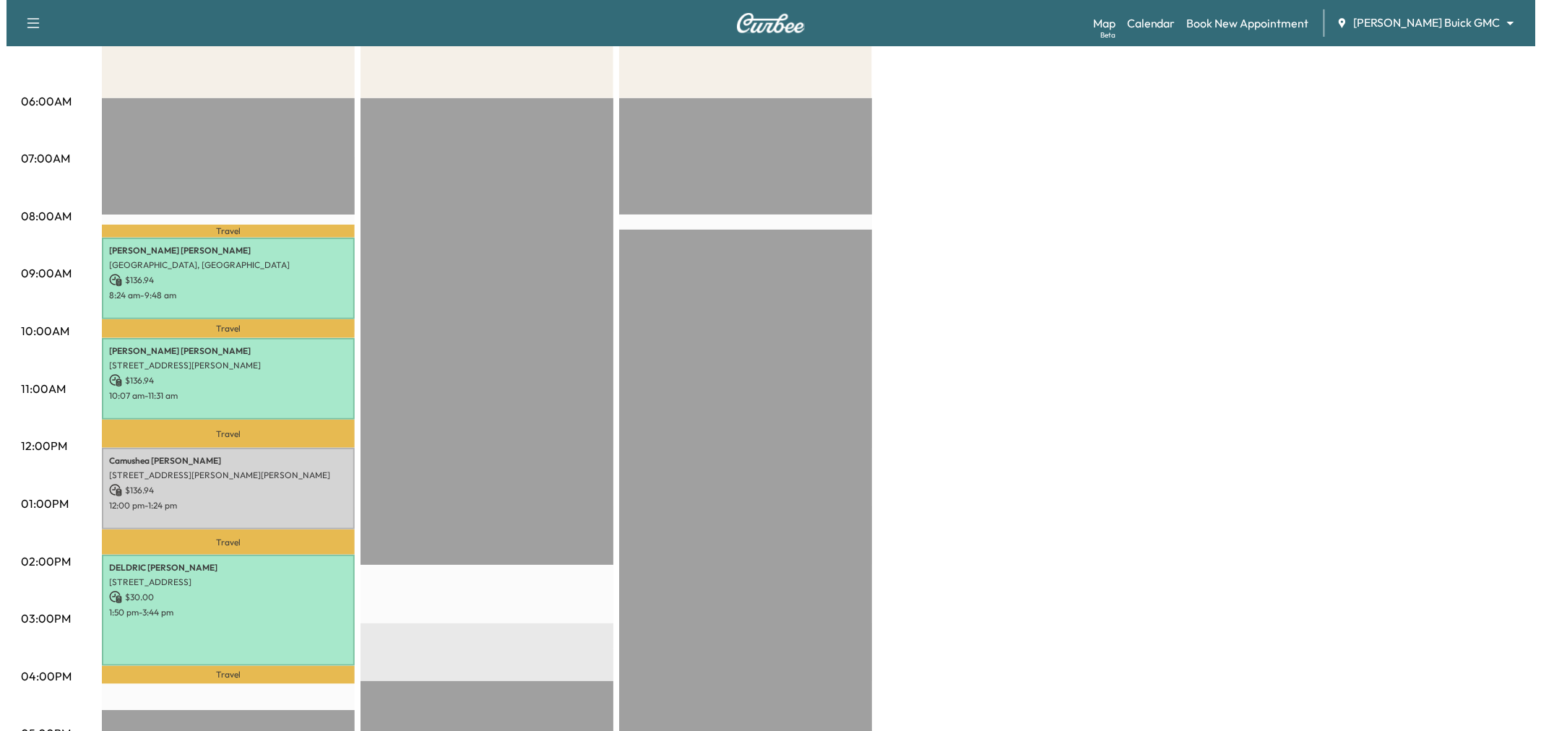
scroll to position [0, 0]
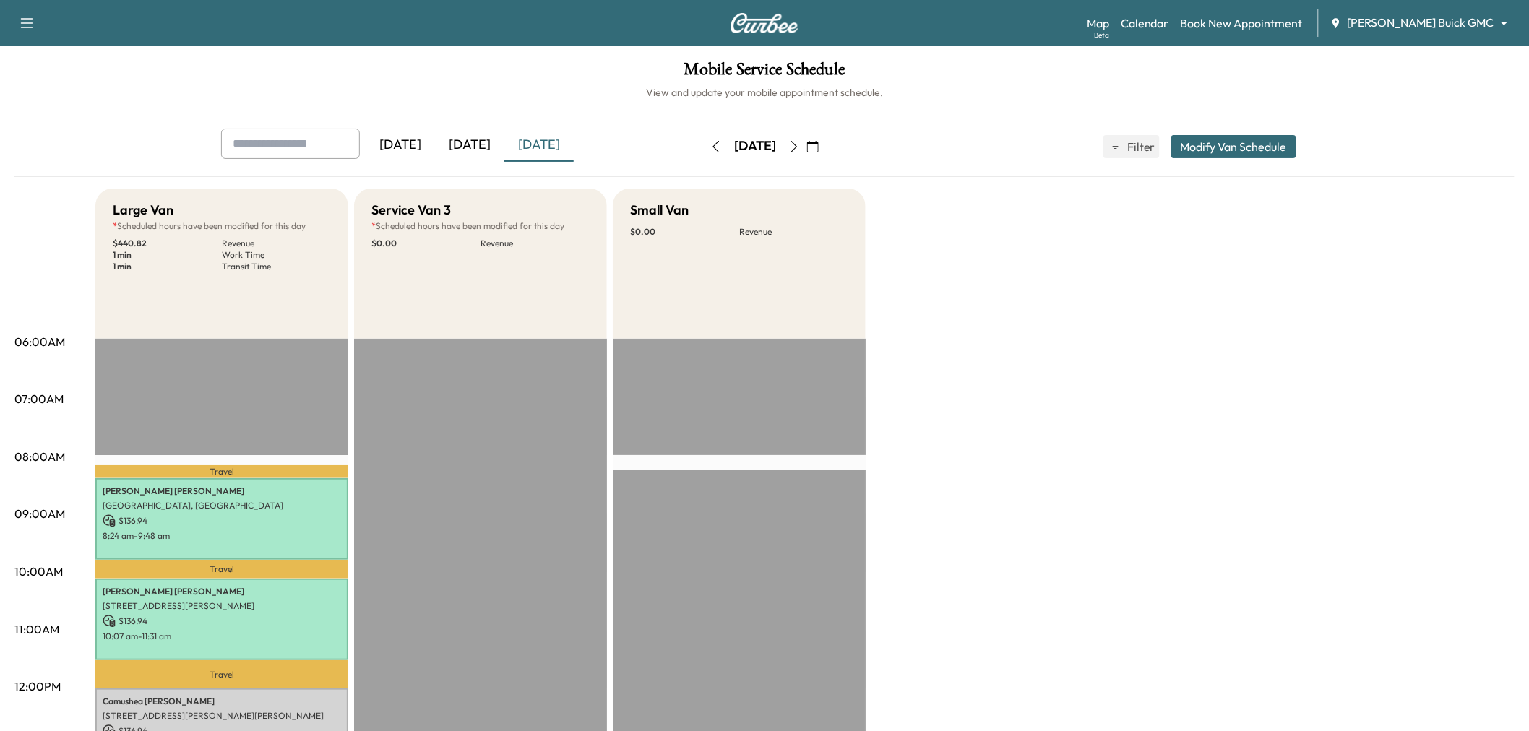
click at [800, 147] on icon "button" at bounding box center [794, 147] width 12 height 12
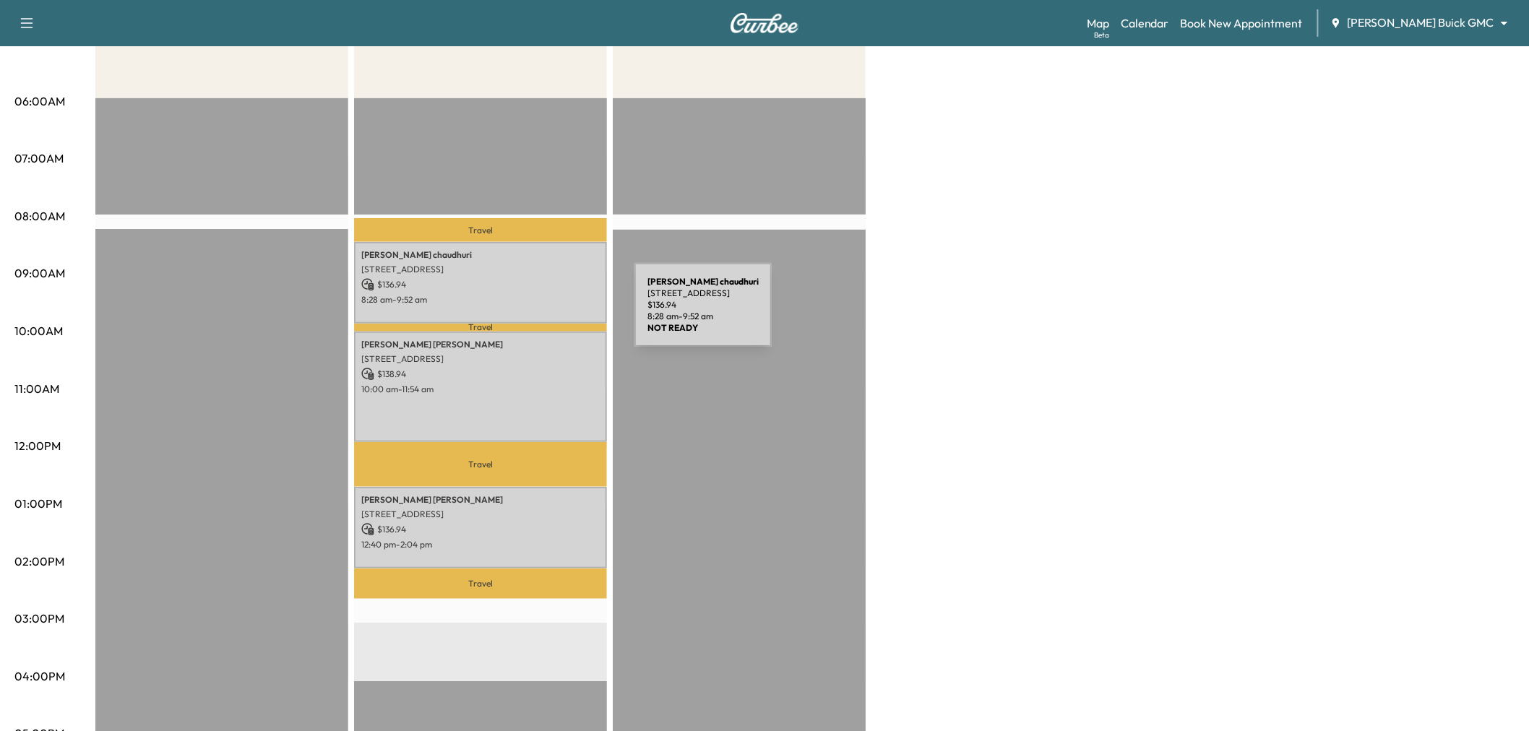
scroll to position [321, 0]
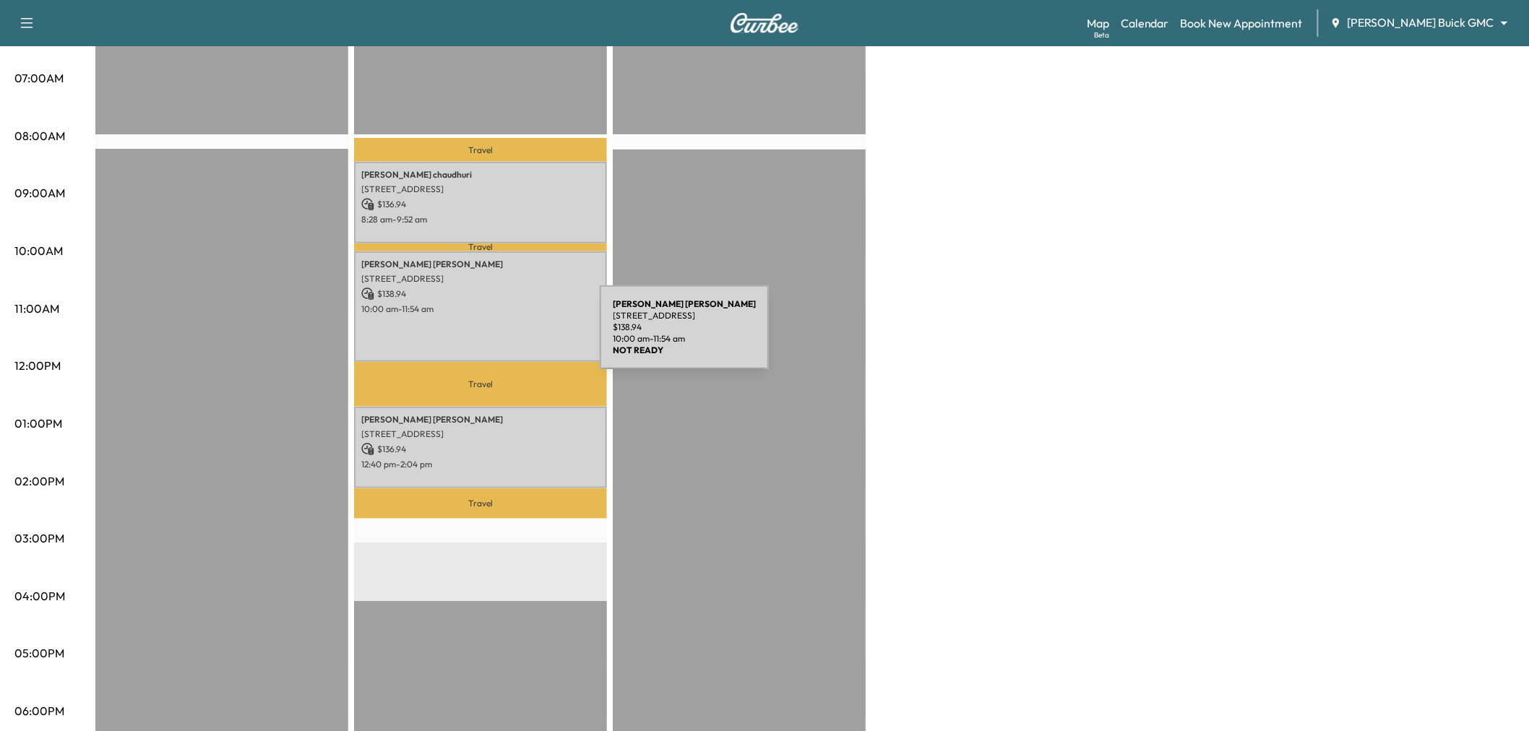
click at [491, 335] on div "Matthew Boswell 3844 Preston Hills Cir, Celina, TX 75009, USA $ 138.94 10:00 am…" at bounding box center [480, 306] width 253 height 111
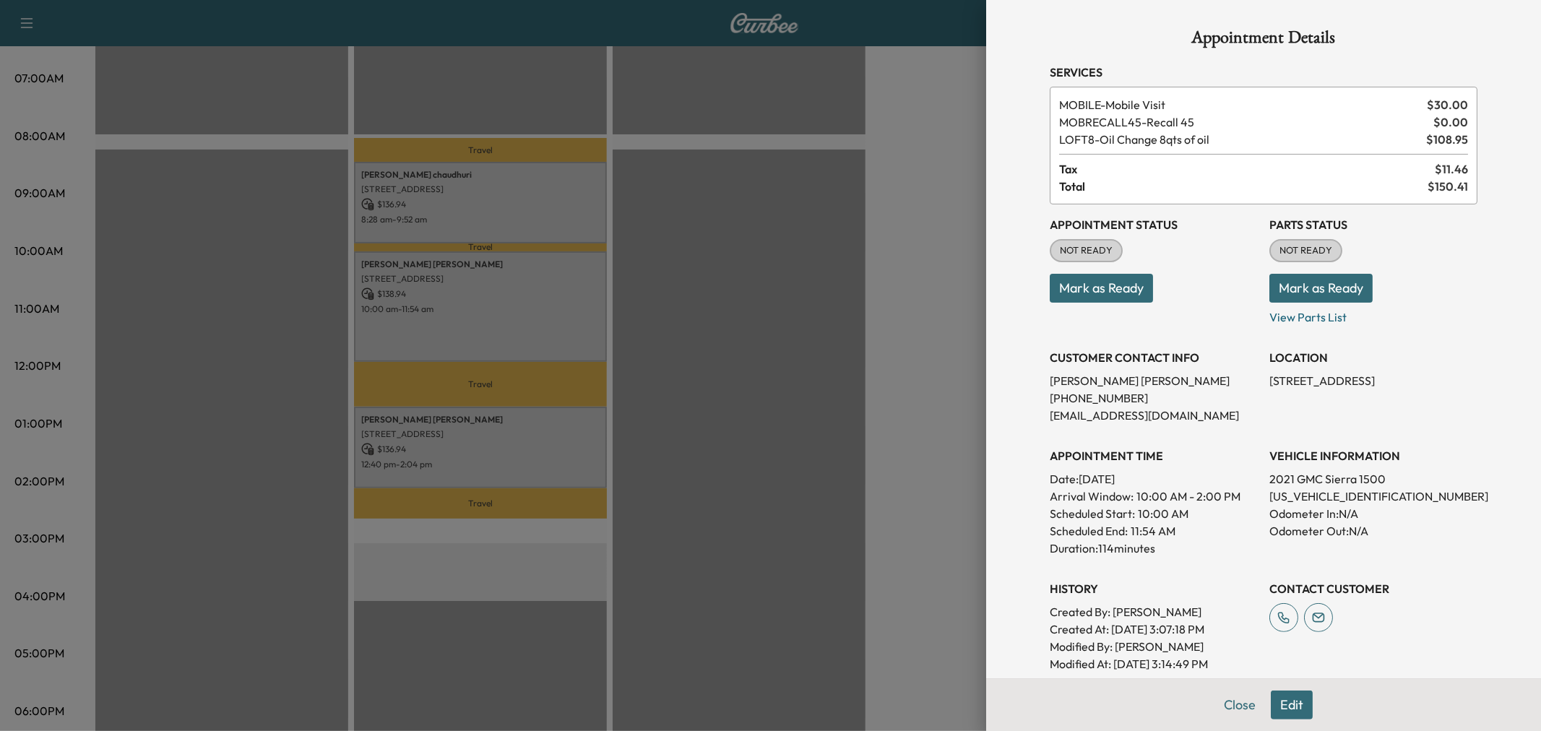
click at [553, 275] on div at bounding box center [770, 365] width 1541 height 731
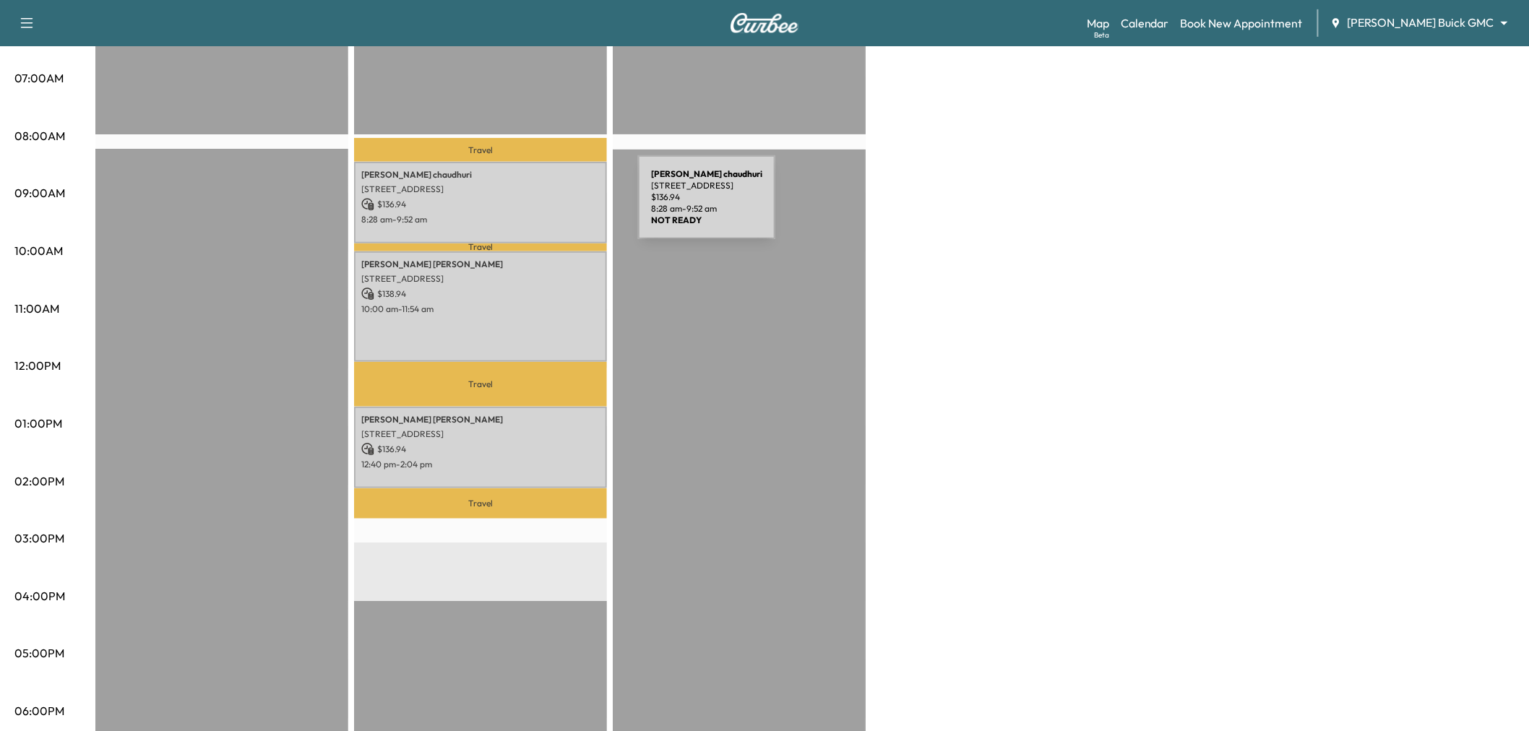
click at [530, 206] on p "$ 136.94" at bounding box center [480, 204] width 238 height 13
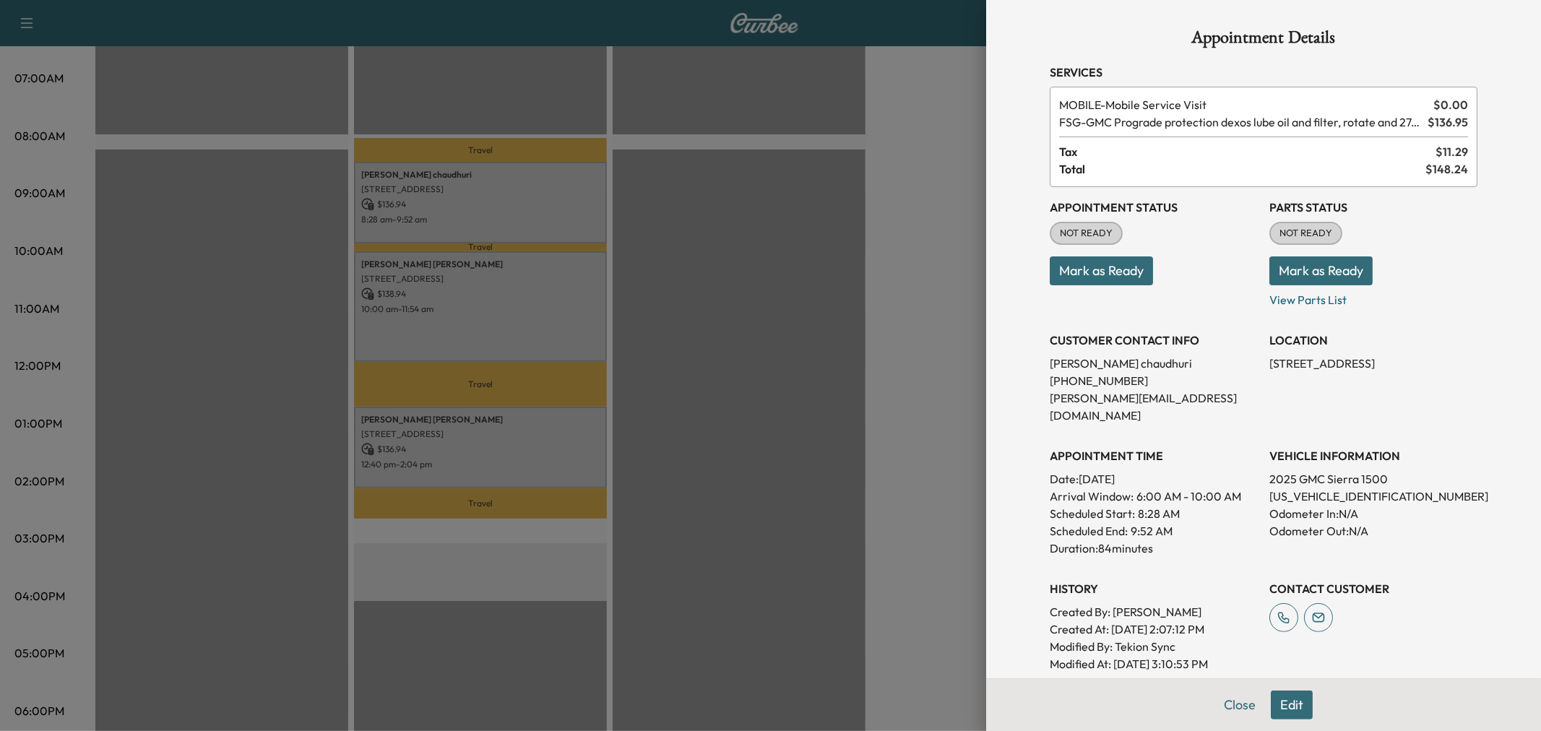
click at [530, 206] on div at bounding box center [770, 365] width 1541 height 731
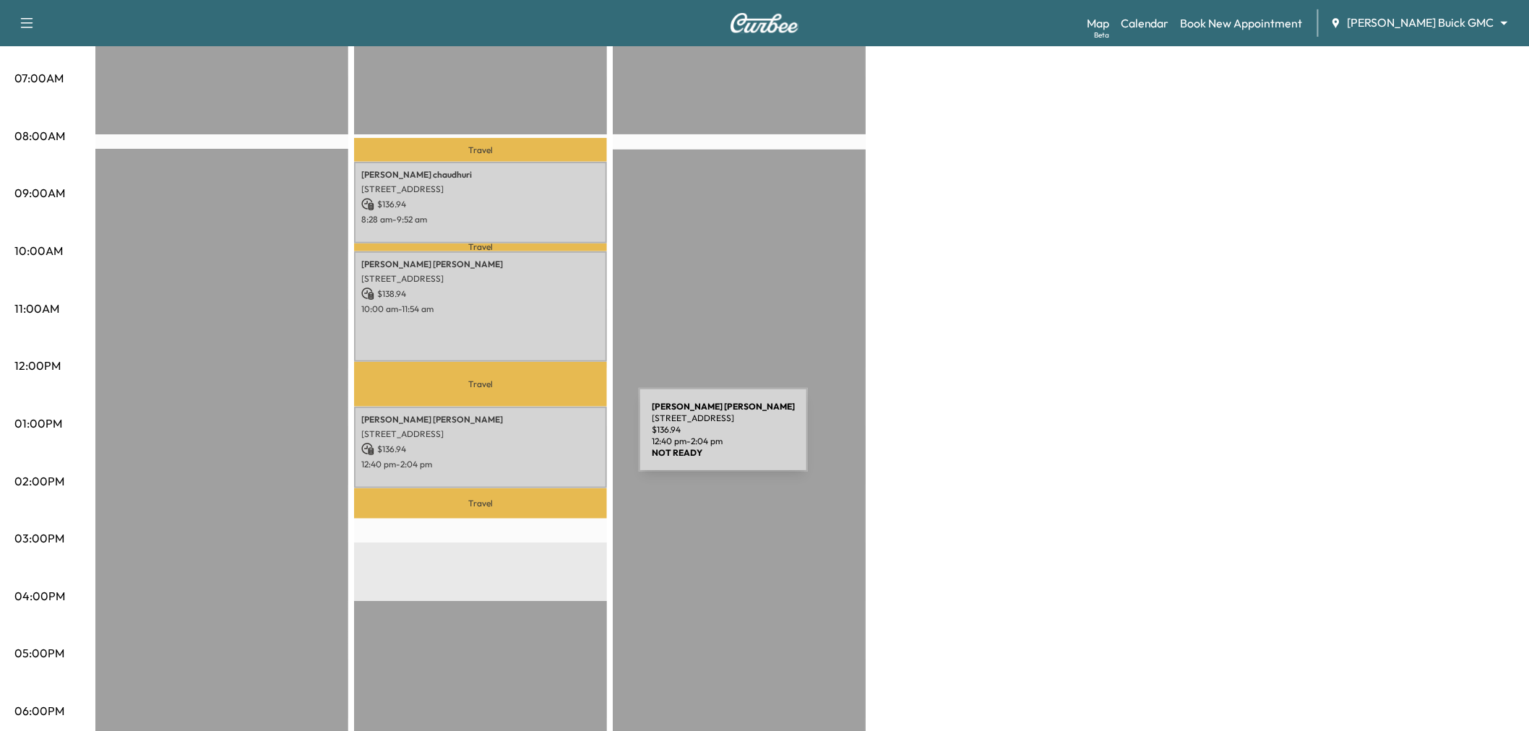
click at [531, 443] on p "$ 136.94" at bounding box center [480, 449] width 238 height 13
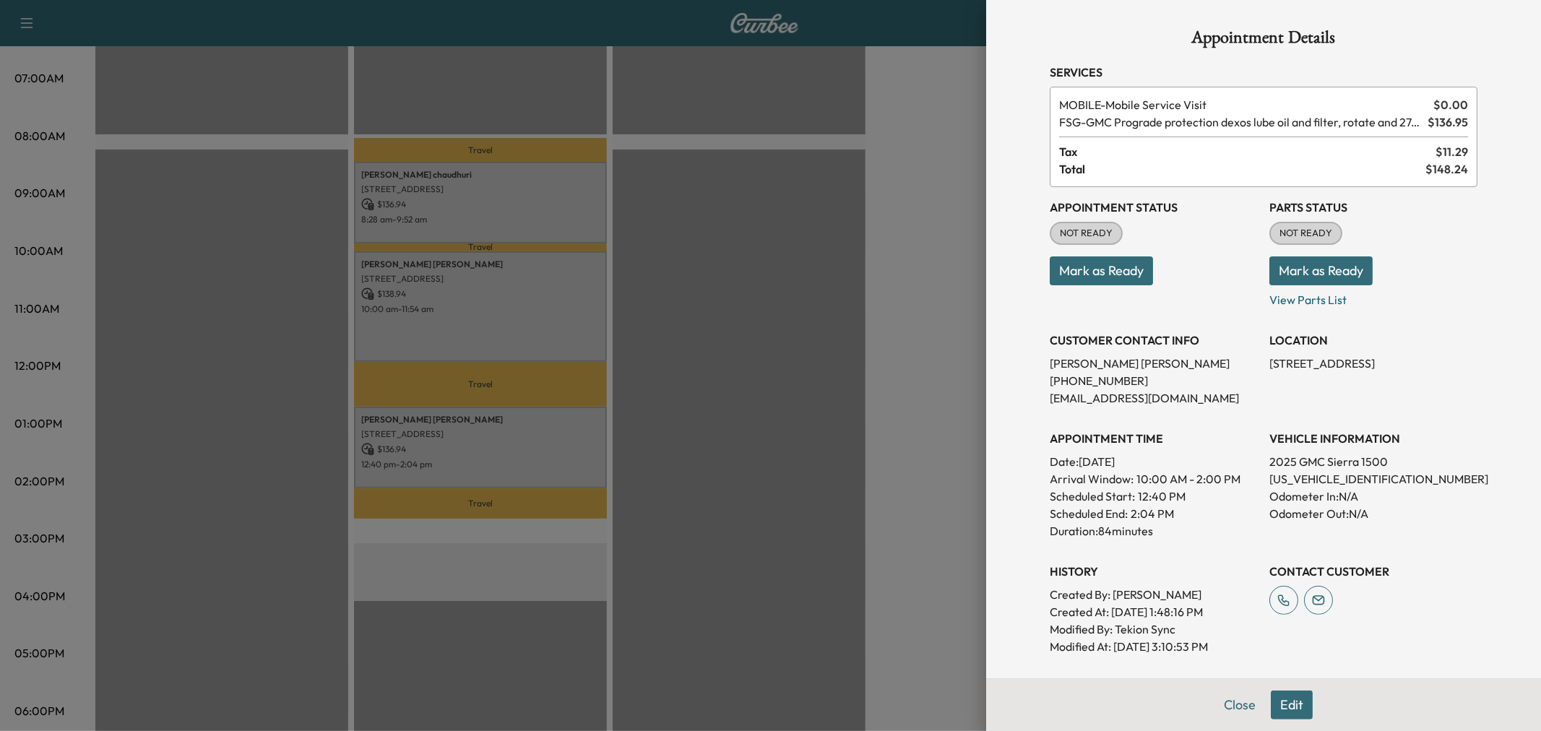
click at [531, 441] on div at bounding box center [770, 365] width 1541 height 731
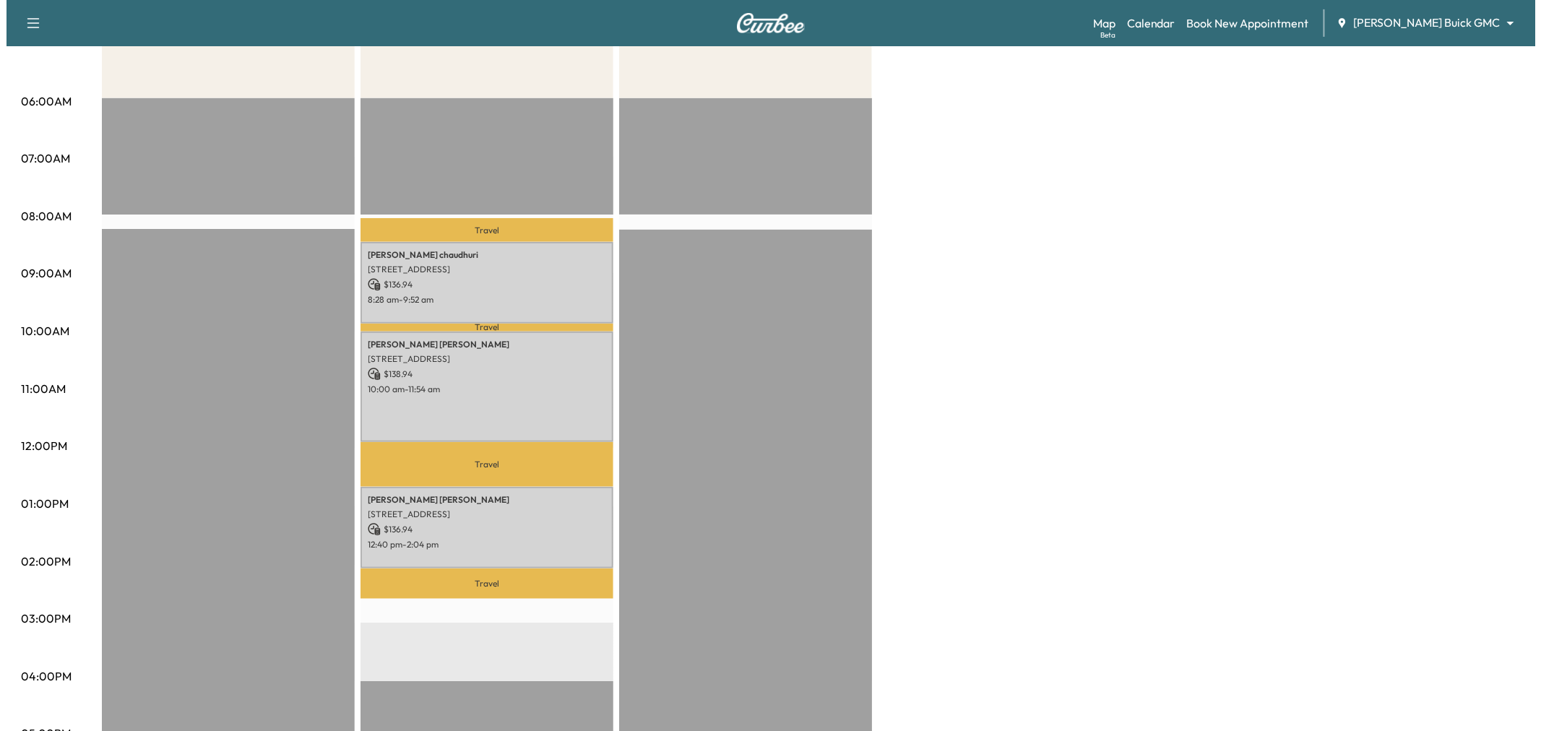
scroll to position [0, 0]
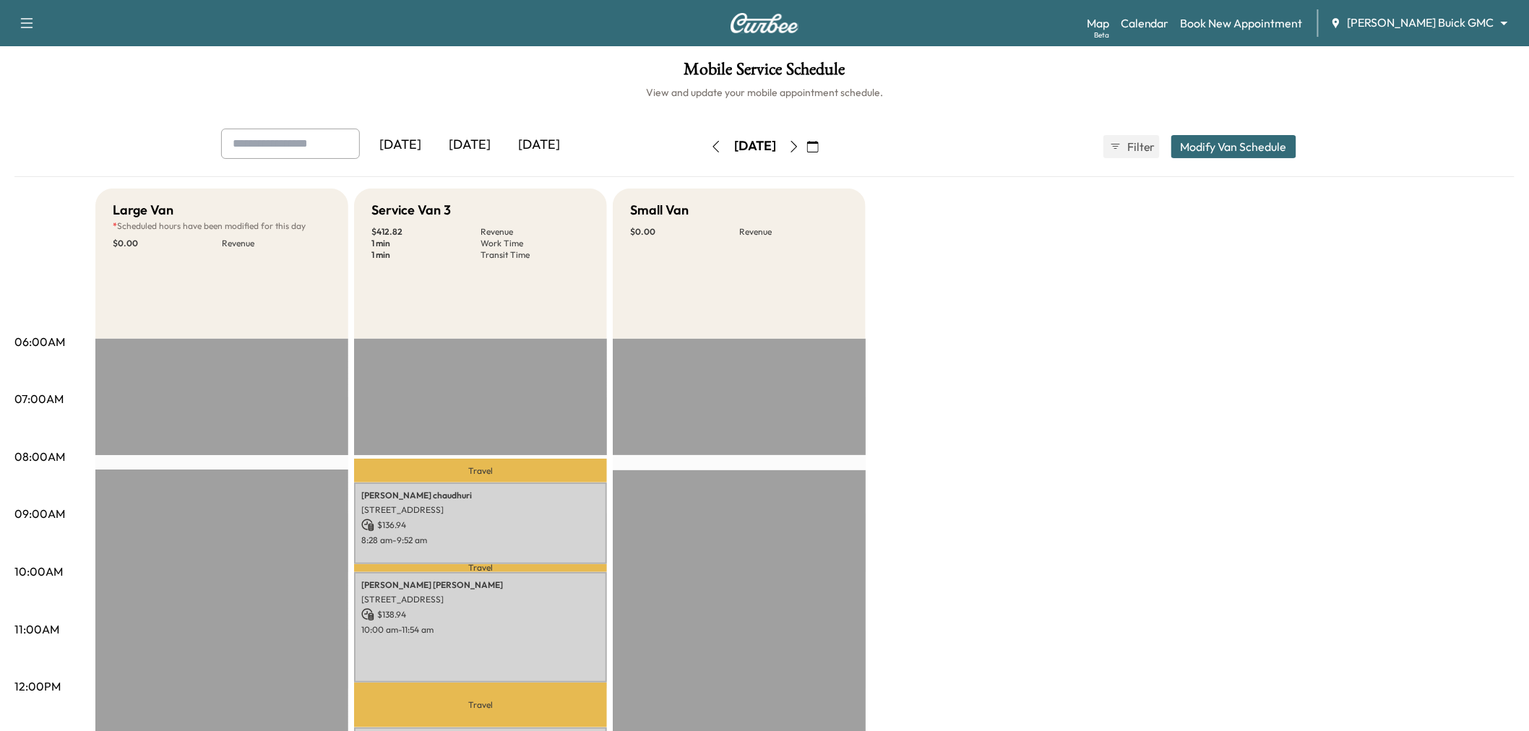
click at [1203, 160] on div "Yesterday Today Tomorrow Wednesday, September 17 September 2025 S M T W T F S 3…" at bounding box center [765, 147] width 1110 height 36
click at [1222, 149] on button "Modify Van Schedule" at bounding box center [1233, 146] width 125 height 23
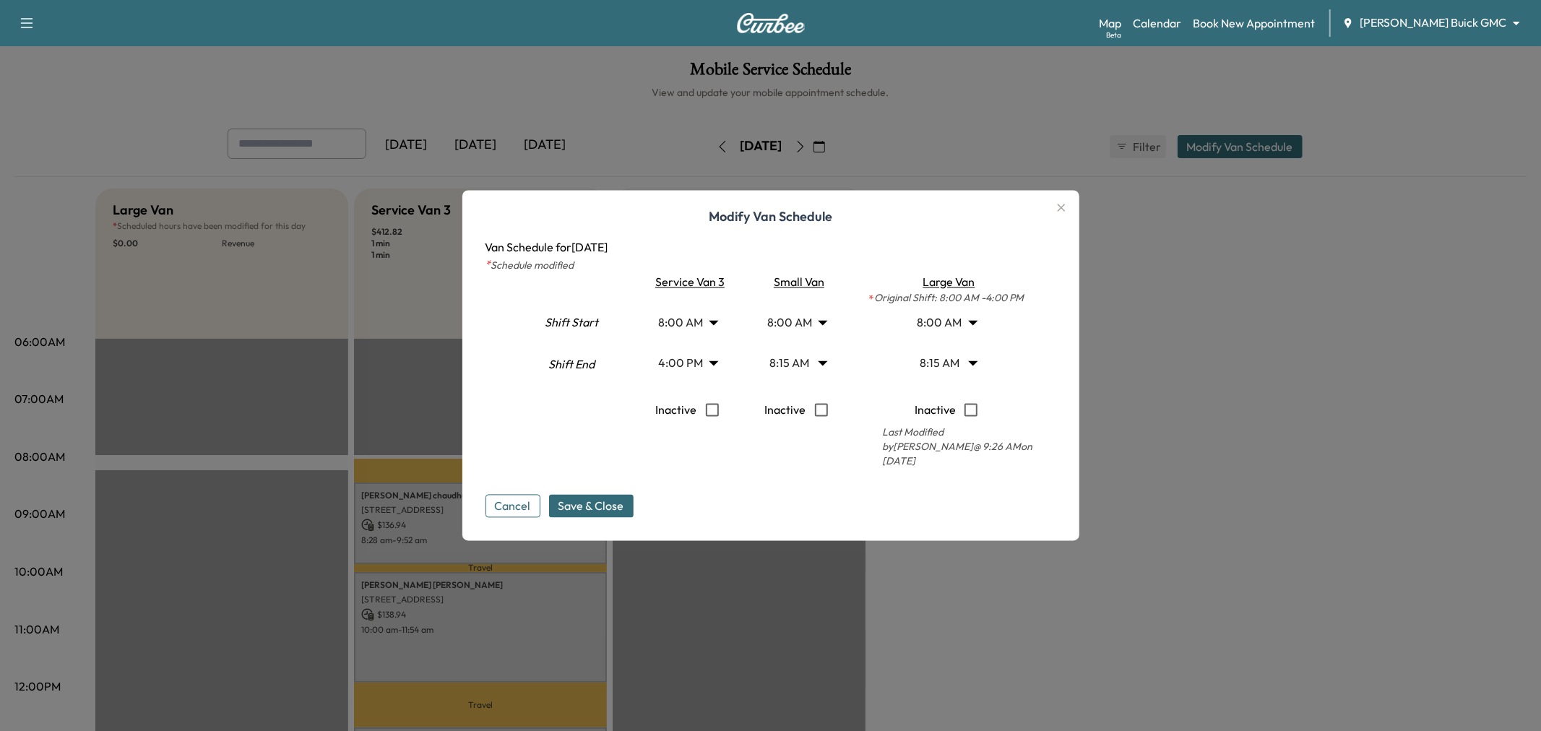
click at [707, 357] on body "Support Log Out Map Beta Calendar Book New Appointment Ewing Buick GMC ********…" at bounding box center [770, 365] width 1541 height 731
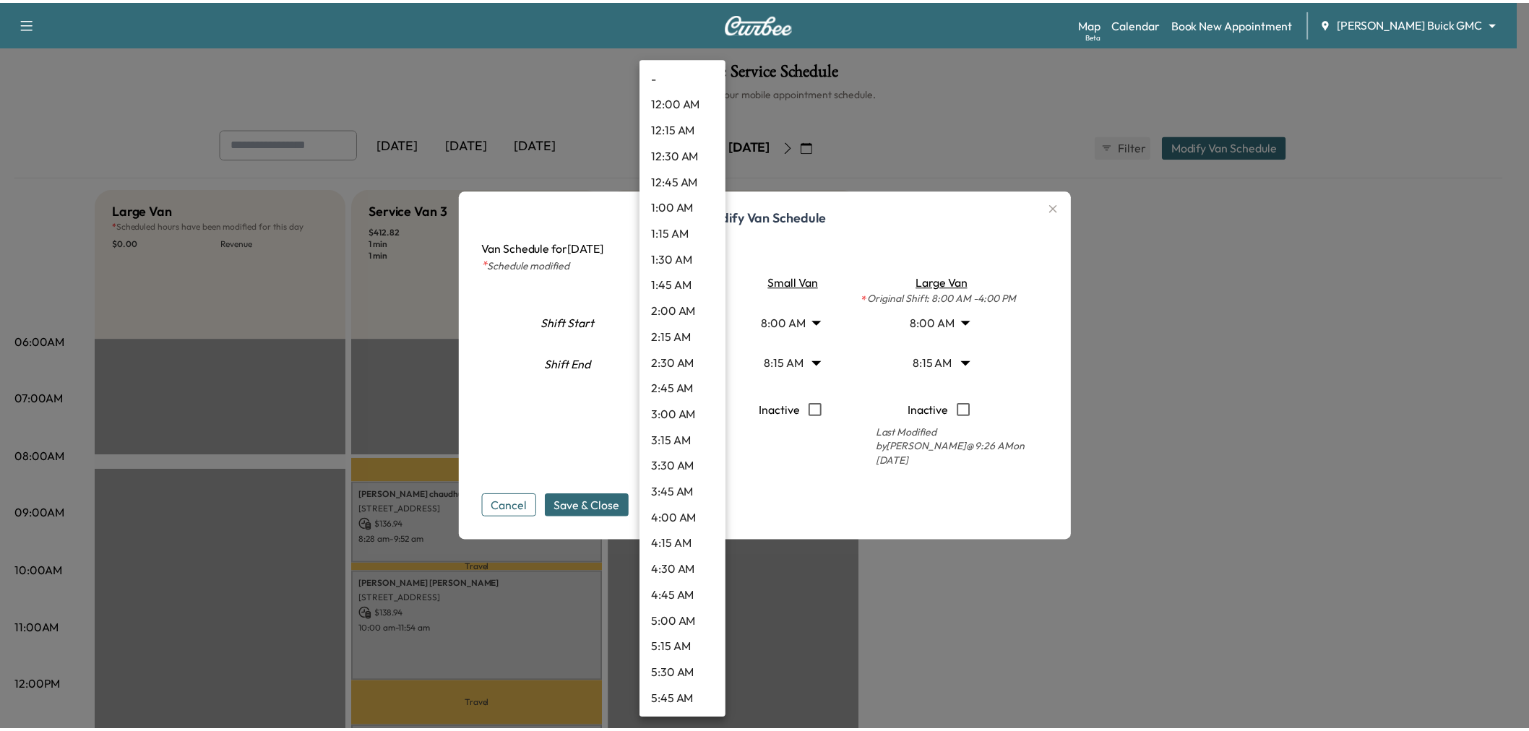
scroll to position [1377, 0]
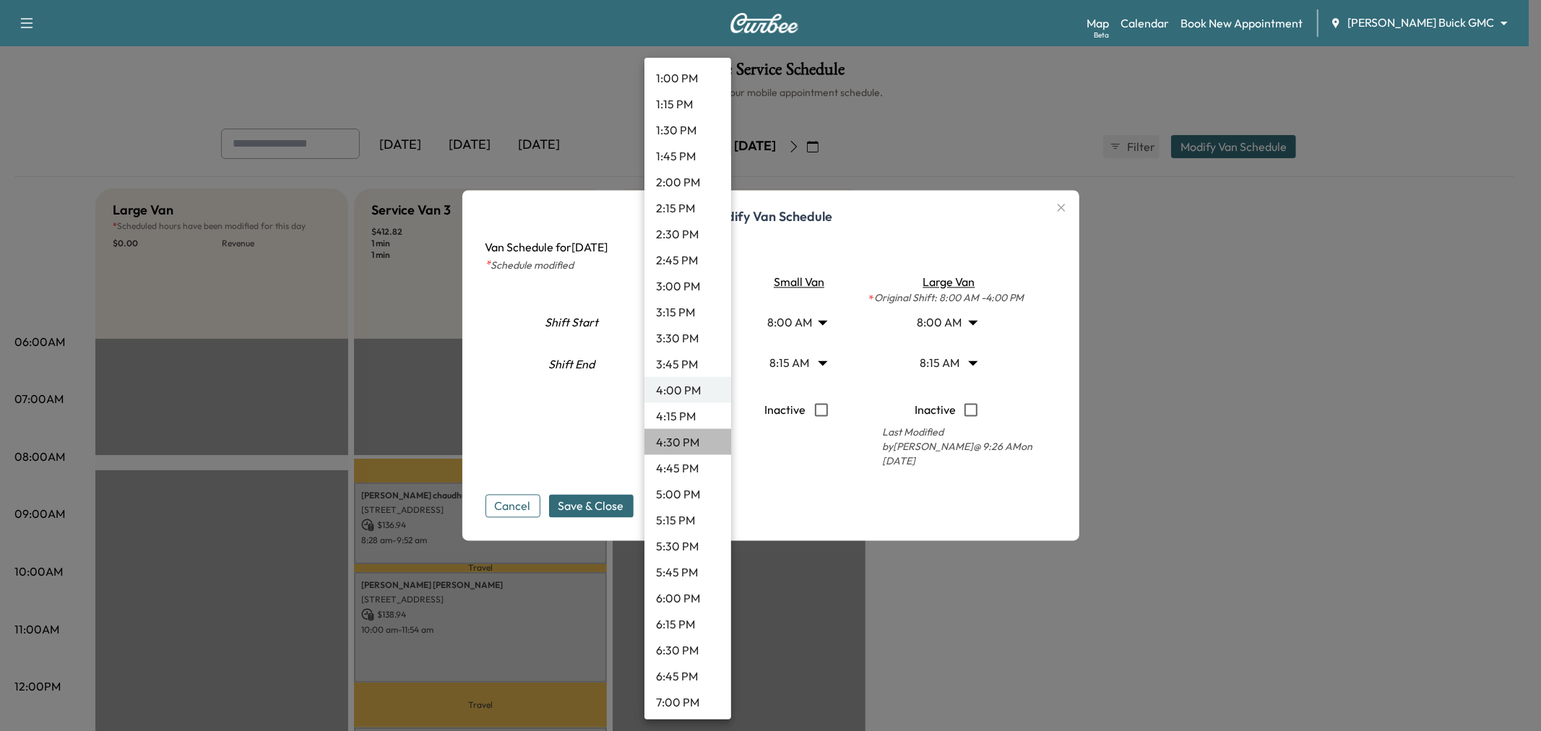
click at [691, 432] on li "4:30 PM" at bounding box center [687, 442] width 87 height 26
type input "****"
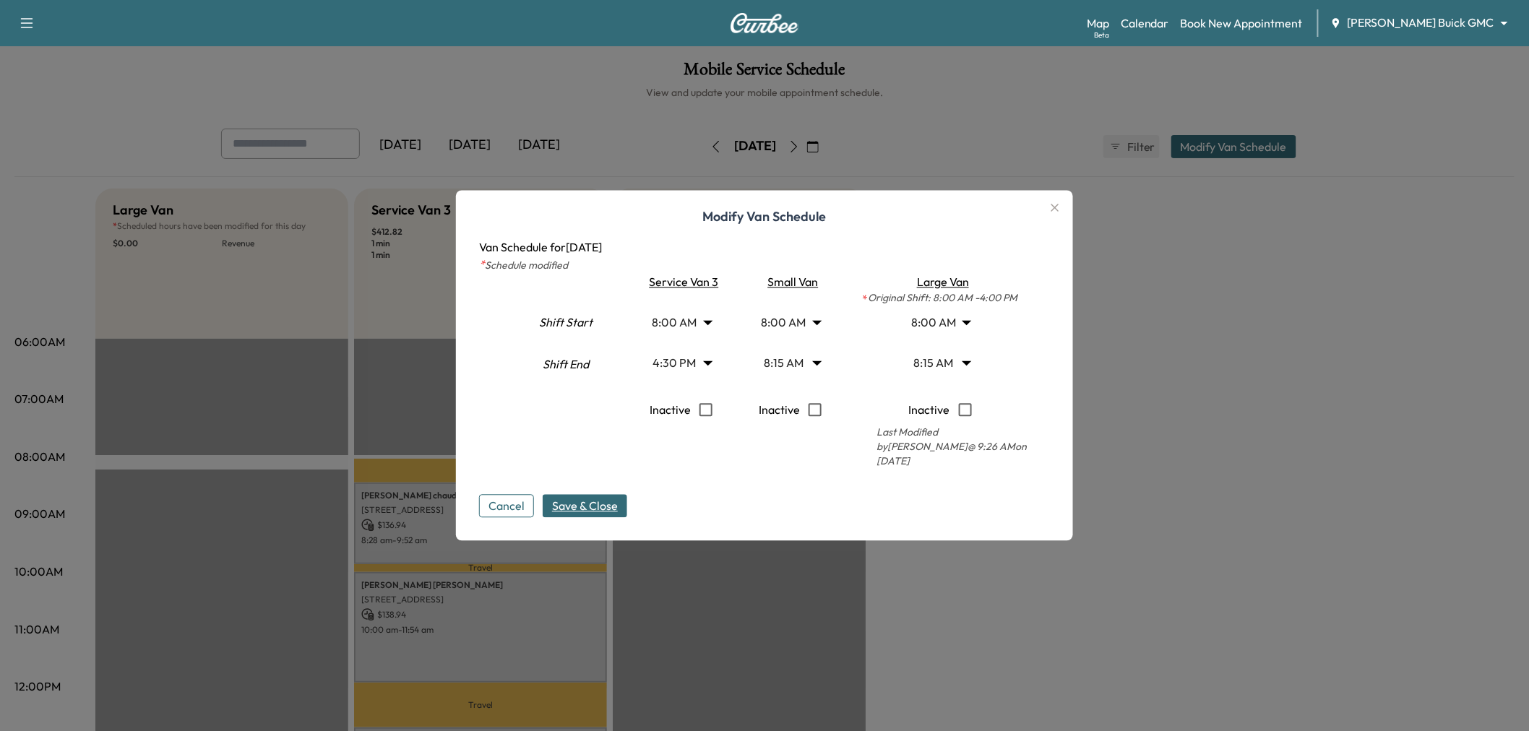
click at [608, 500] on span "Save & Close" at bounding box center [585, 506] width 66 height 17
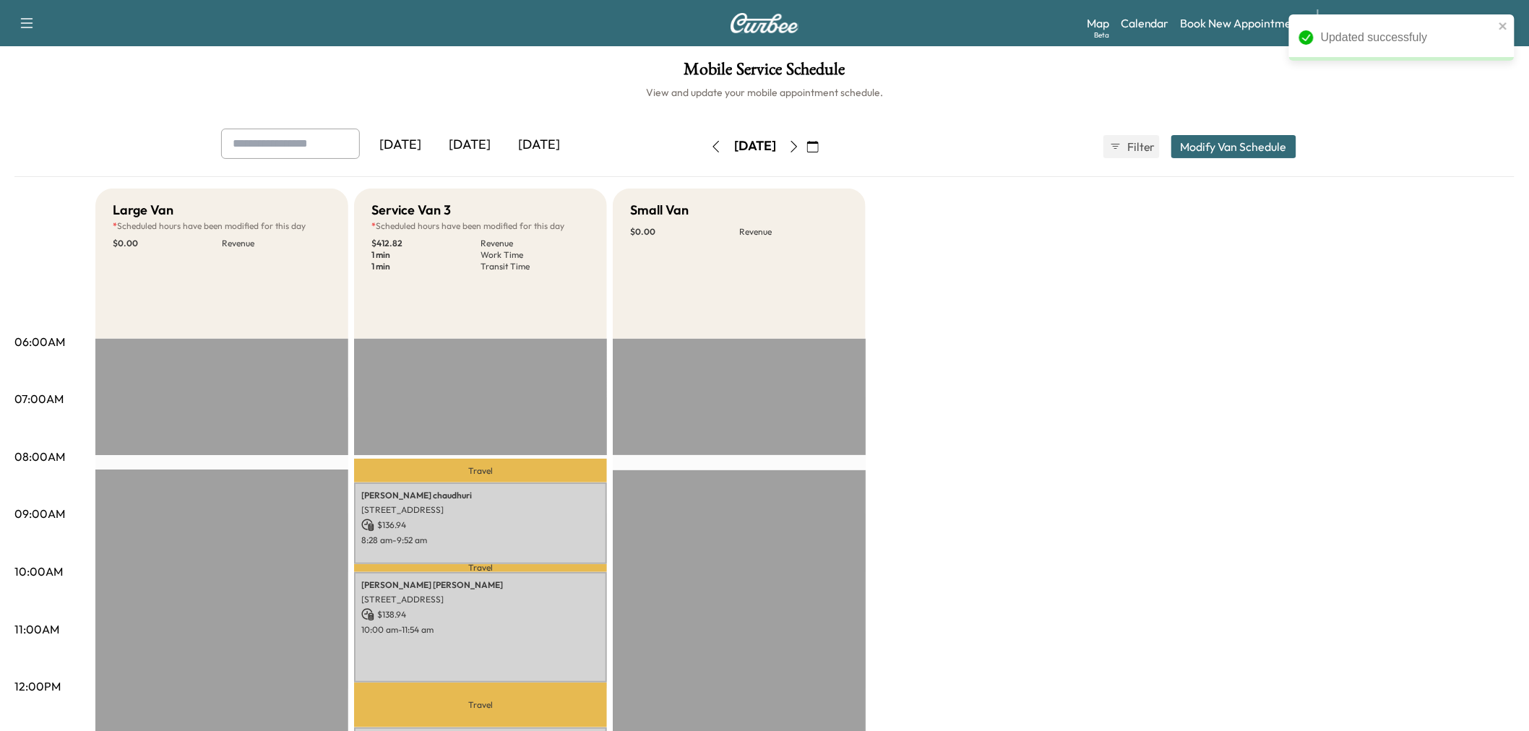
click at [704, 142] on button "button" at bounding box center [716, 146] width 25 height 23
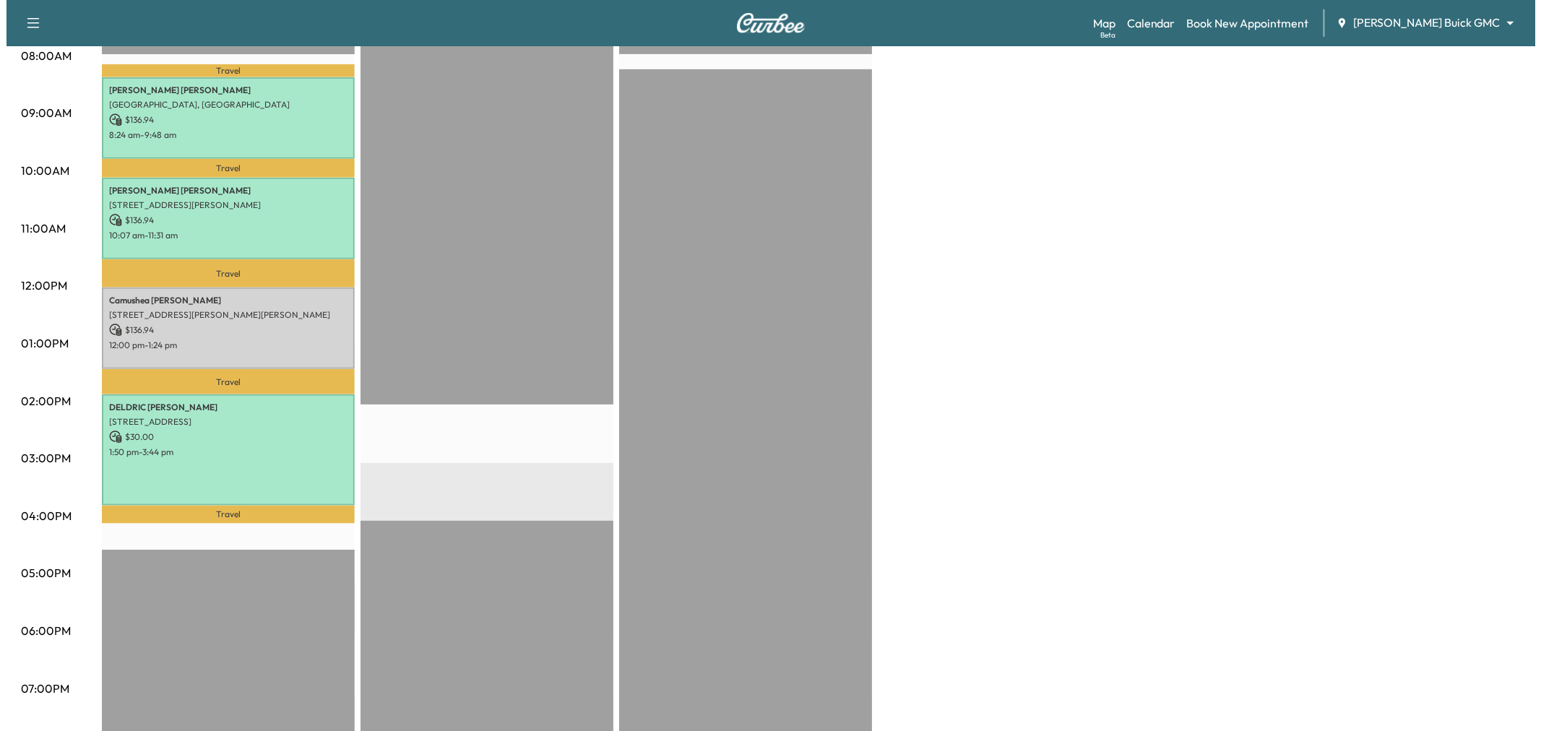
scroll to position [80, 0]
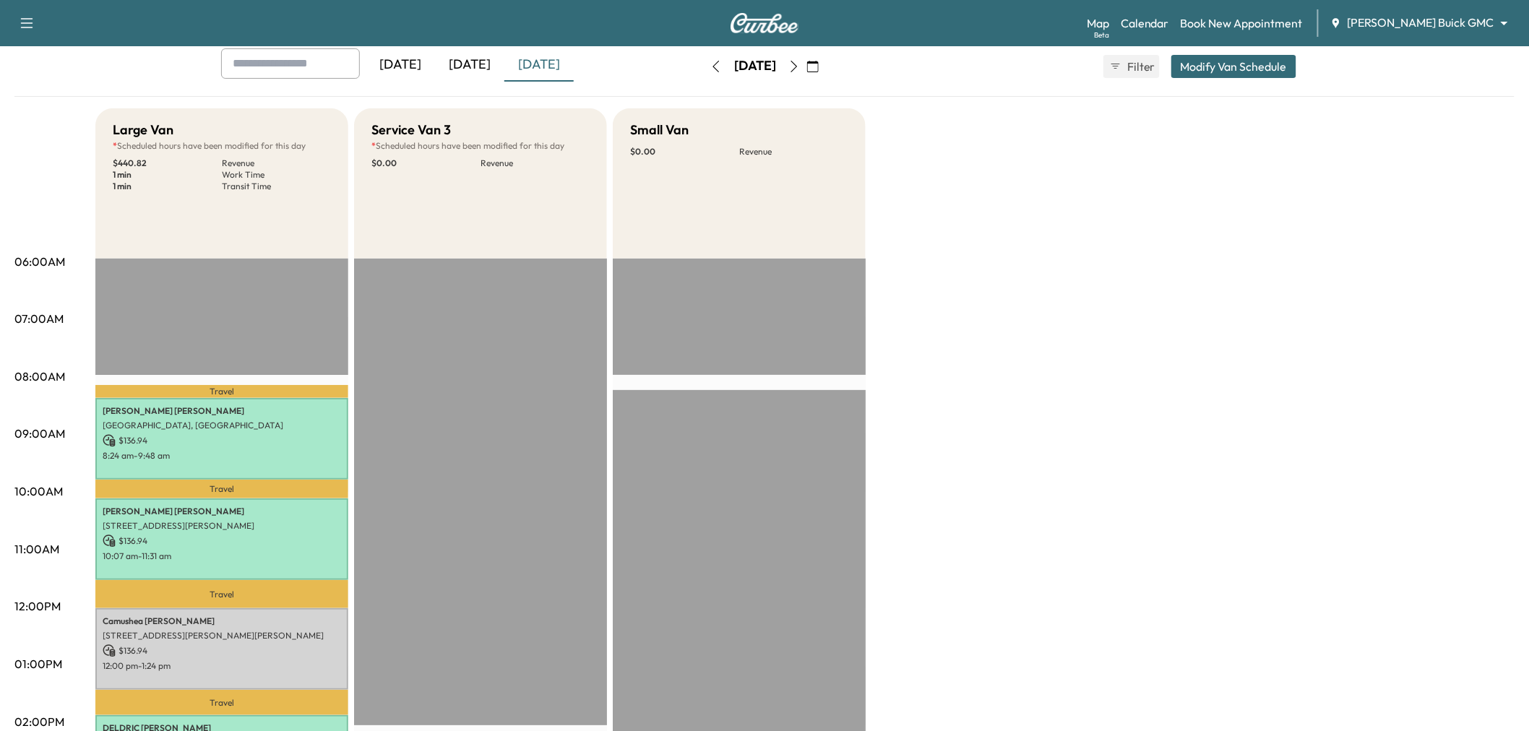
click at [1240, 77] on button "Modify Van Schedule" at bounding box center [1233, 66] width 125 height 23
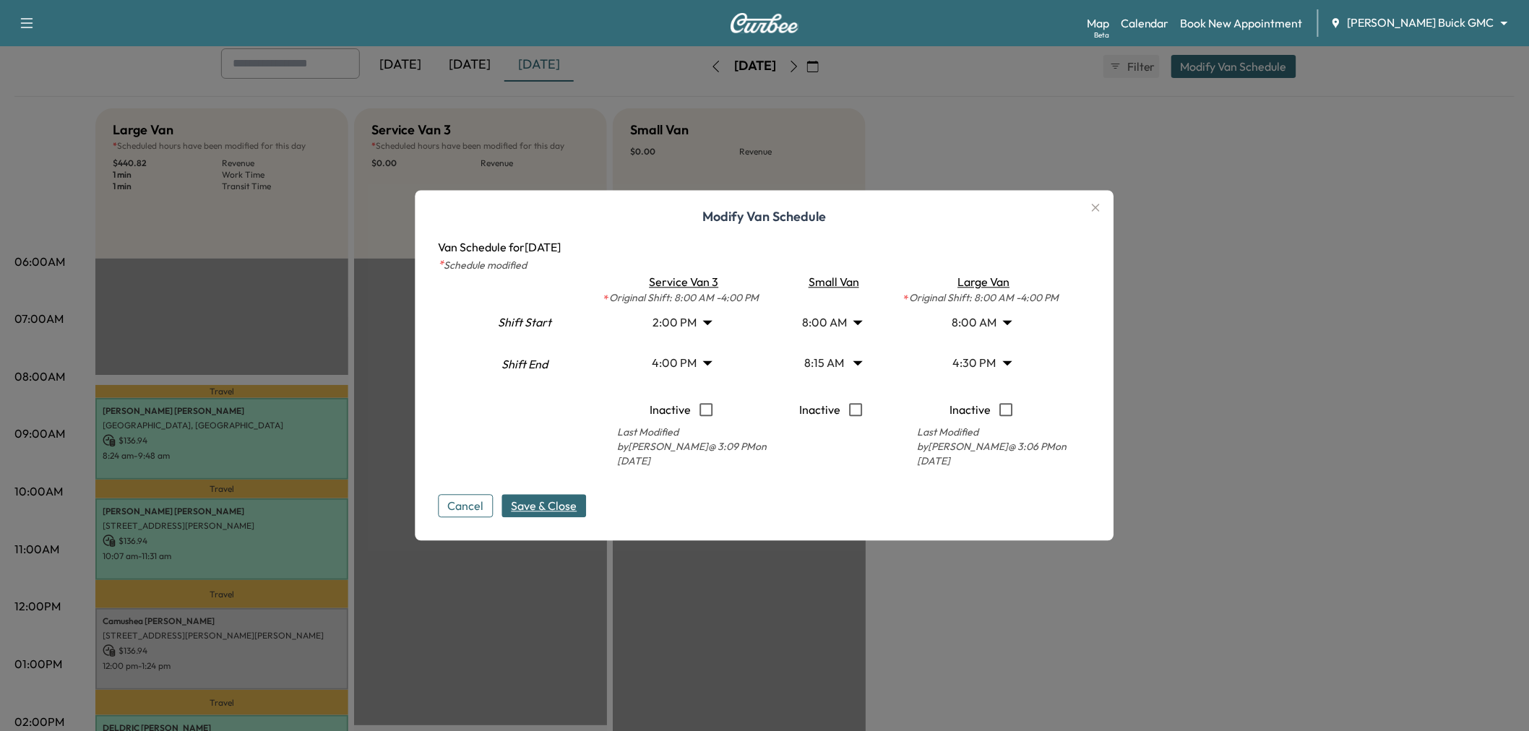
click at [688, 327] on body "Support Log Out Map Beta Calendar Book New Appointment Ewing Buick GMC ********…" at bounding box center [764, 285] width 1529 height 731
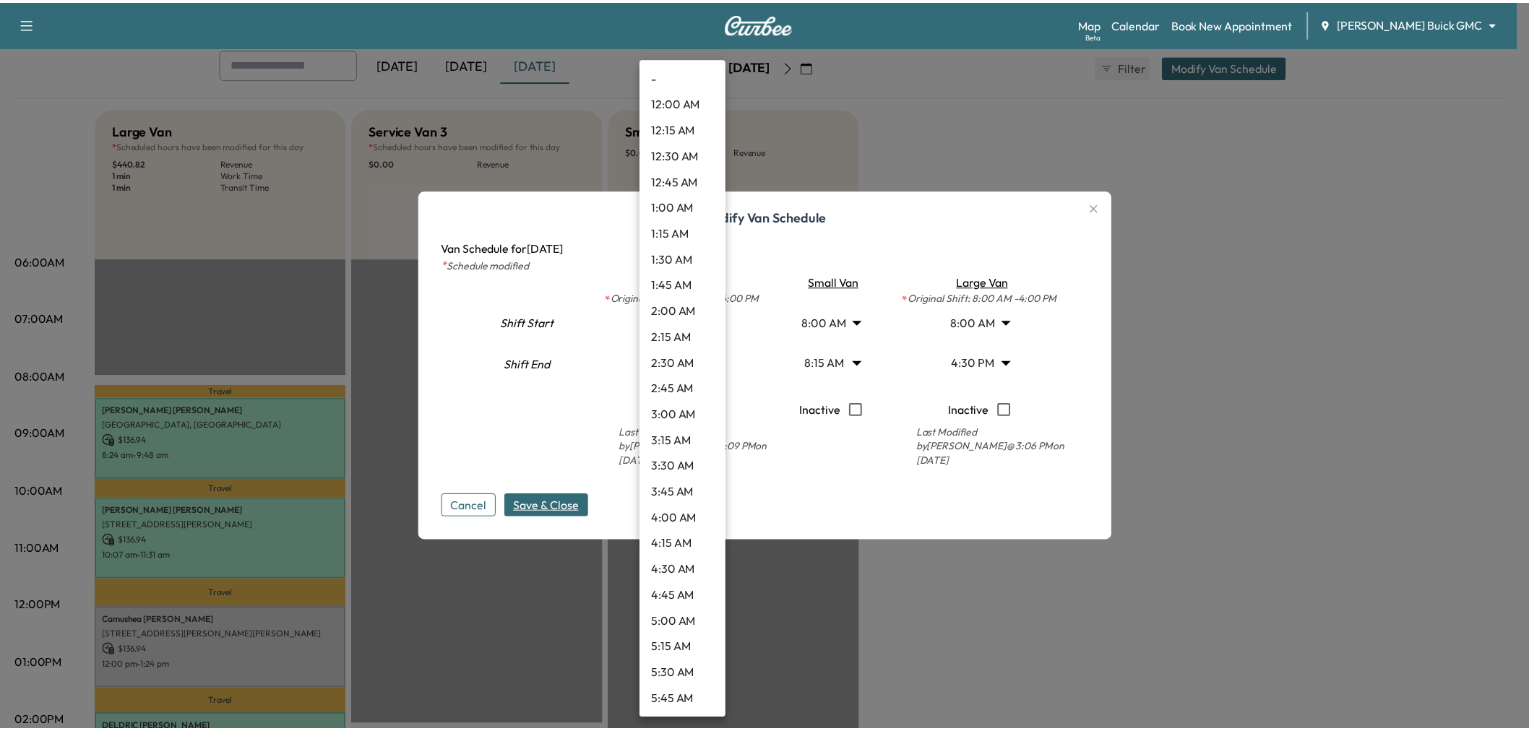
scroll to position [1169, 0]
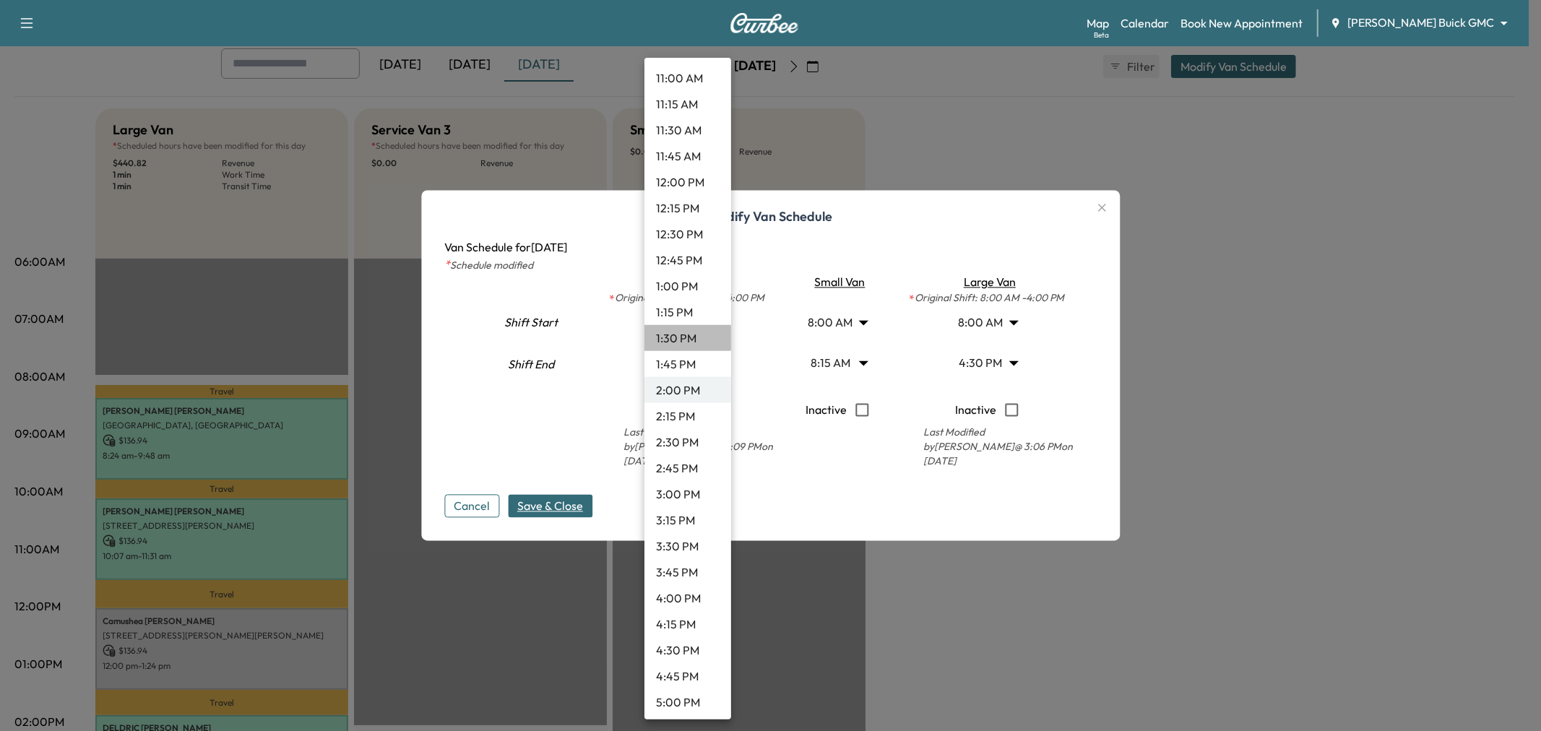
click at [687, 333] on li "1:30 PM" at bounding box center [687, 338] width 87 height 26
type input "****"
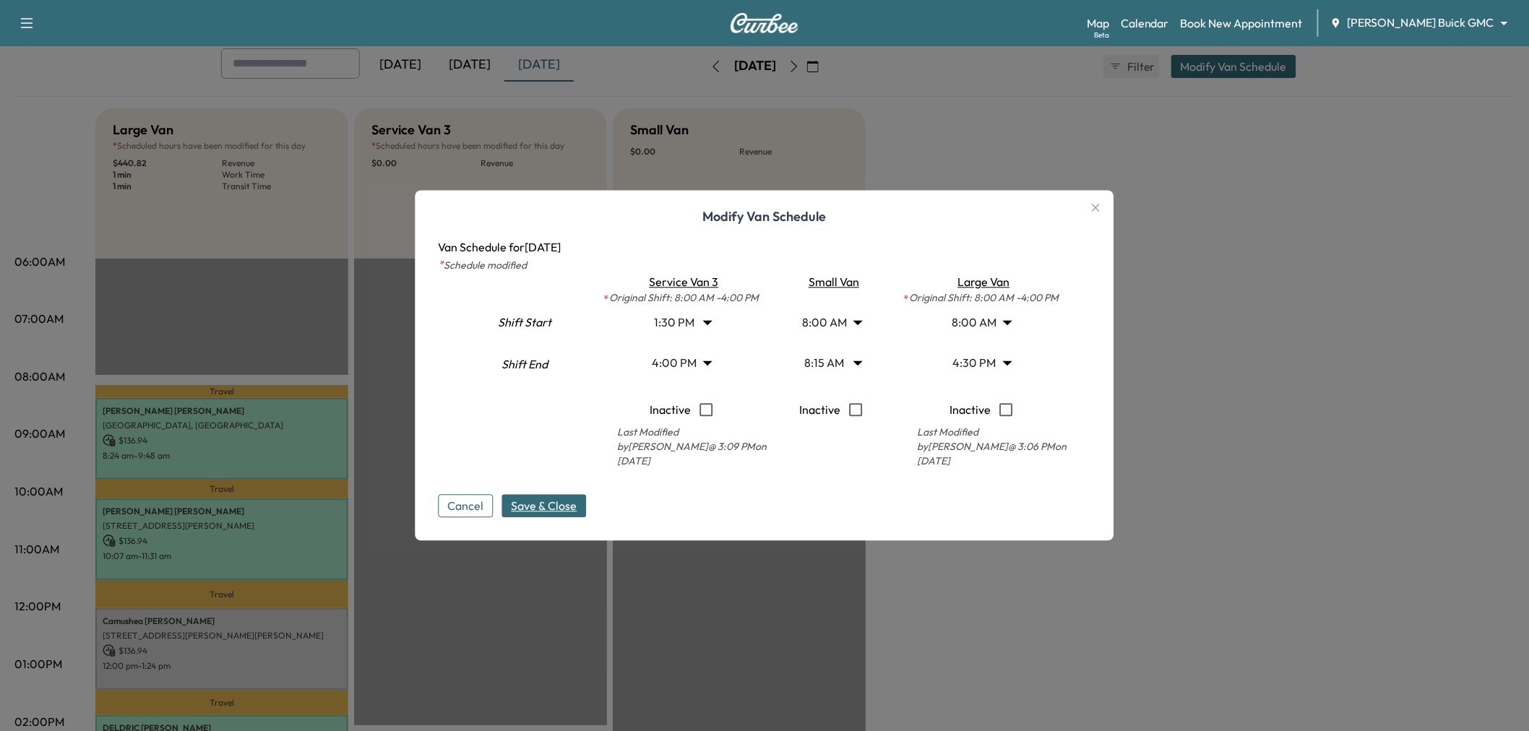
click at [561, 503] on span "Save & Close" at bounding box center [545, 506] width 66 height 17
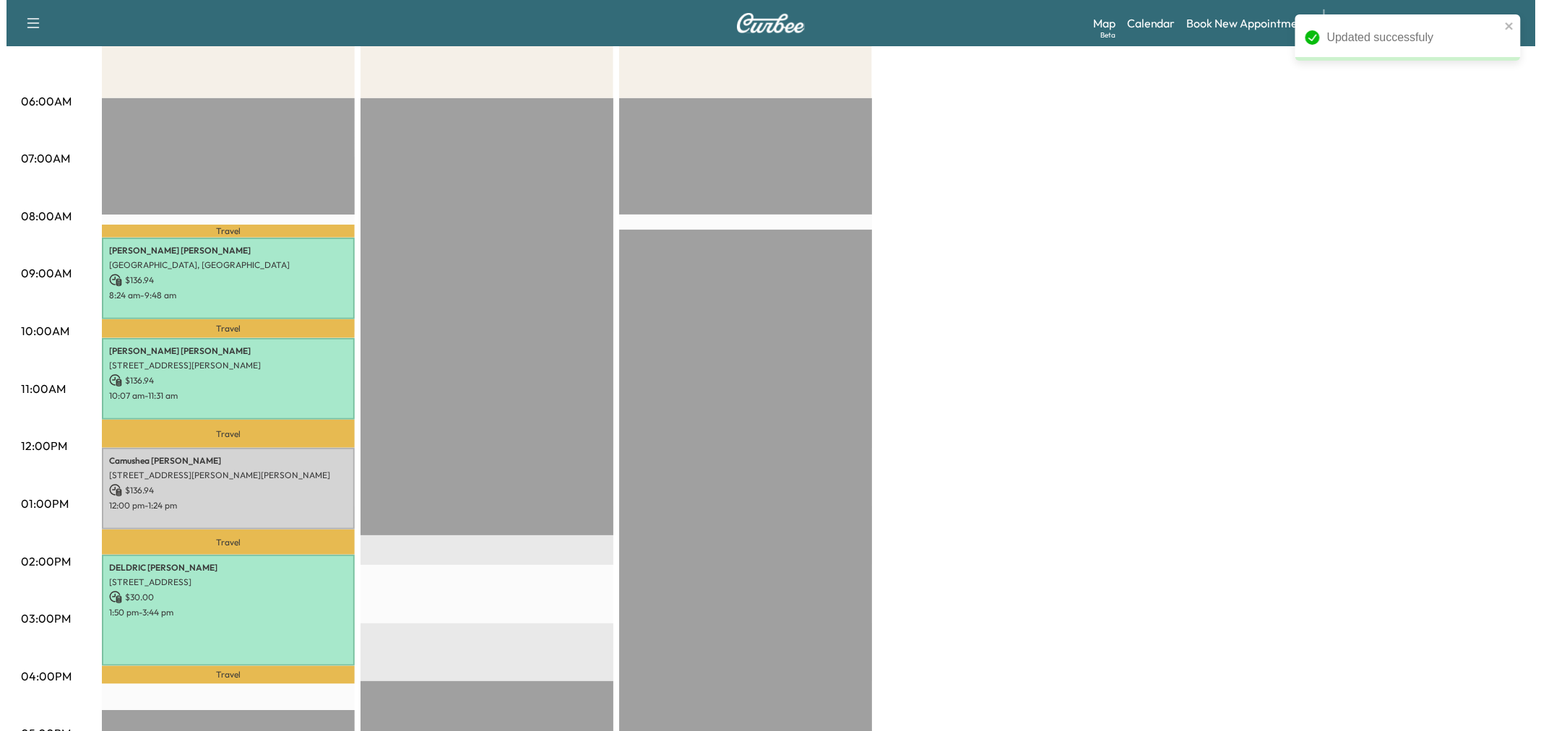
scroll to position [80, 0]
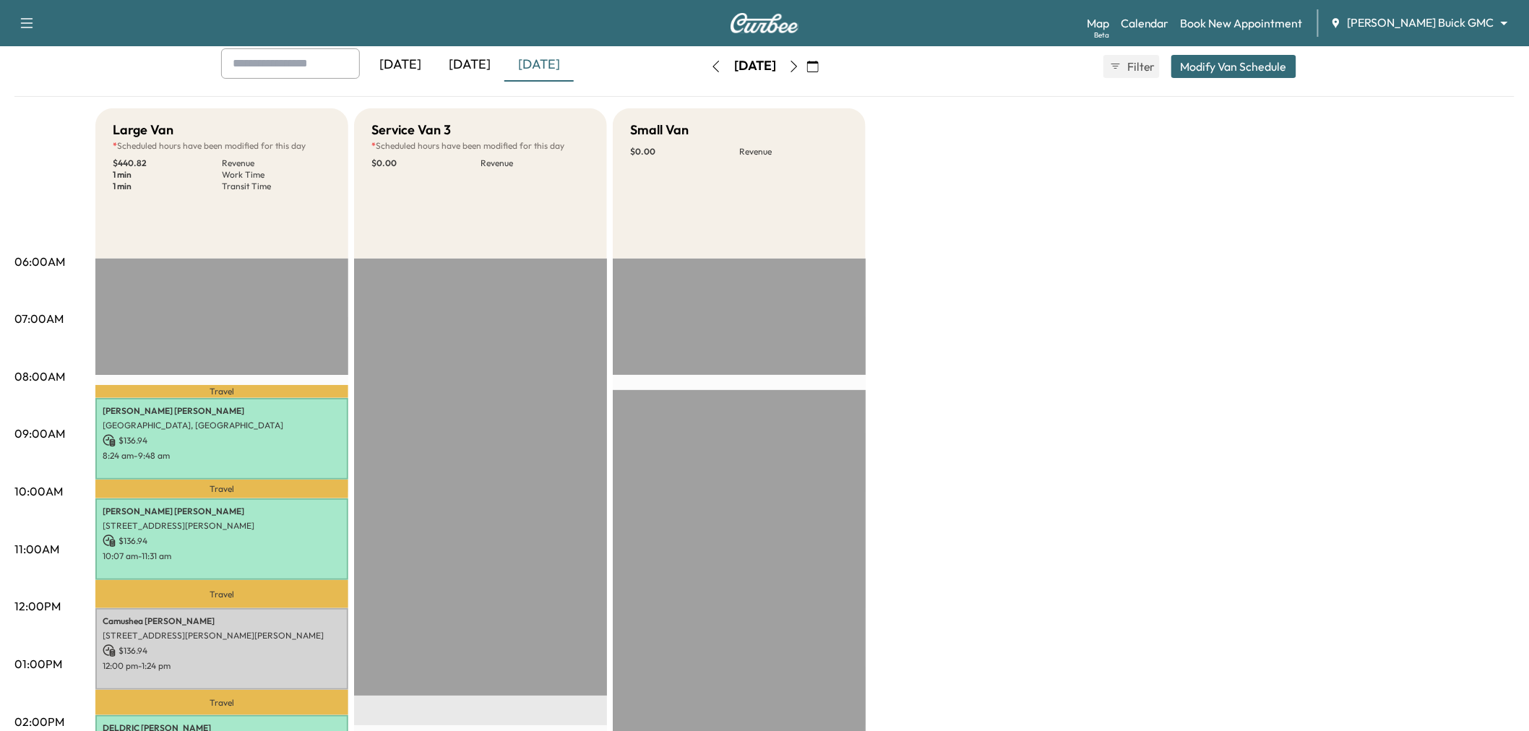
click at [1239, 59] on button "Modify Van Schedule" at bounding box center [1233, 66] width 125 height 23
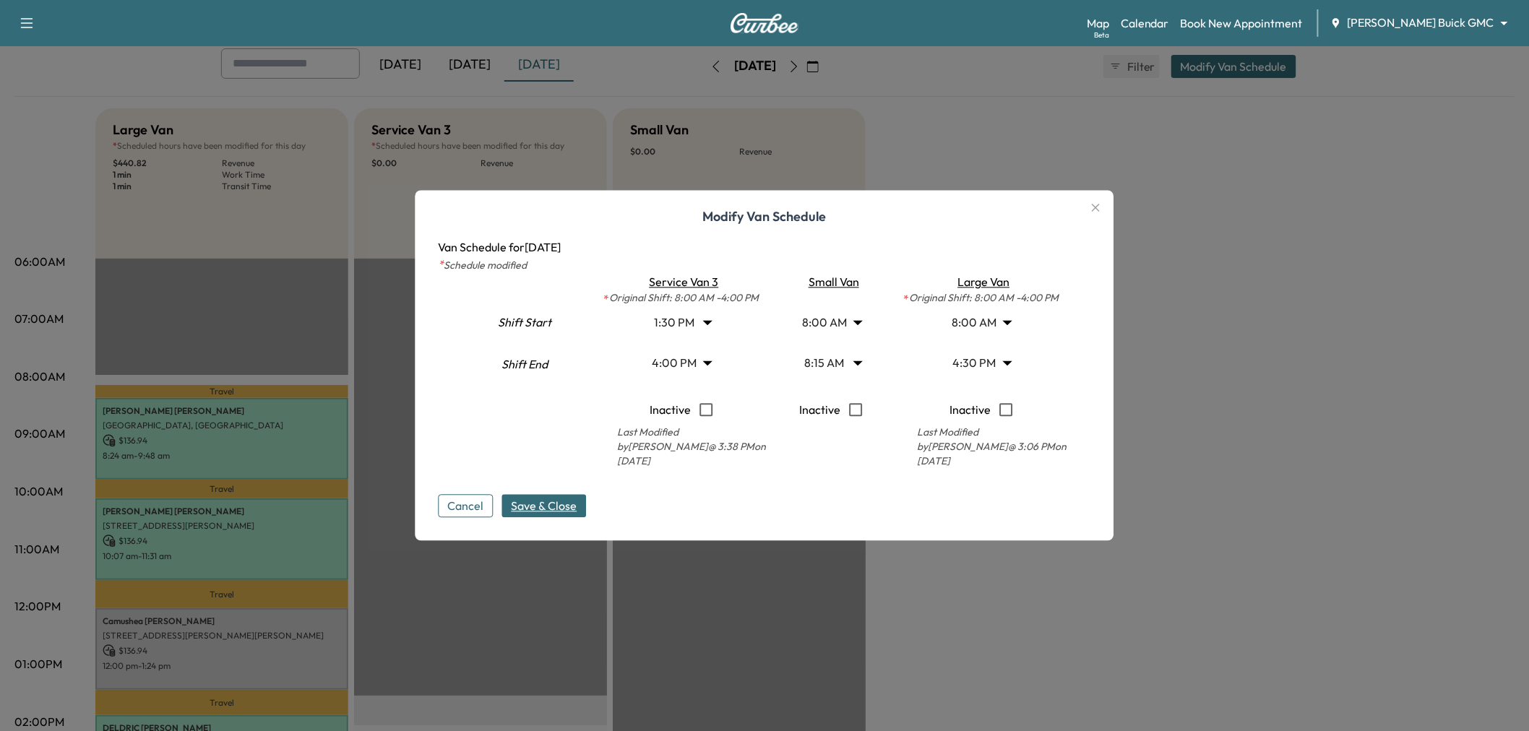
click at [703, 365] on body "Support Log Out Map Beta Calendar Book New Appointment Ewing Buick GMC ********…" at bounding box center [764, 285] width 1529 height 731
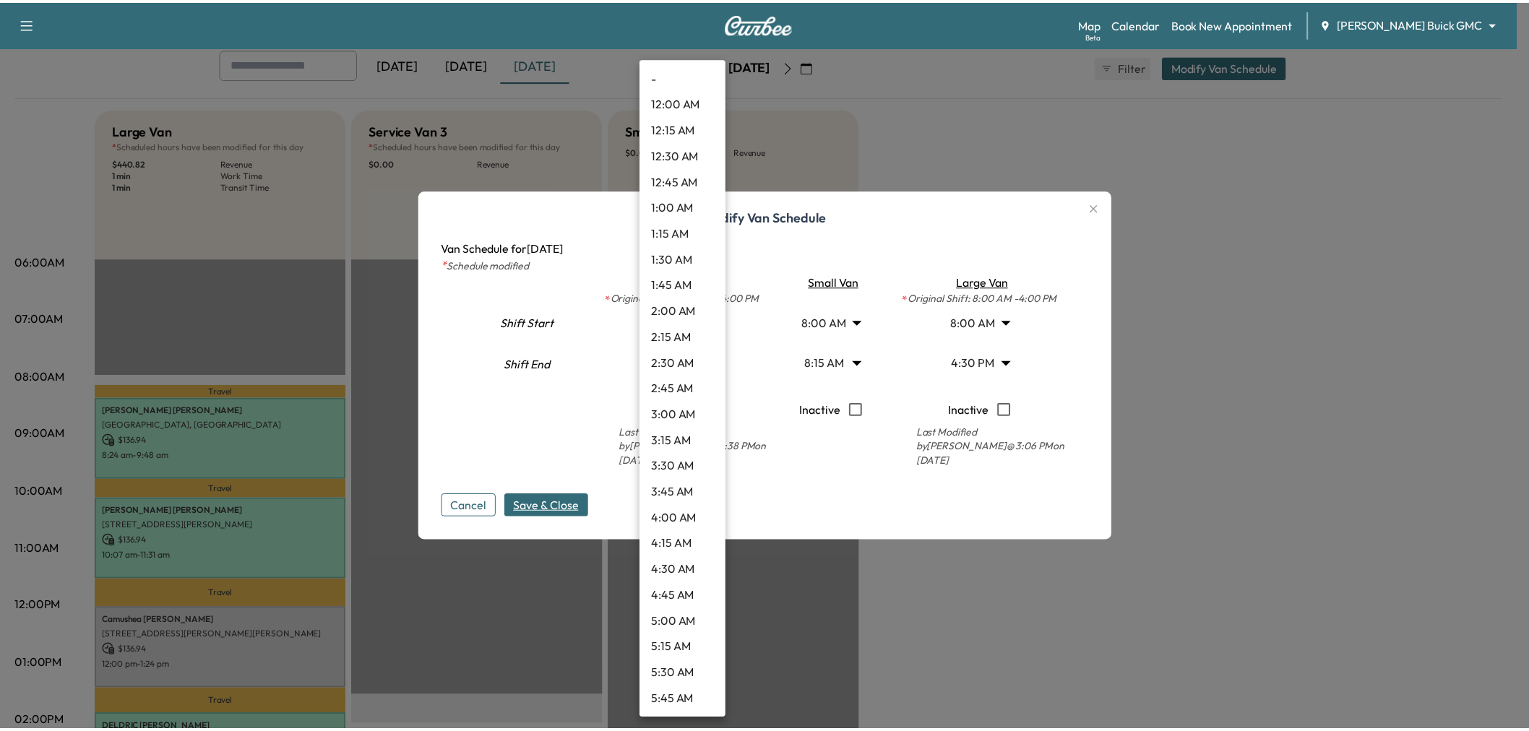
scroll to position [1377, 0]
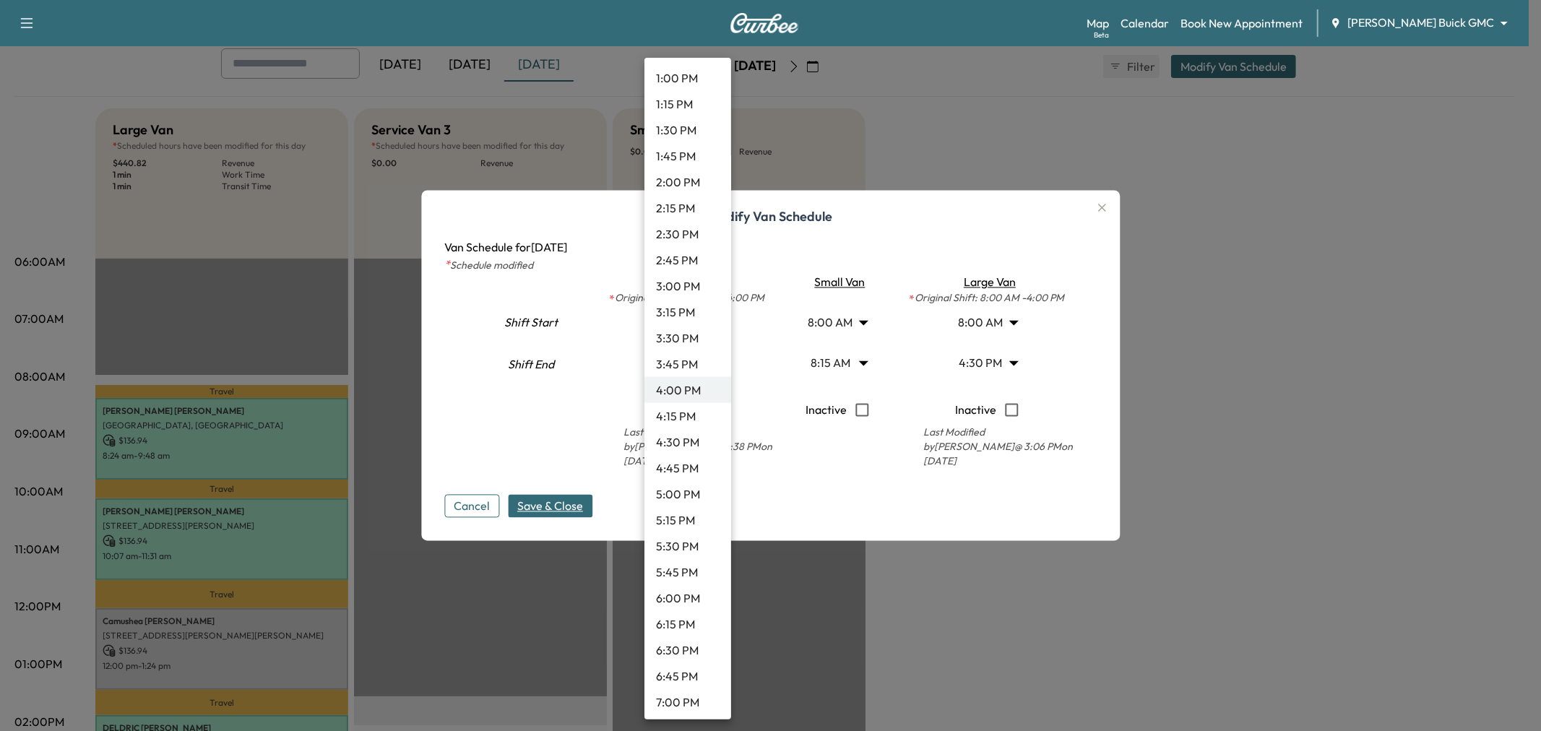
click at [681, 416] on li "4:15 PM" at bounding box center [687, 416] width 87 height 26
type input "*****"
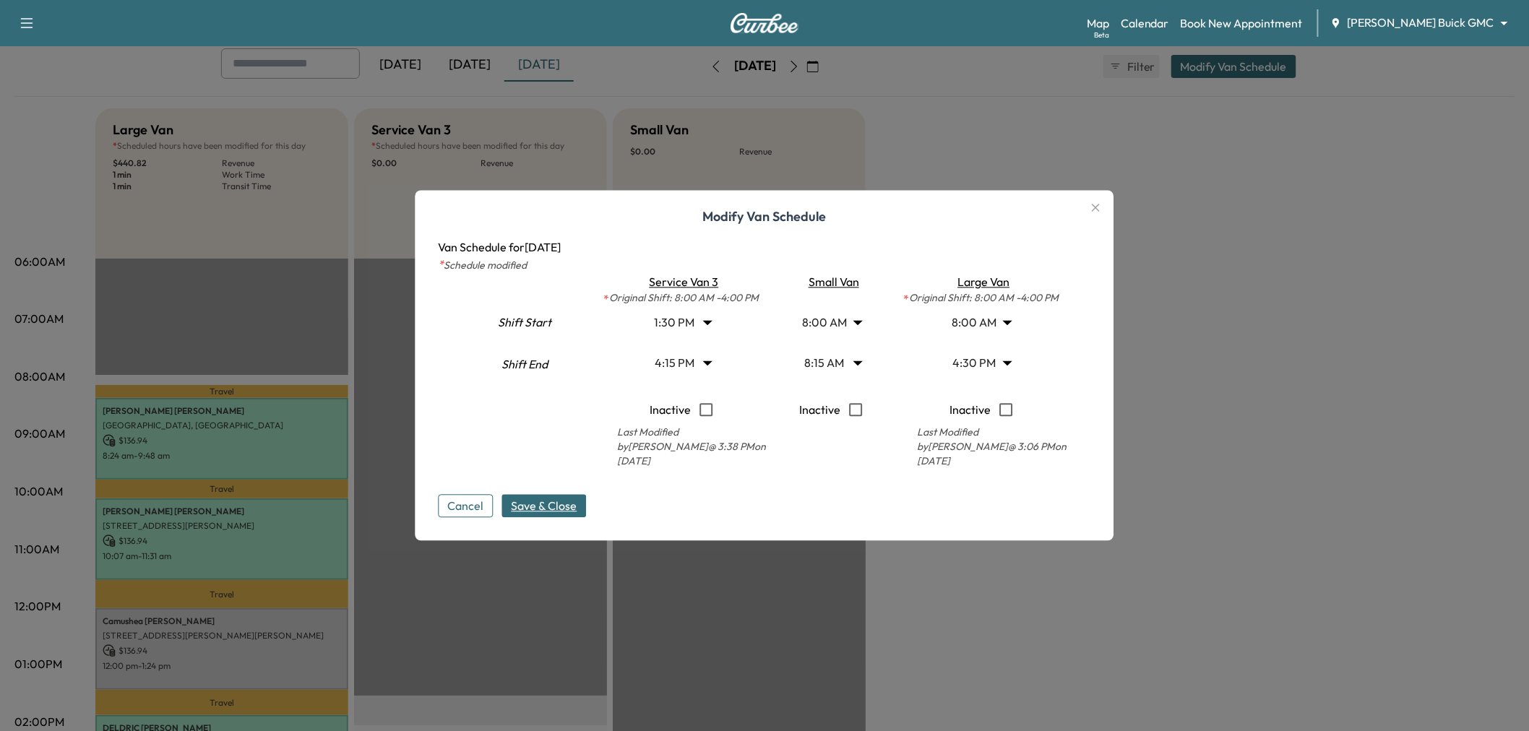
click at [560, 504] on span "Save & Close" at bounding box center [545, 506] width 66 height 17
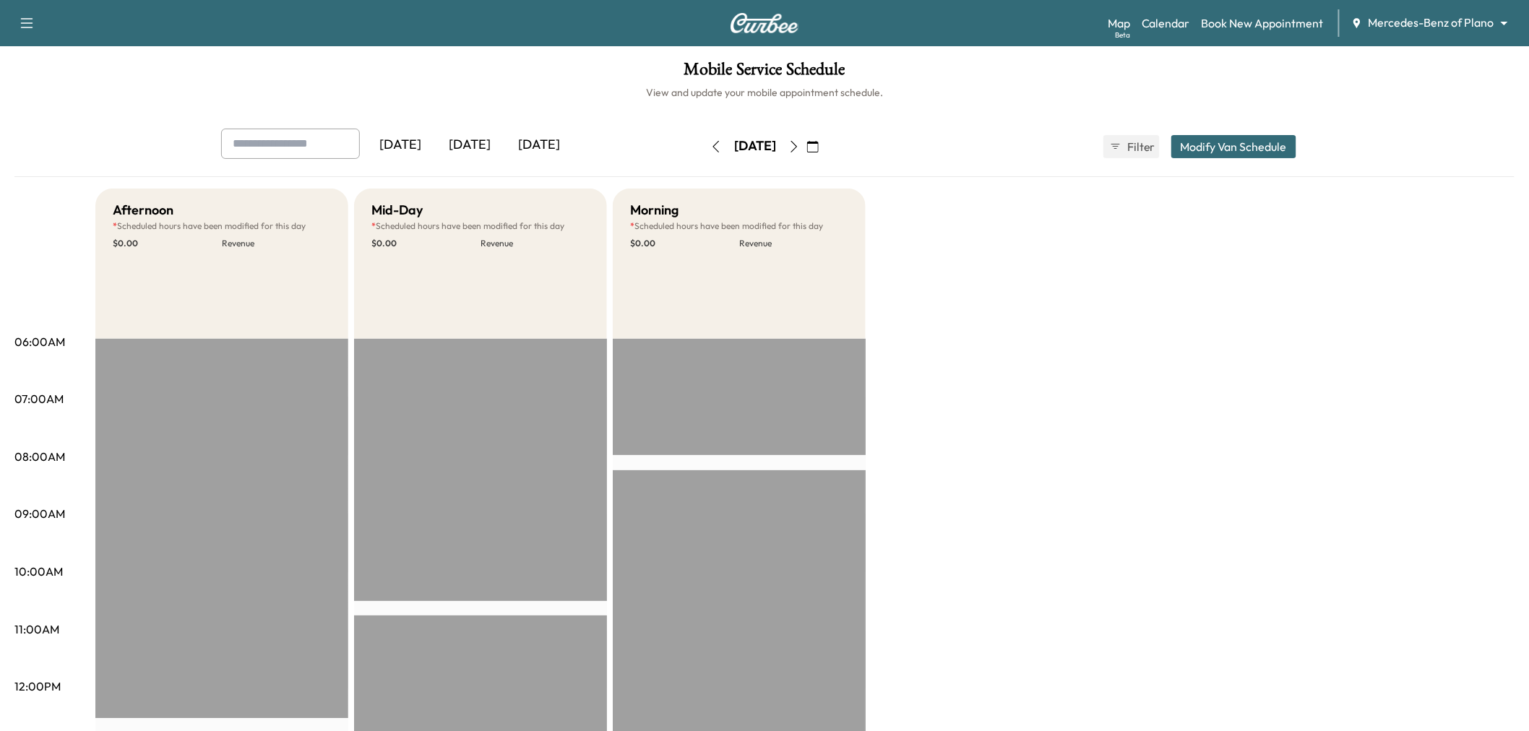
click at [713, 144] on icon "button" at bounding box center [716, 147] width 7 height 12
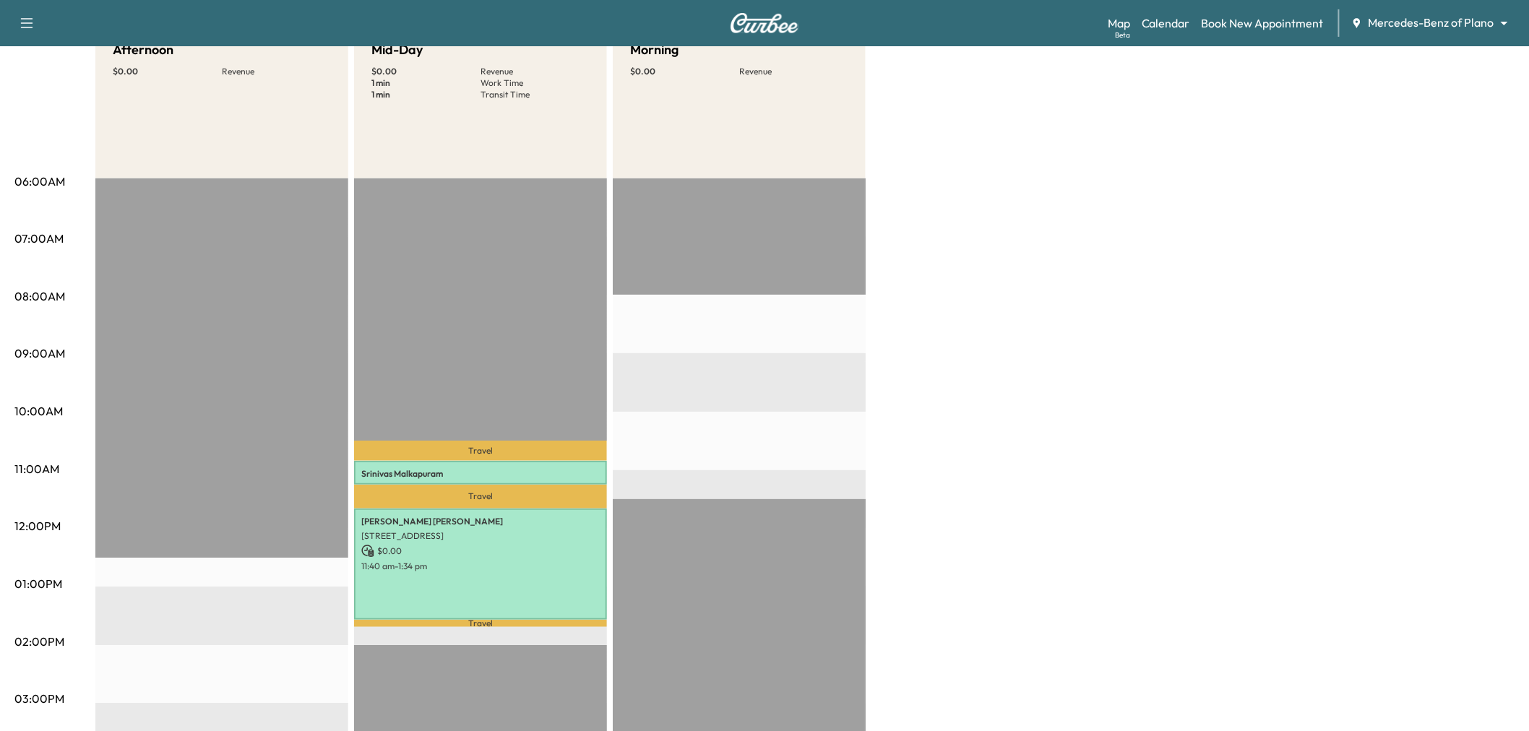
scroll to position [321, 0]
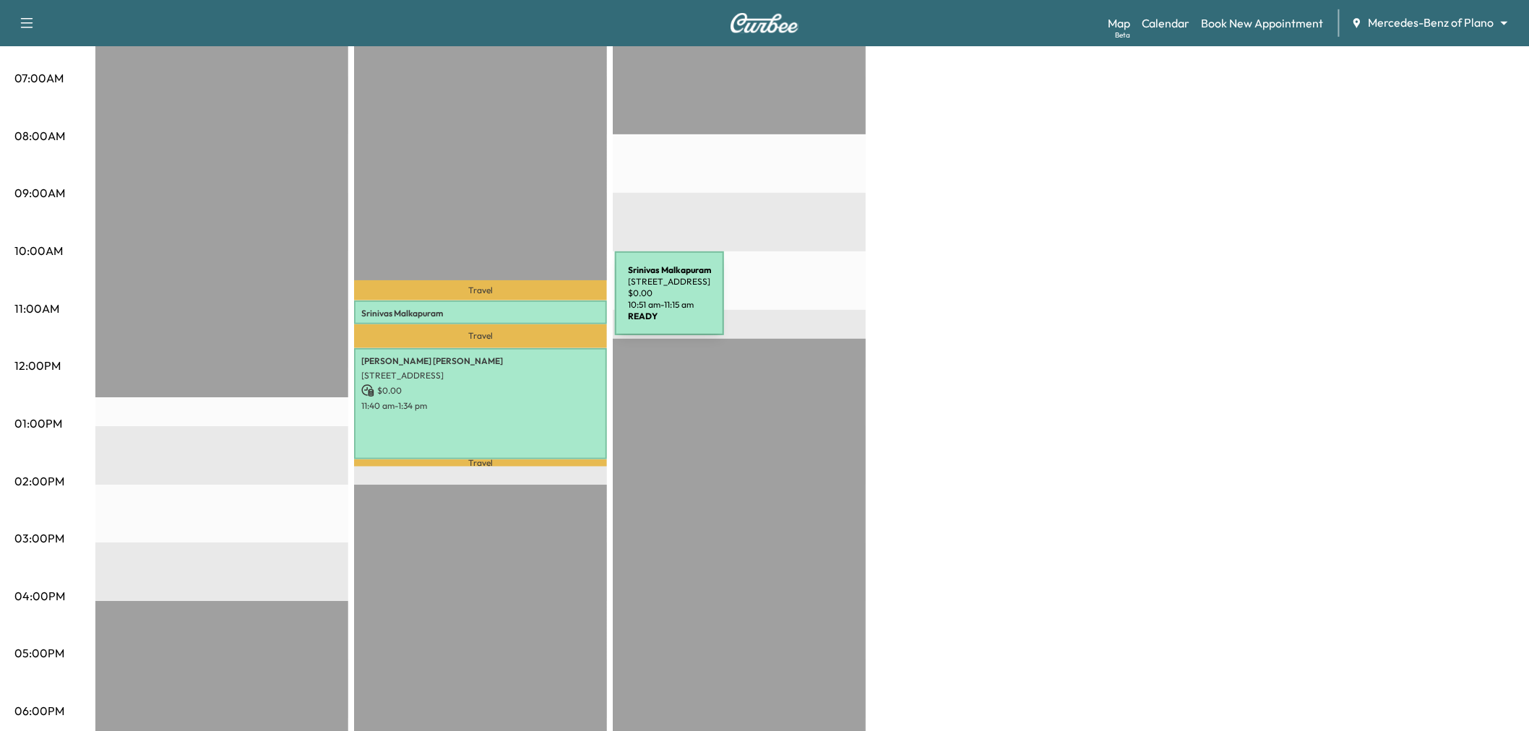
click at [506, 302] on div "[PERSON_NAME] [STREET_ADDRESS][PERSON_NAME] $ 0.00 10:51 am - 11:15 am" at bounding box center [480, 312] width 253 height 23
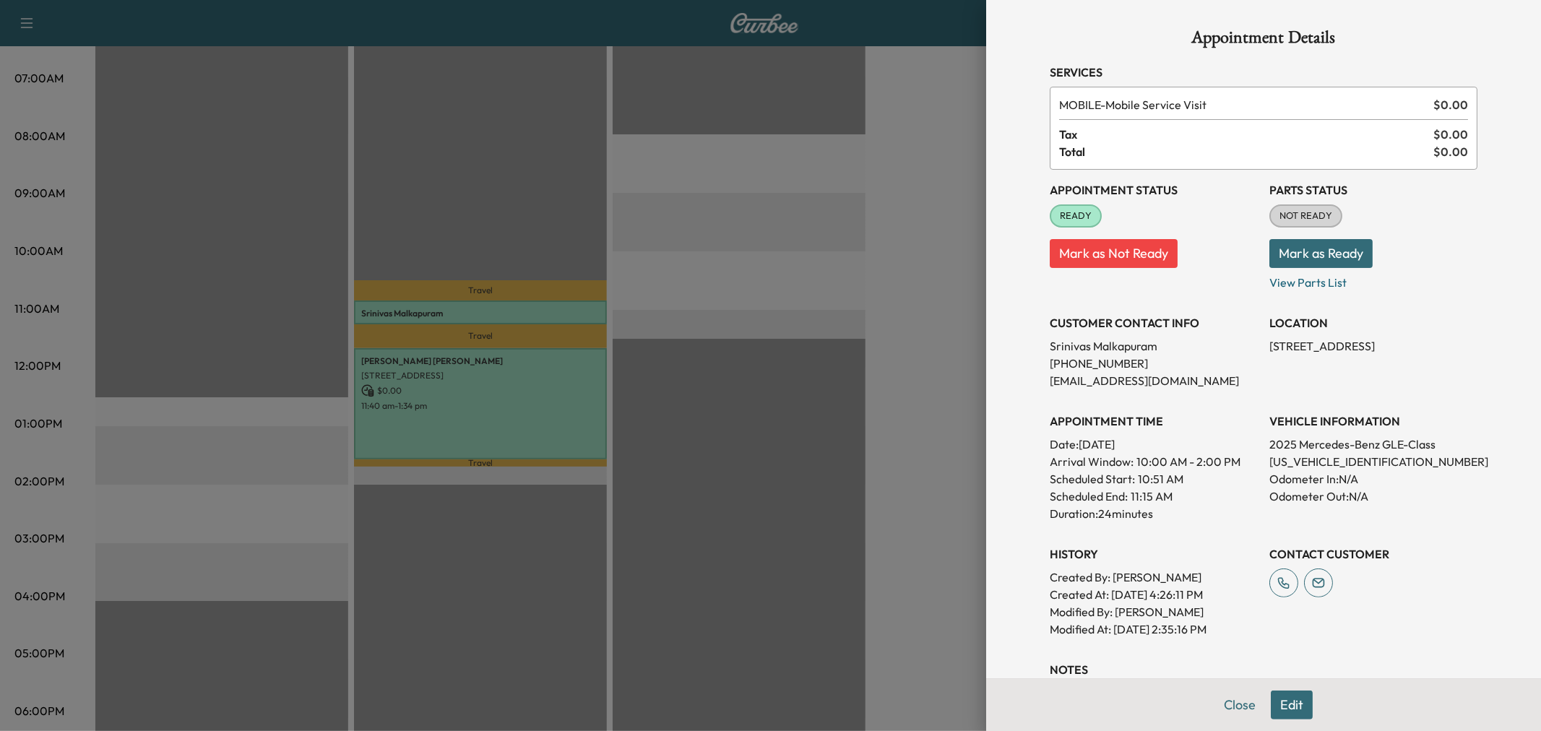
click at [1283, 705] on button "Edit" at bounding box center [1292, 705] width 42 height 29
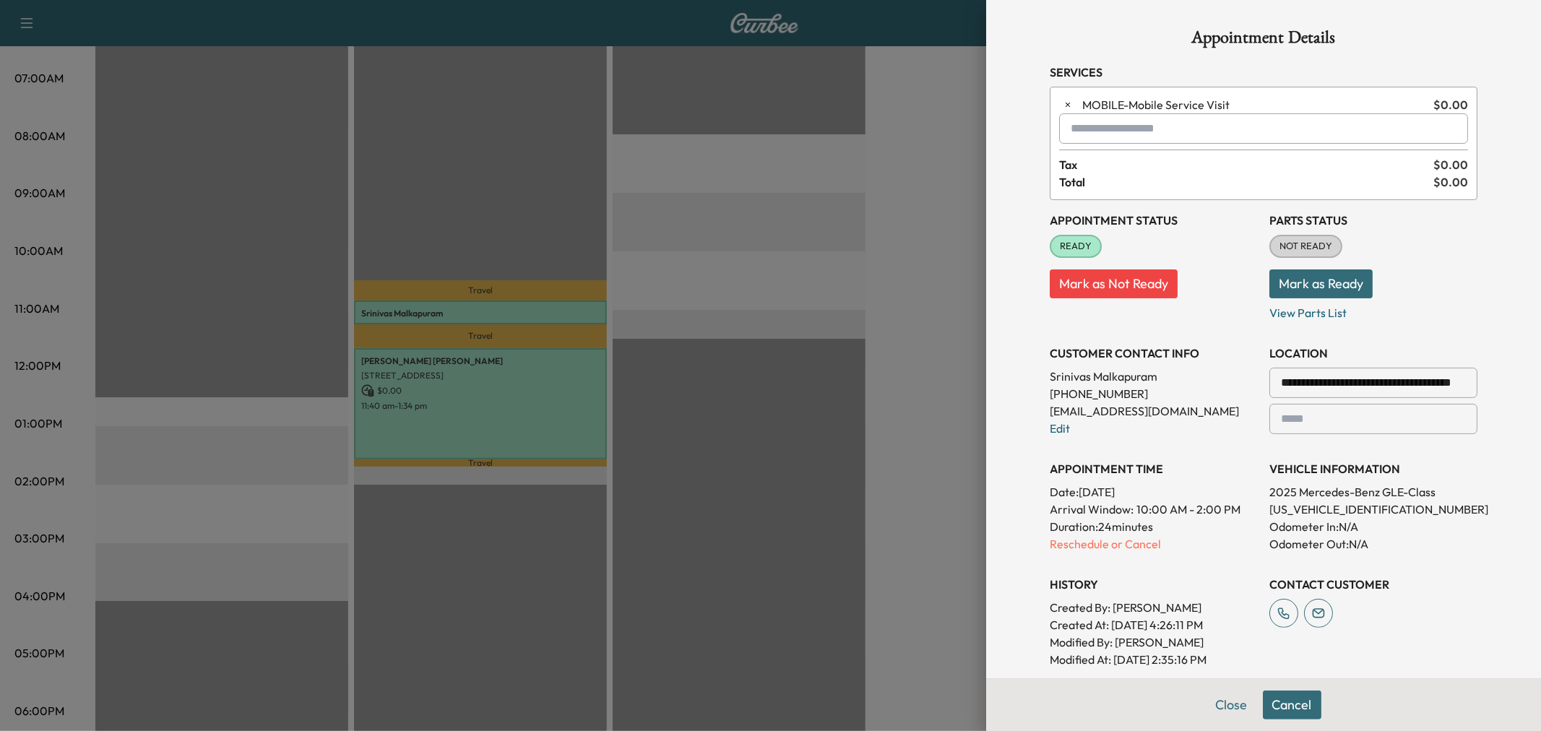
click at [1118, 133] on input "text" at bounding box center [1263, 128] width 409 height 30
click at [1176, 165] on p "MORNING - Morning Appointment" at bounding box center [1211, 166] width 314 height 20
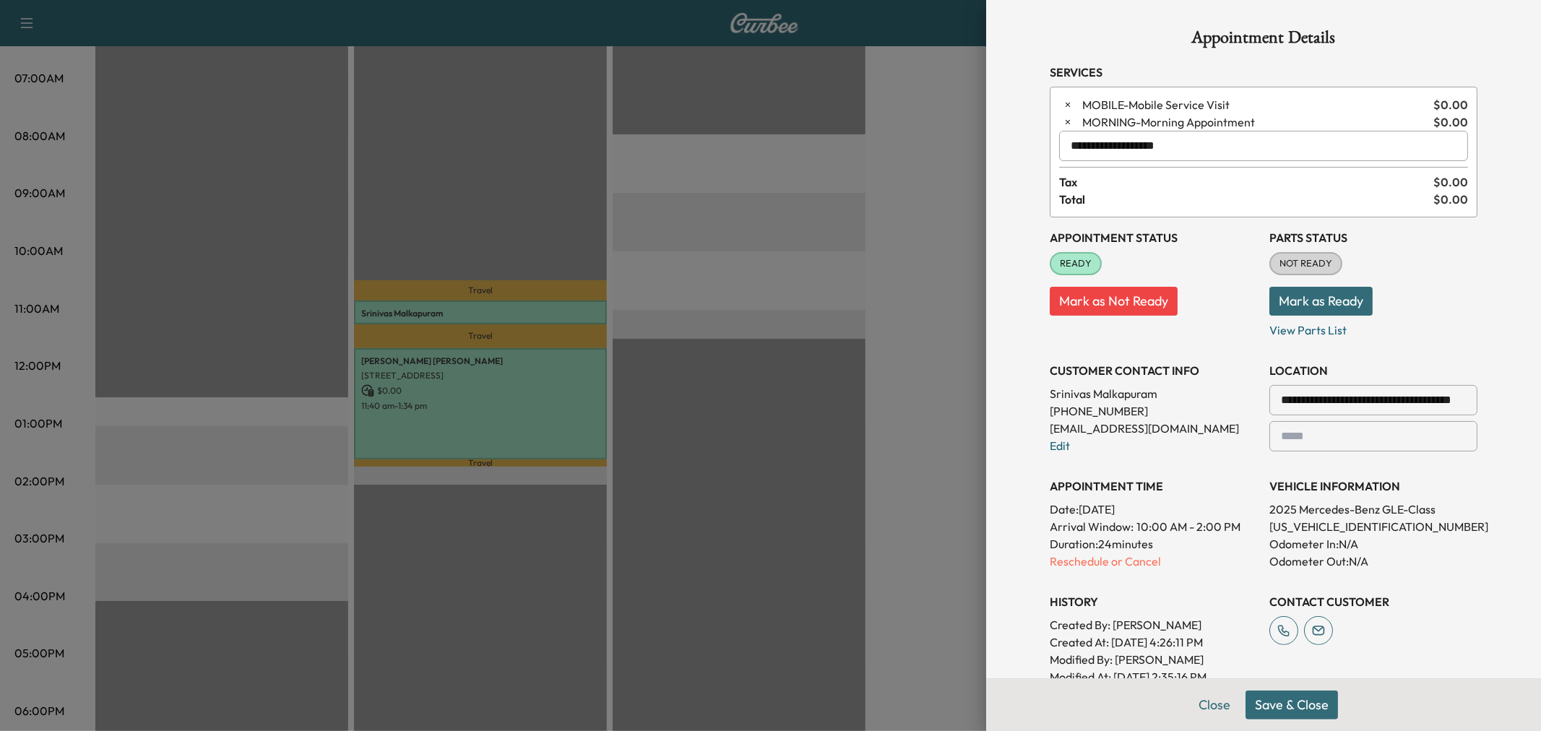
type input "**********"
click at [1291, 703] on button "Save & Close" at bounding box center [1292, 705] width 92 height 29
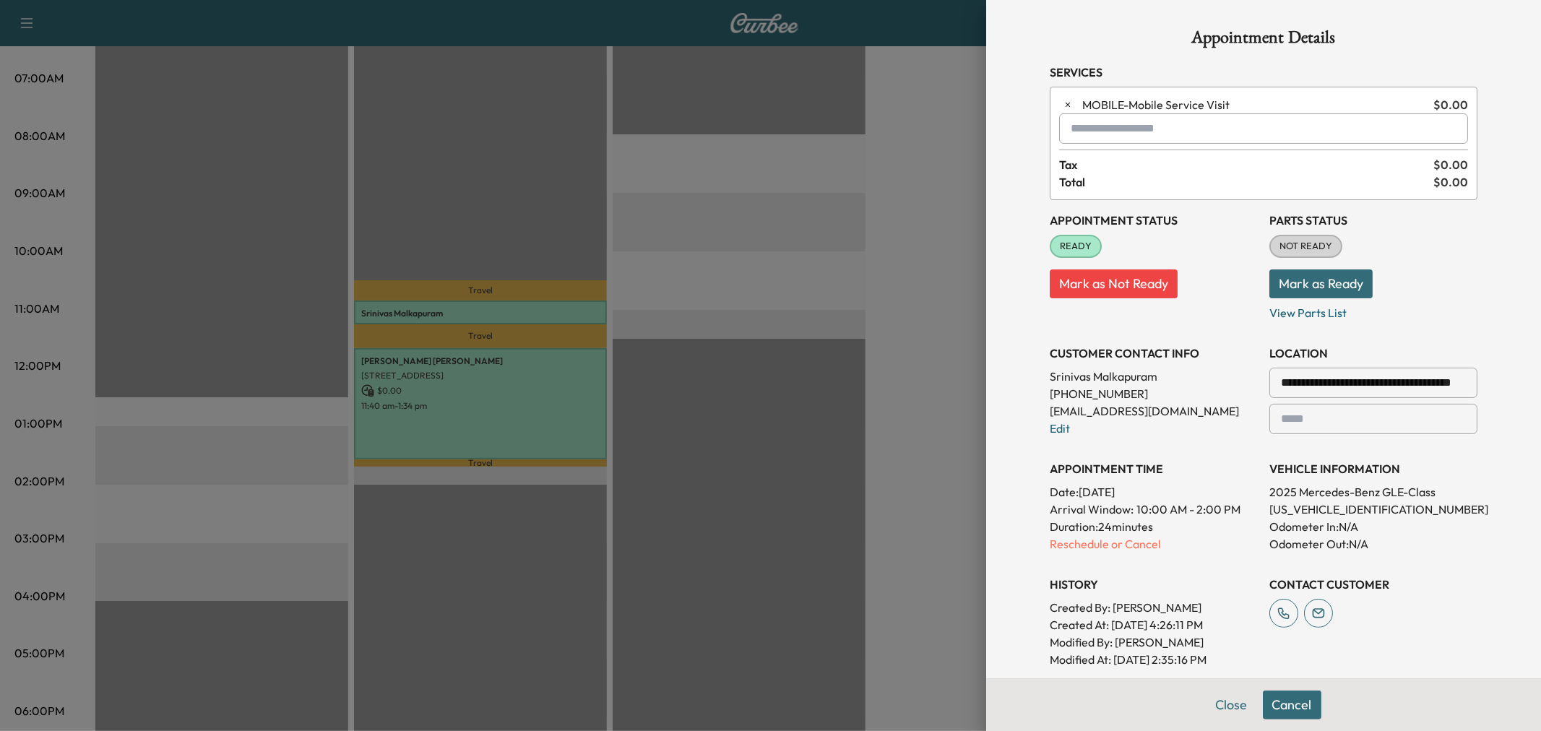
click at [905, 210] on div at bounding box center [770, 365] width 1541 height 731
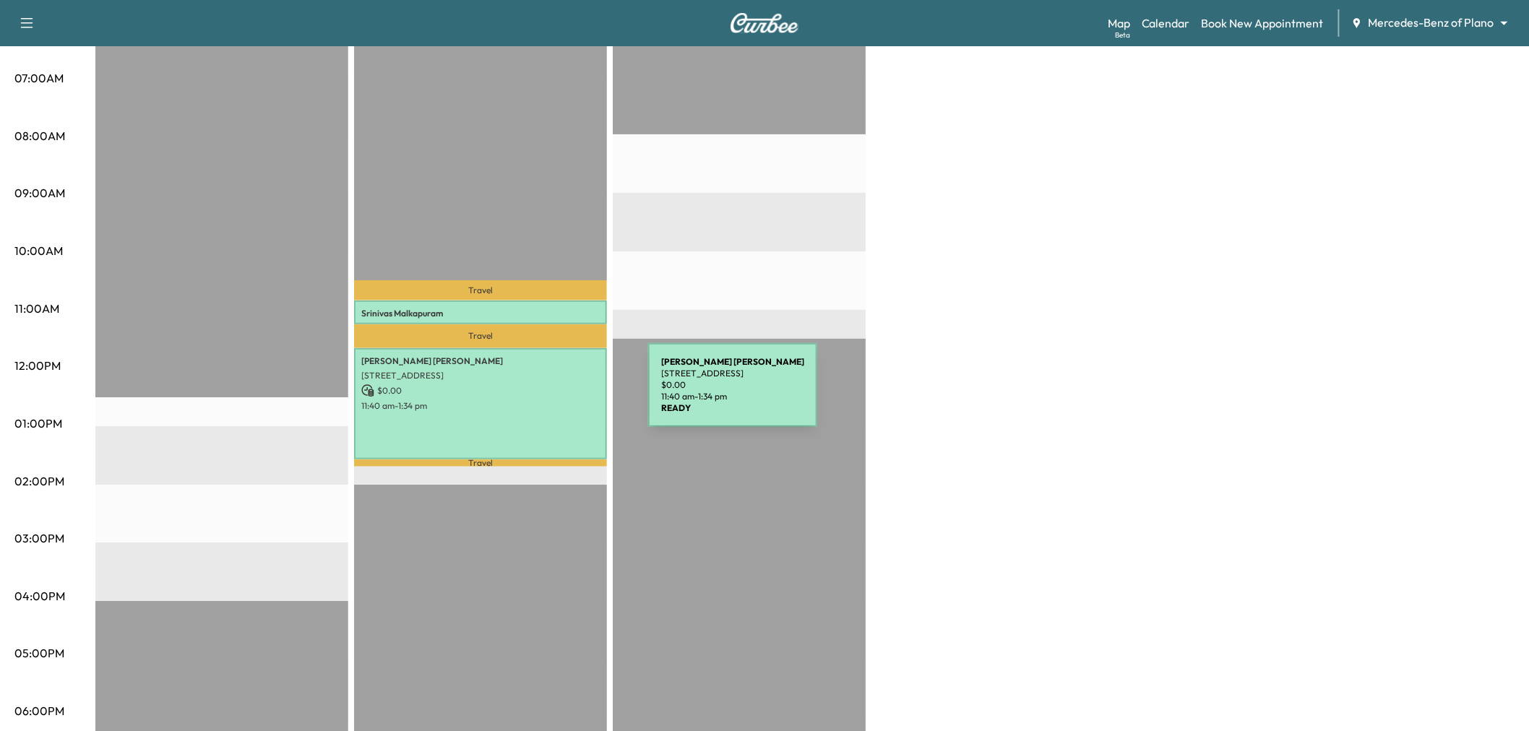
click at [503, 431] on div "[PERSON_NAME] [STREET_ADDRESS] $ 0.00 11:40 am - 1:34 pm" at bounding box center [480, 403] width 253 height 111
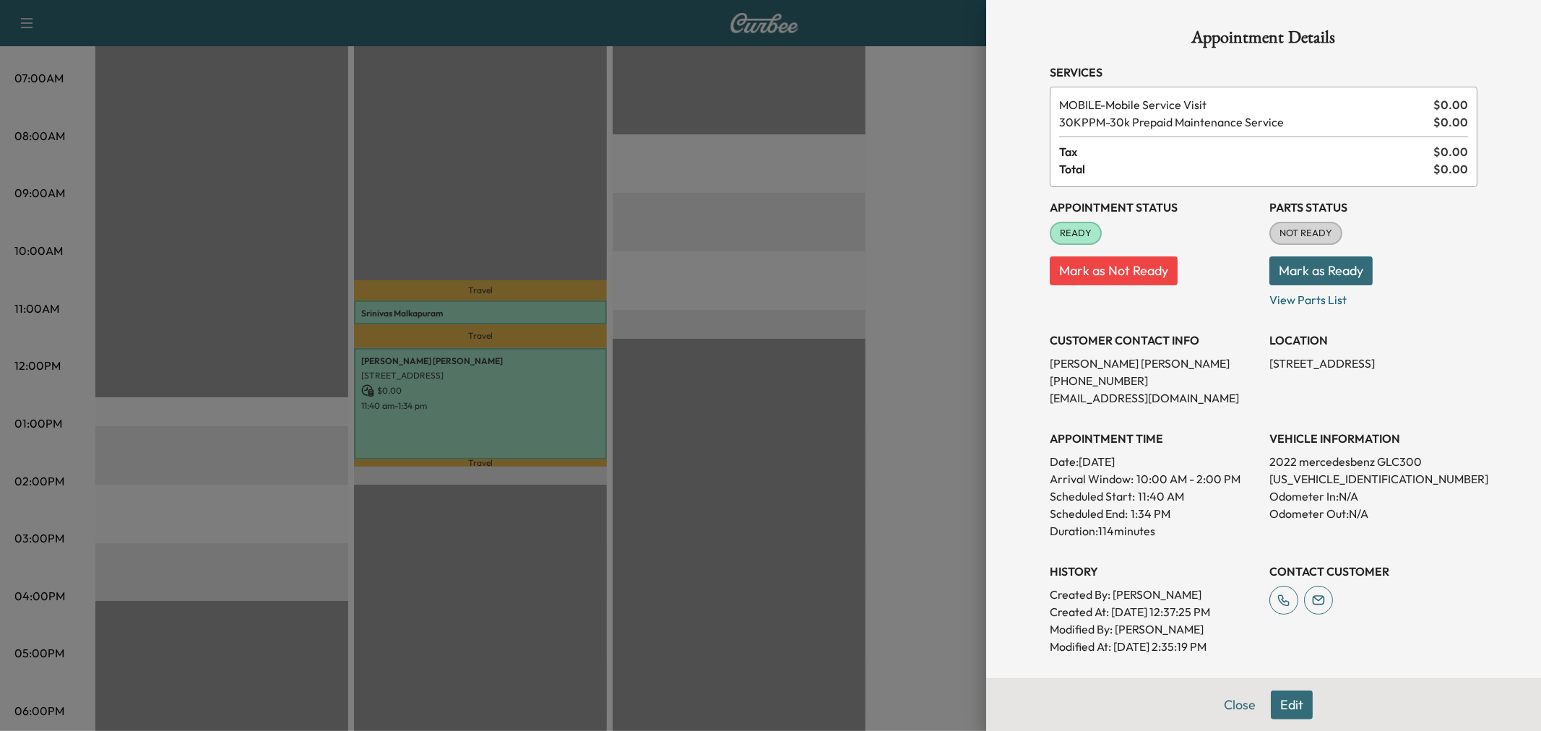
click at [724, 285] on div at bounding box center [770, 365] width 1541 height 731
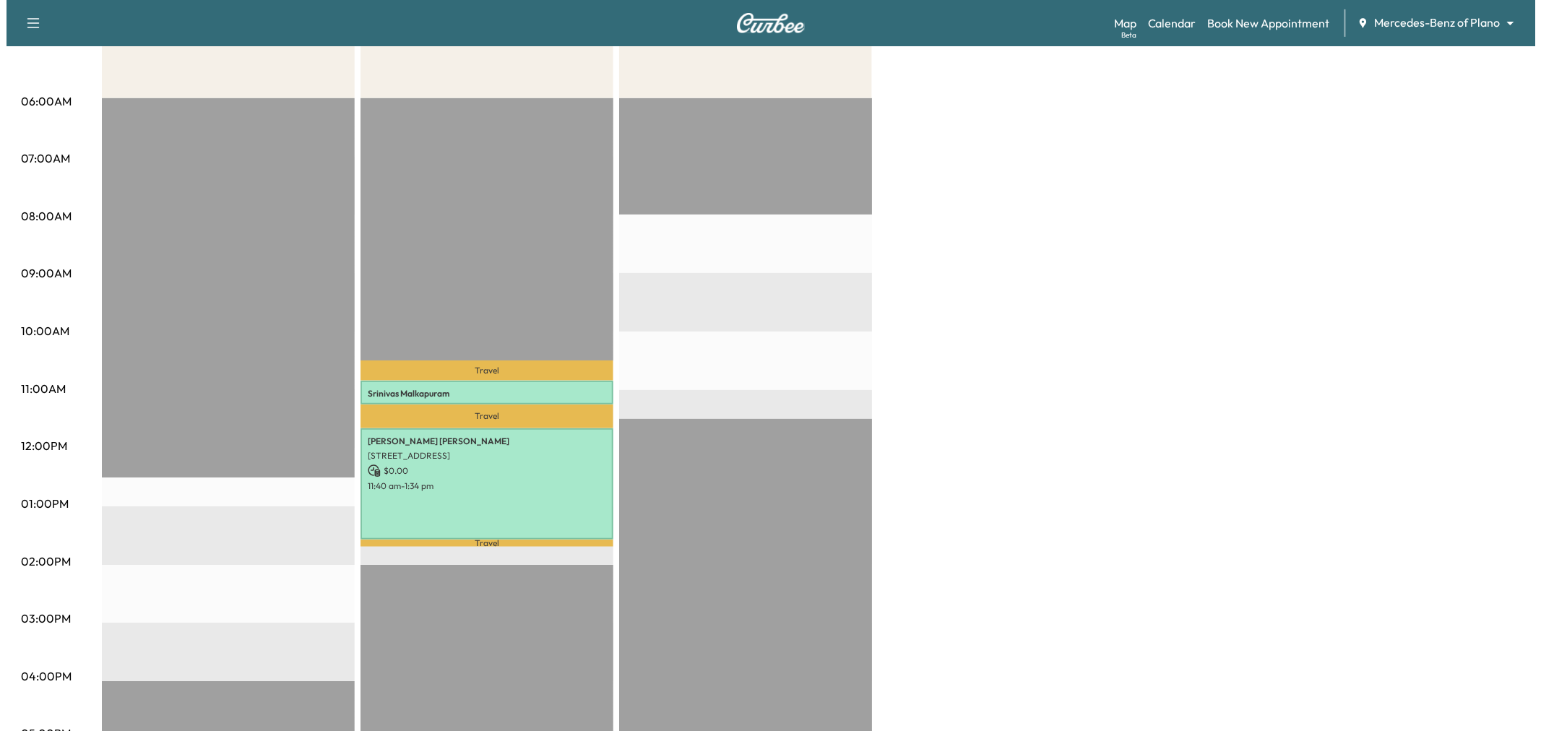
scroll to position [80, 0]
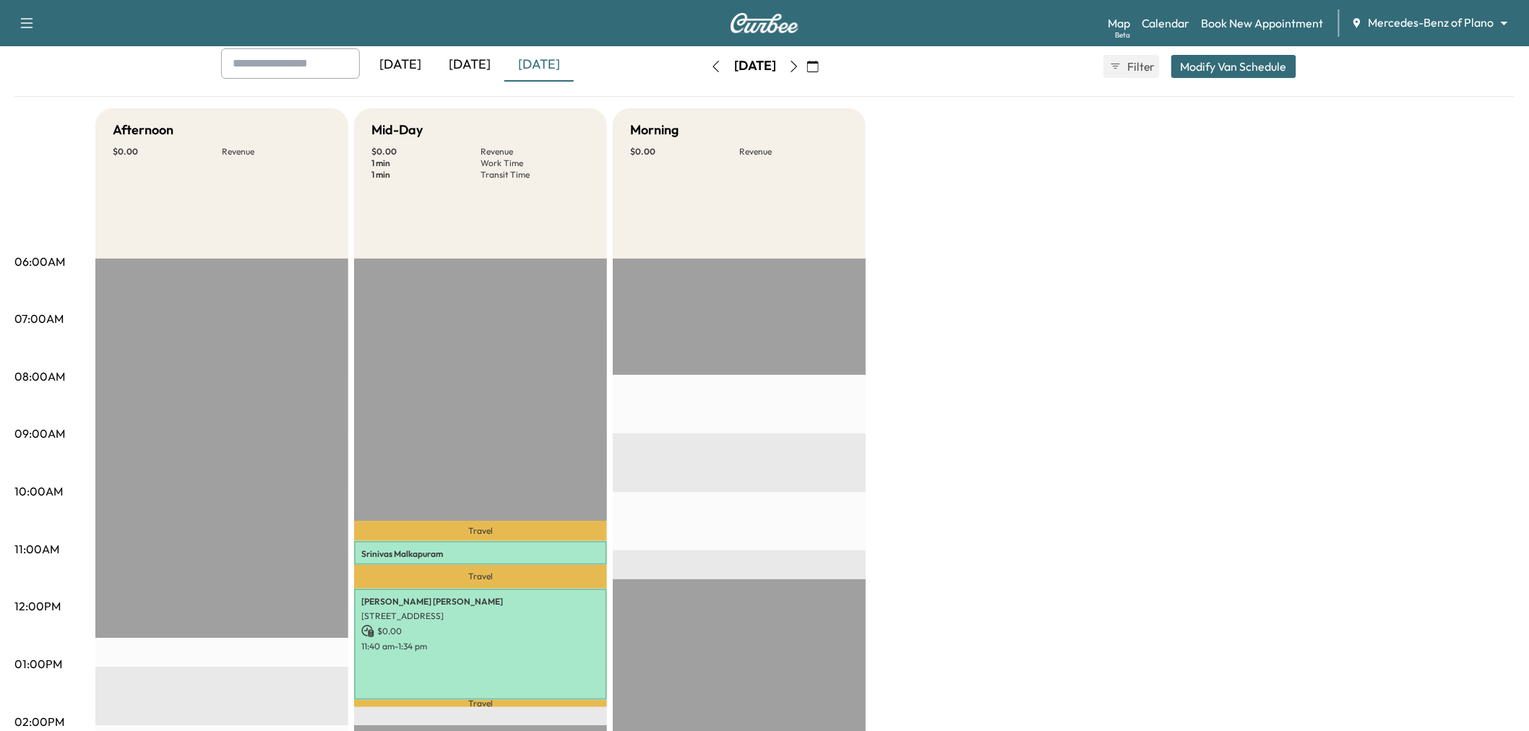
click at [1204, 66] on button "Modify Van Schedule" at bounding box center [1233, 66] width 125 height 23
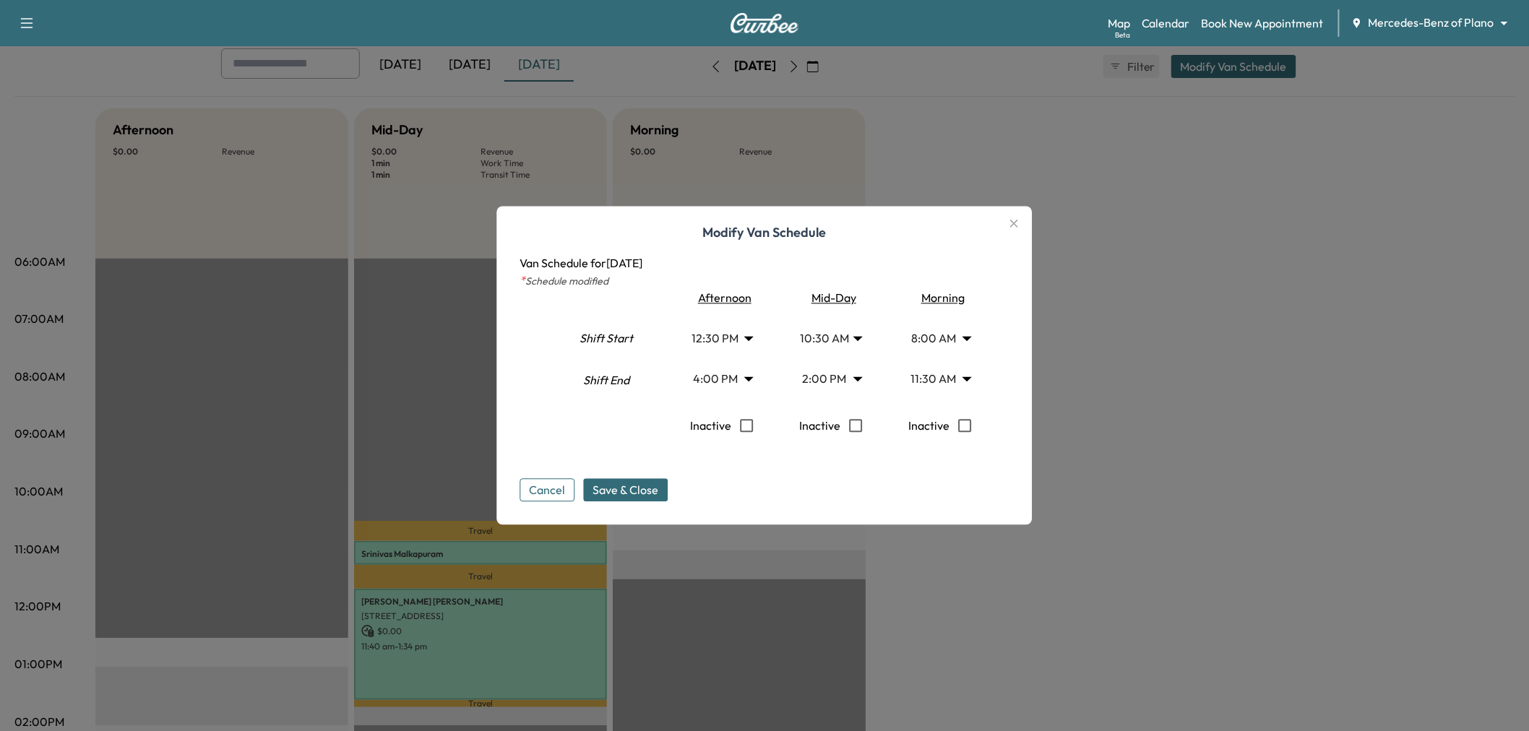
click at [740, 338] on body "Support Log Out Map Beta Calendar Book New Appointment Mercedes-Benz of Plano *…" at bounding box center [764, 285] width 1529 height 731
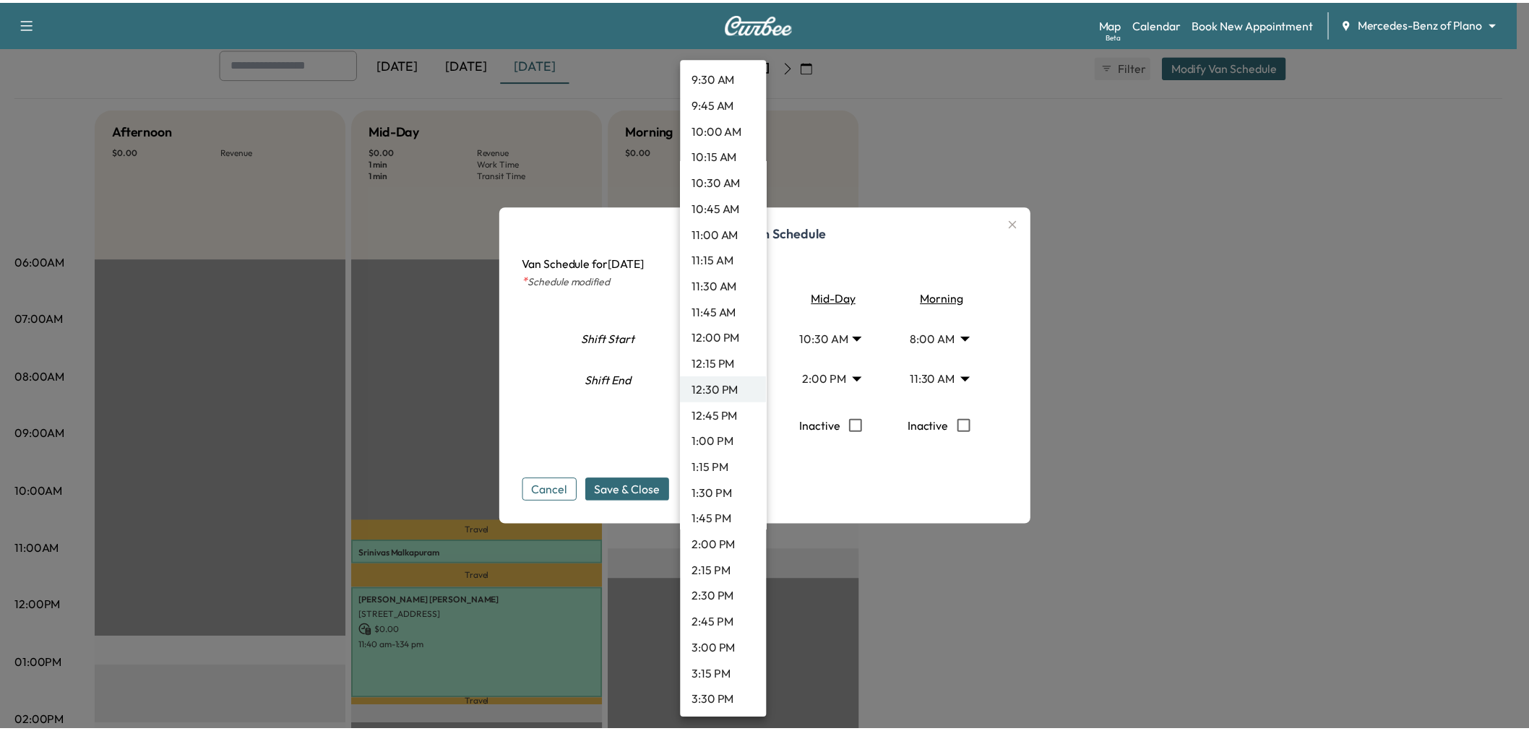
scroll to position [1415, 0]
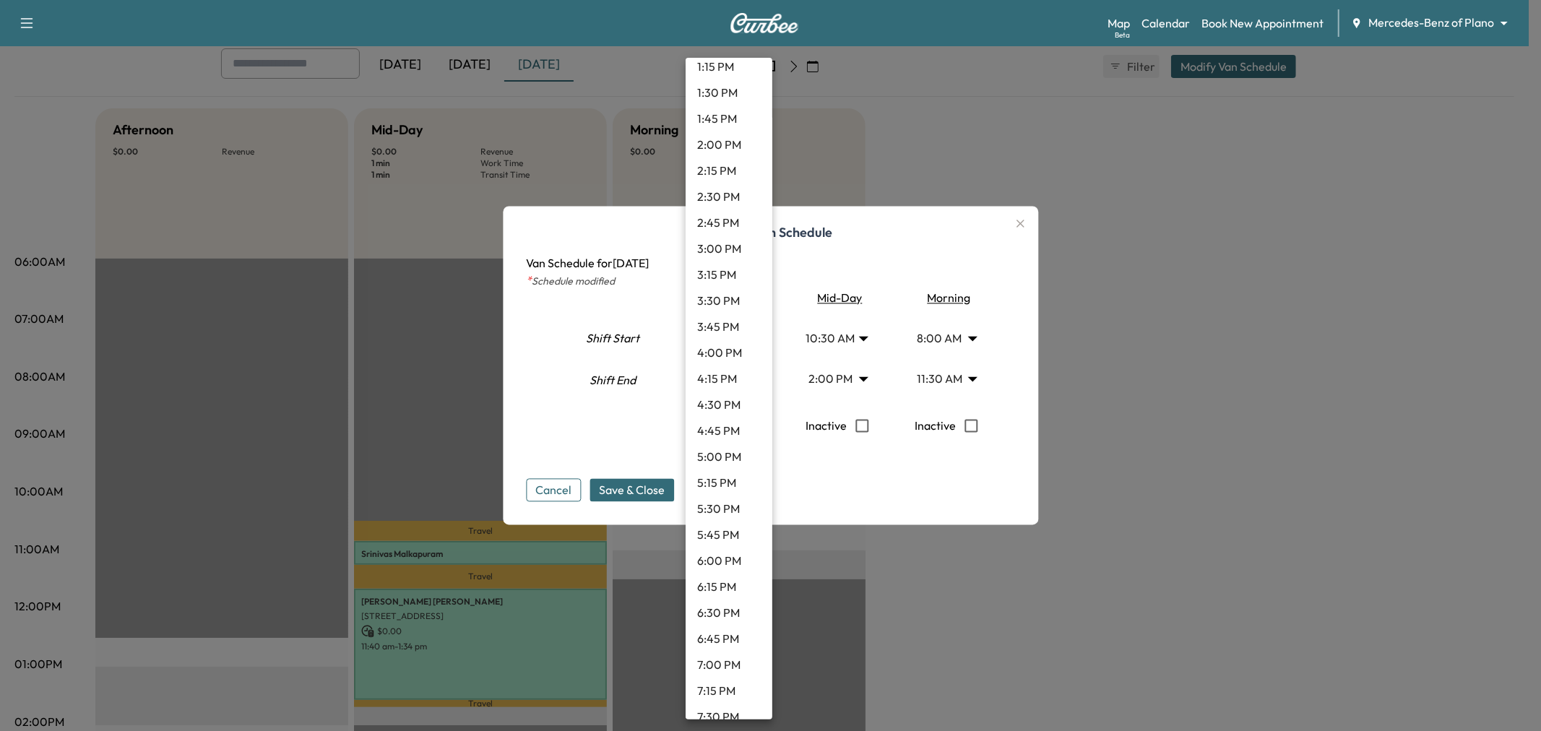
click at [728, 329] on li "3:45 PM" at bounding box center [729, 327] width 87 height 26
type input "*****"
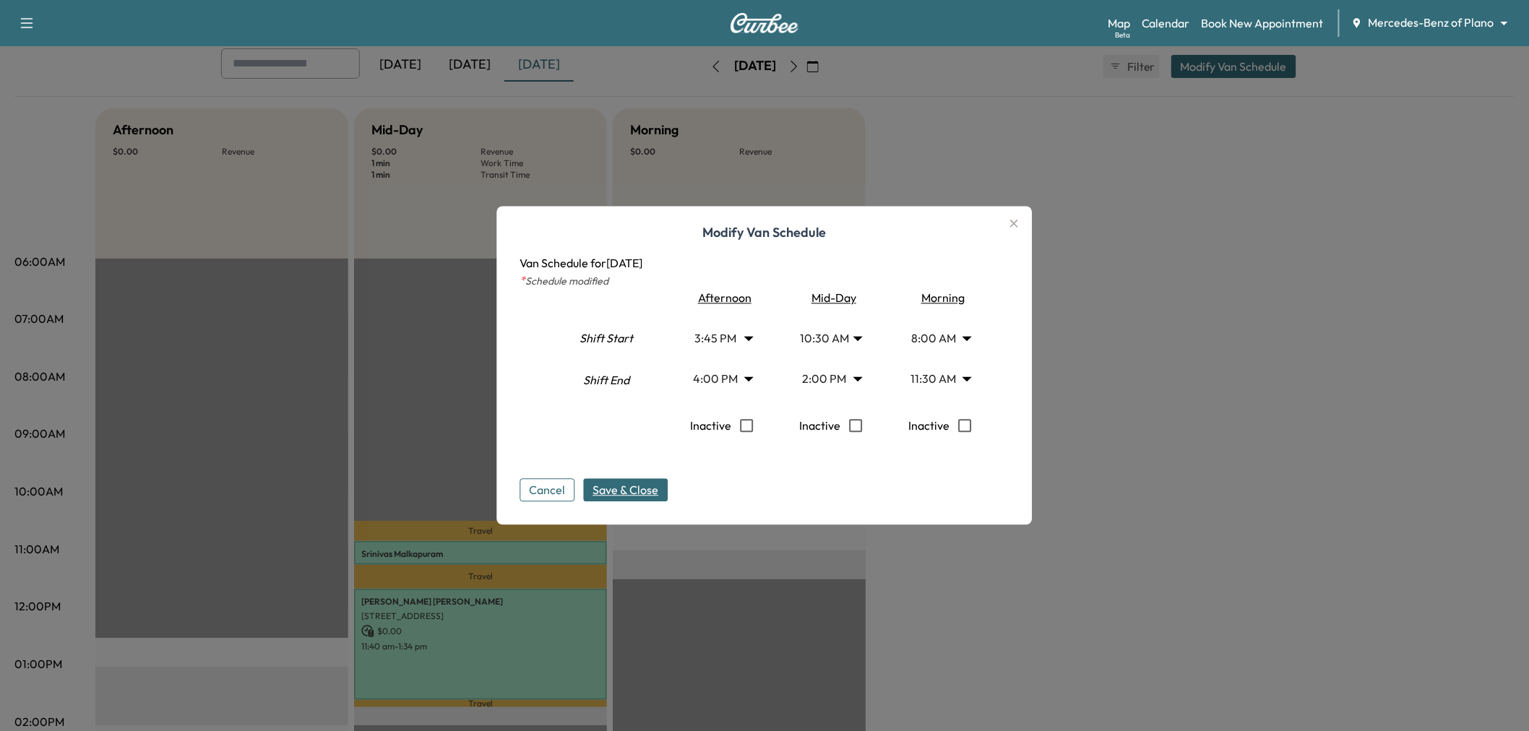
click at [649, 497] on span "Save & Close" at bounding box center [626, 490] width 66 height 17
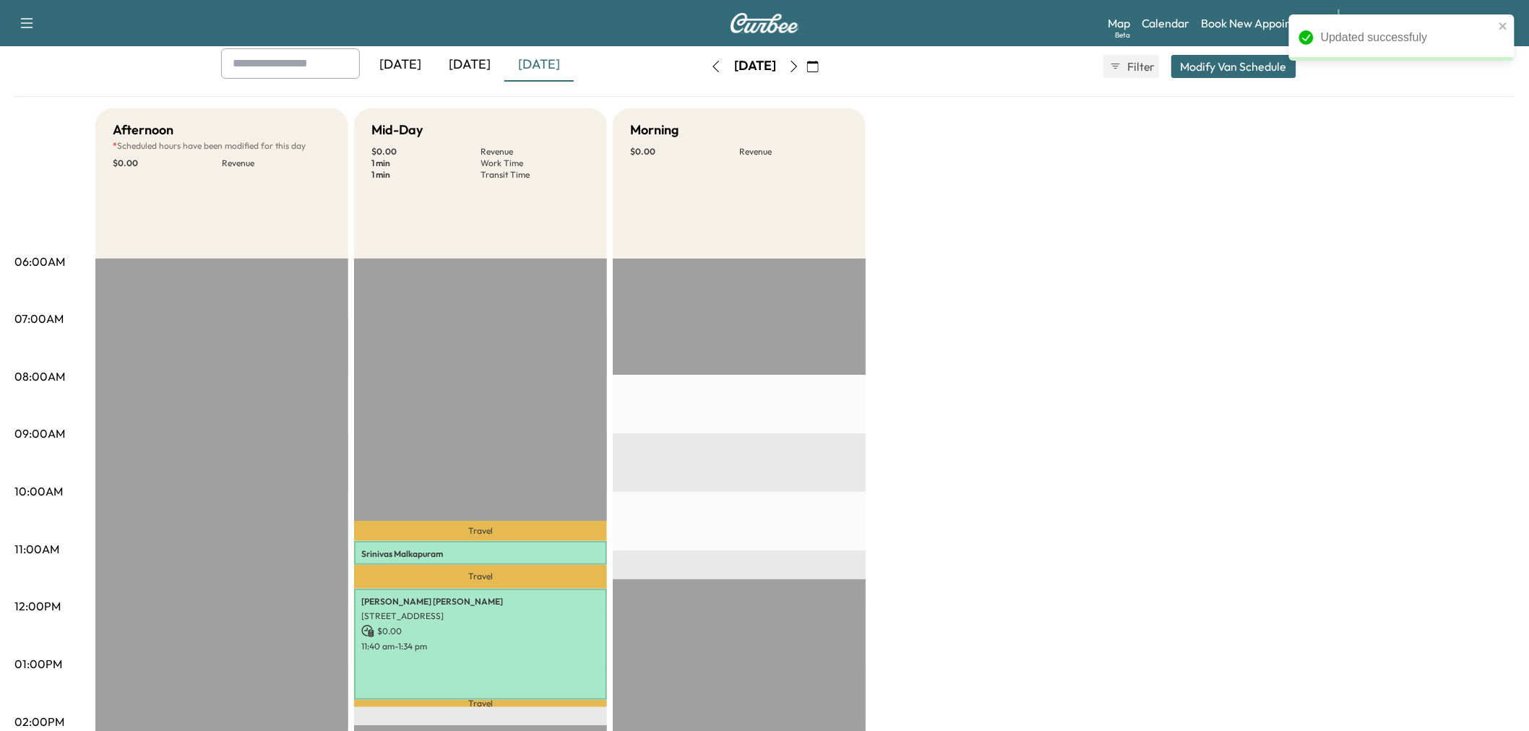
click at [956, 392] on div "Afternoon * Scheduled hours have been modified for this day $ 0.00 Revenue EST …" at bounding box center [804, 650] width 1419 height 1084
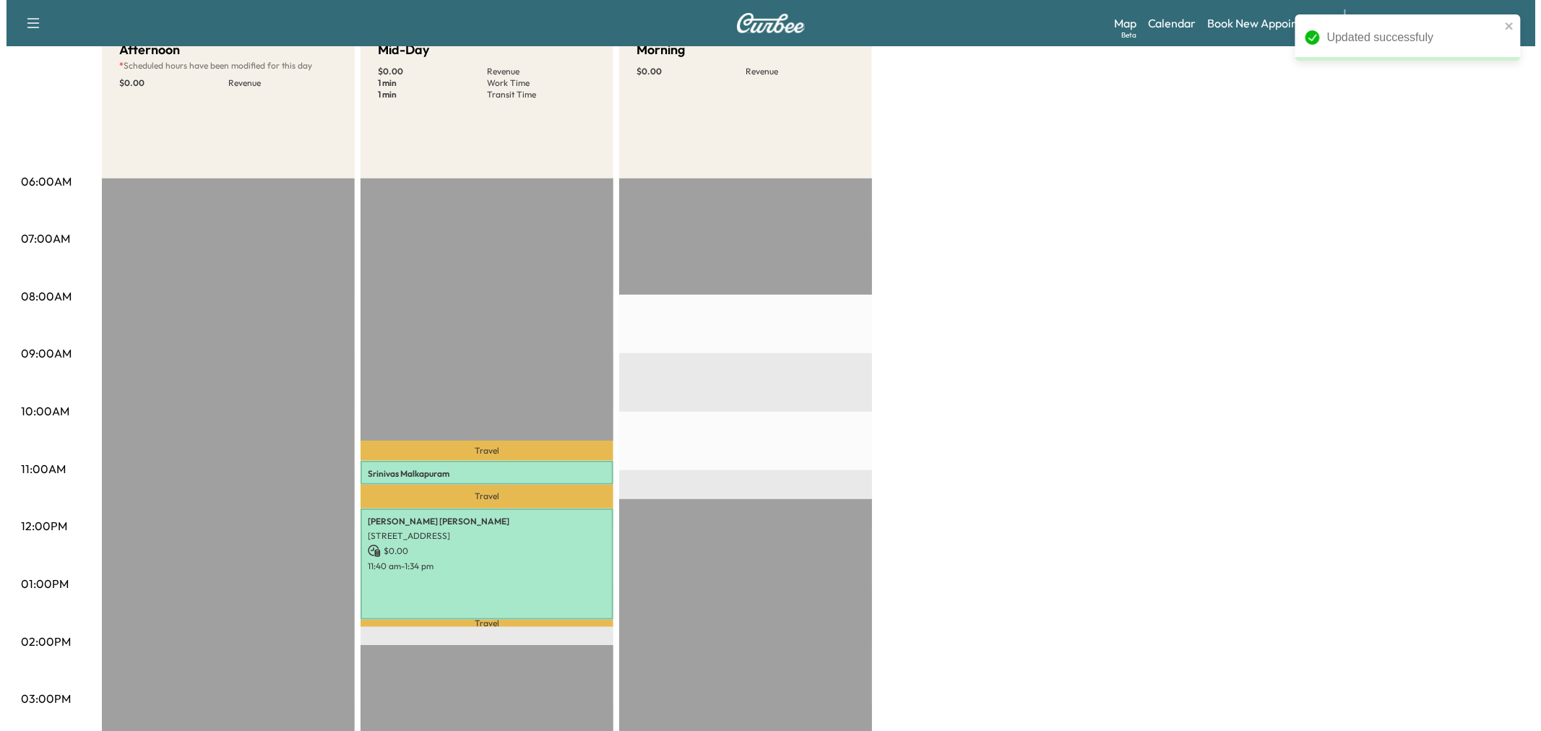
scroll to position [80, 0]
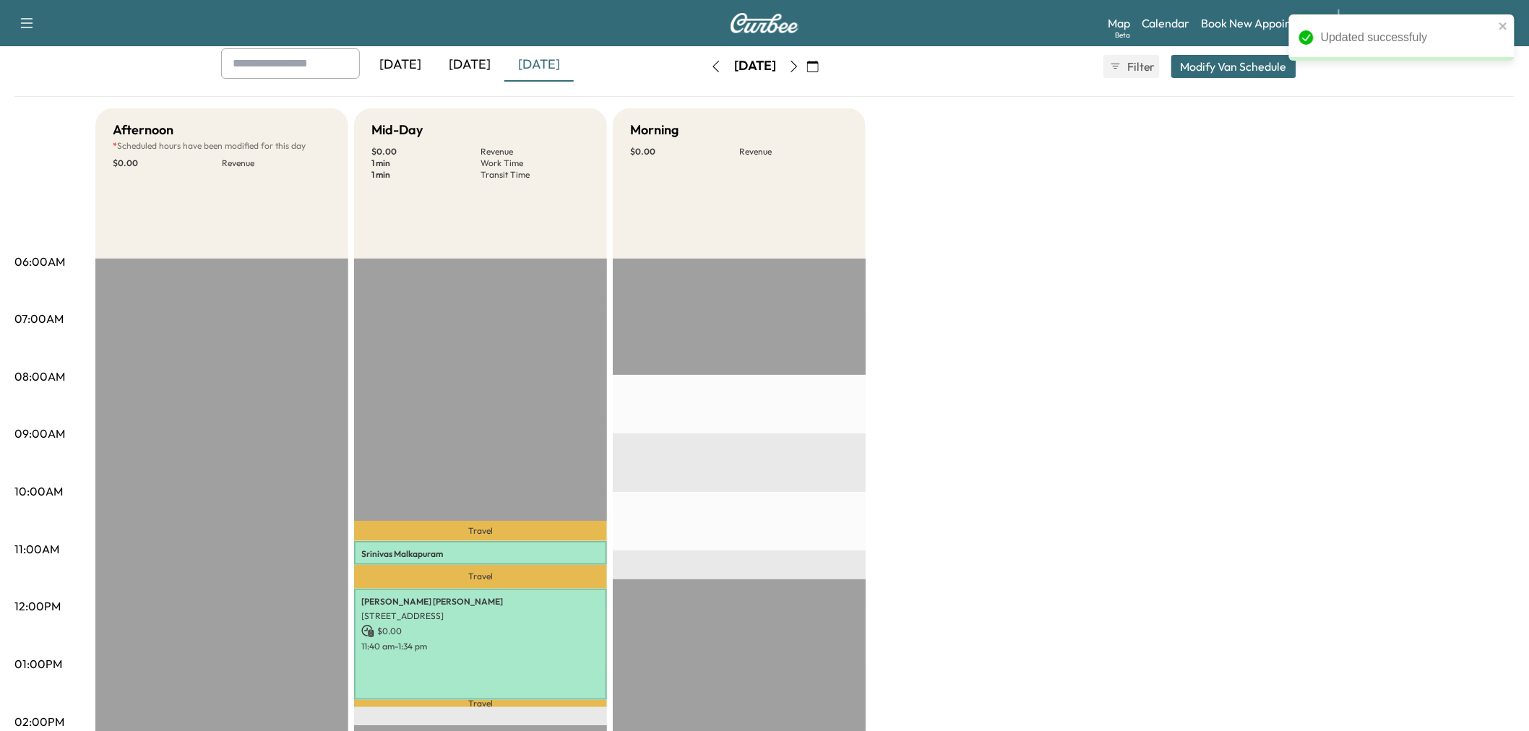
click at [1211, 69] on button "Modify Van Schedule" at bounding box center [1233, 66] width 125 height 23
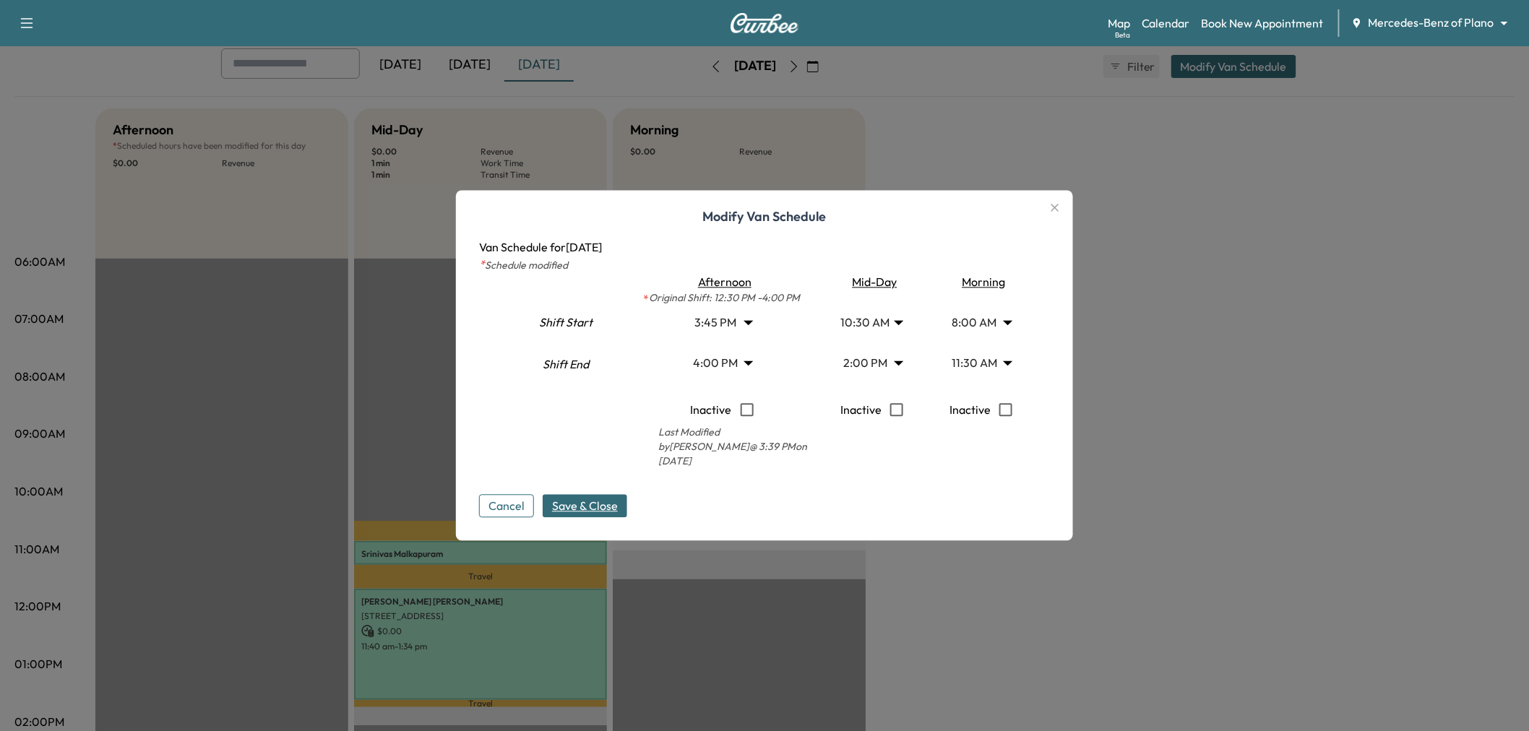
click at [876, 319] on body "Updated successfuly Support Log Out Map Beta Calendar Book New Appointment Merc…" at bounding box center [764, 285] width 1529 height 731
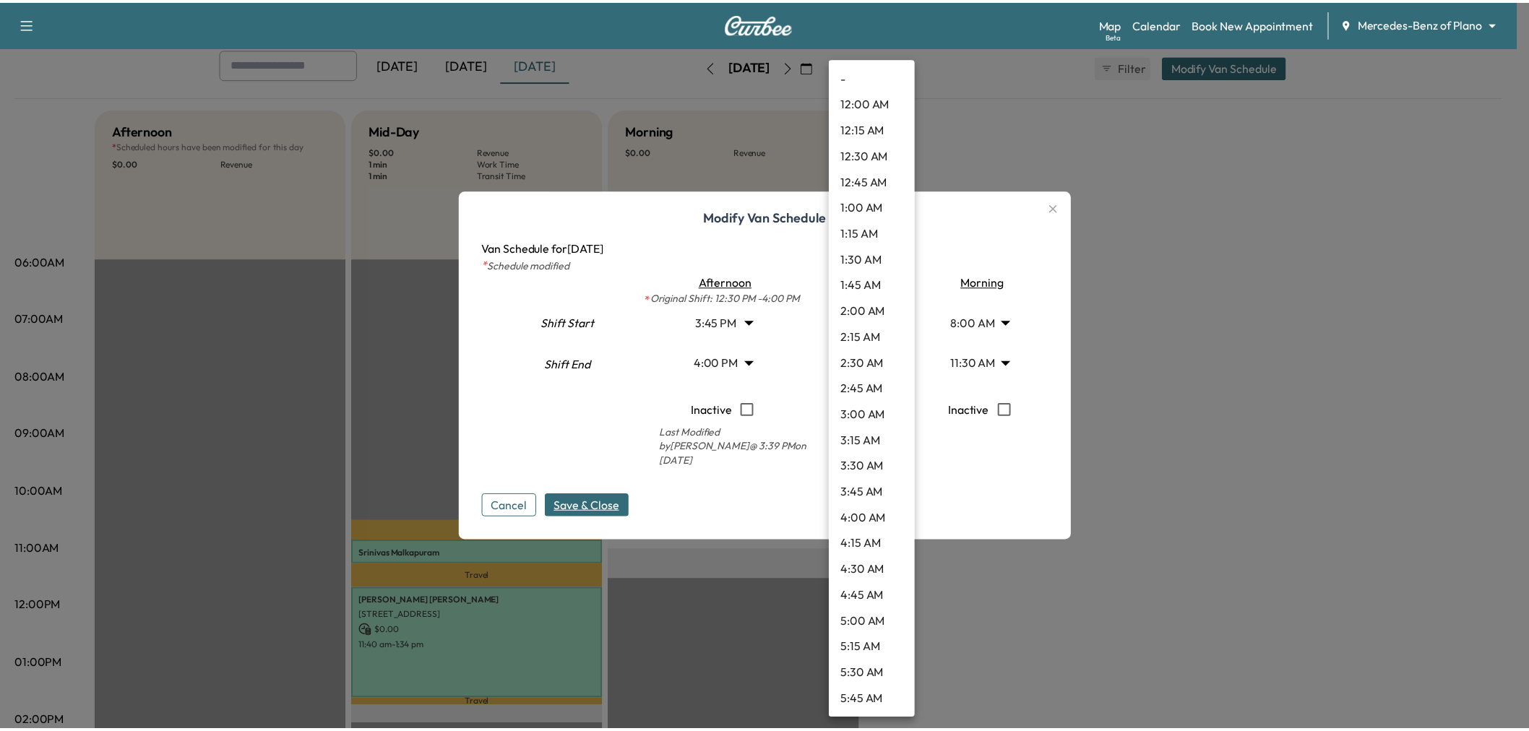
scroll to position [806, 0]
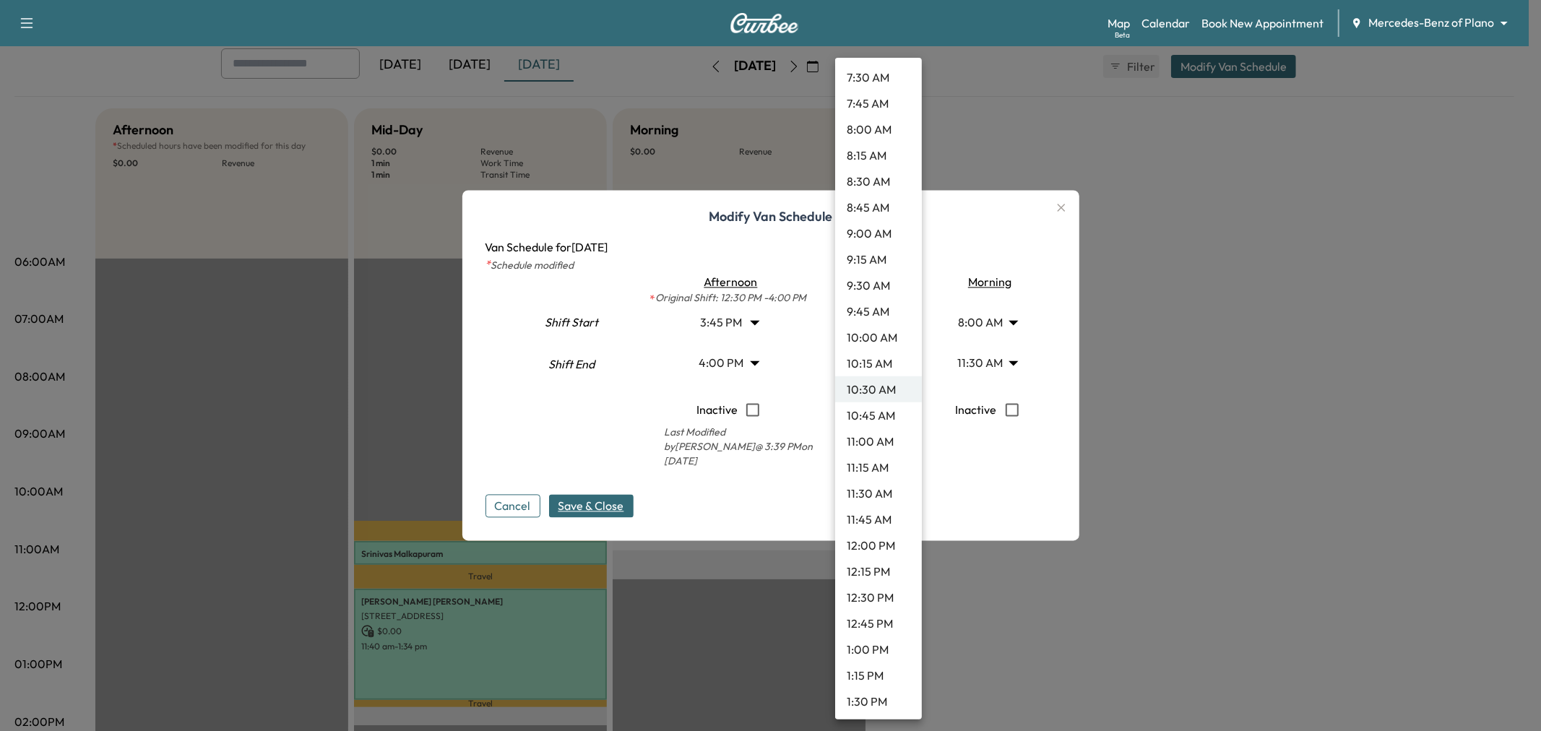
click at [870, 314] on li "9:45 AM" at bounding box center [878, 311] width 87 height 26
type input "****"
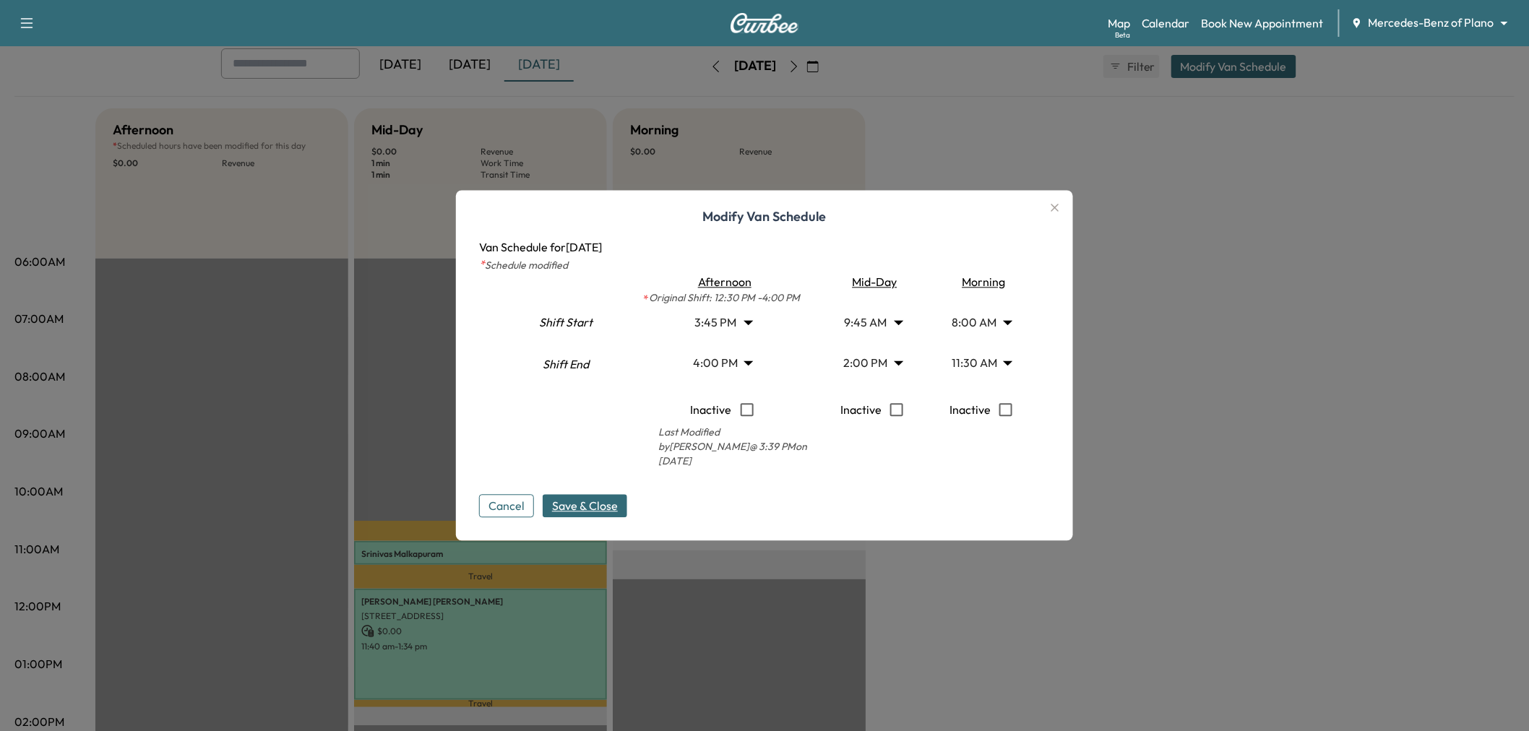
click at [610, 507] on span "Save & Close" at bounding box center [585, 506] width 66 height 17
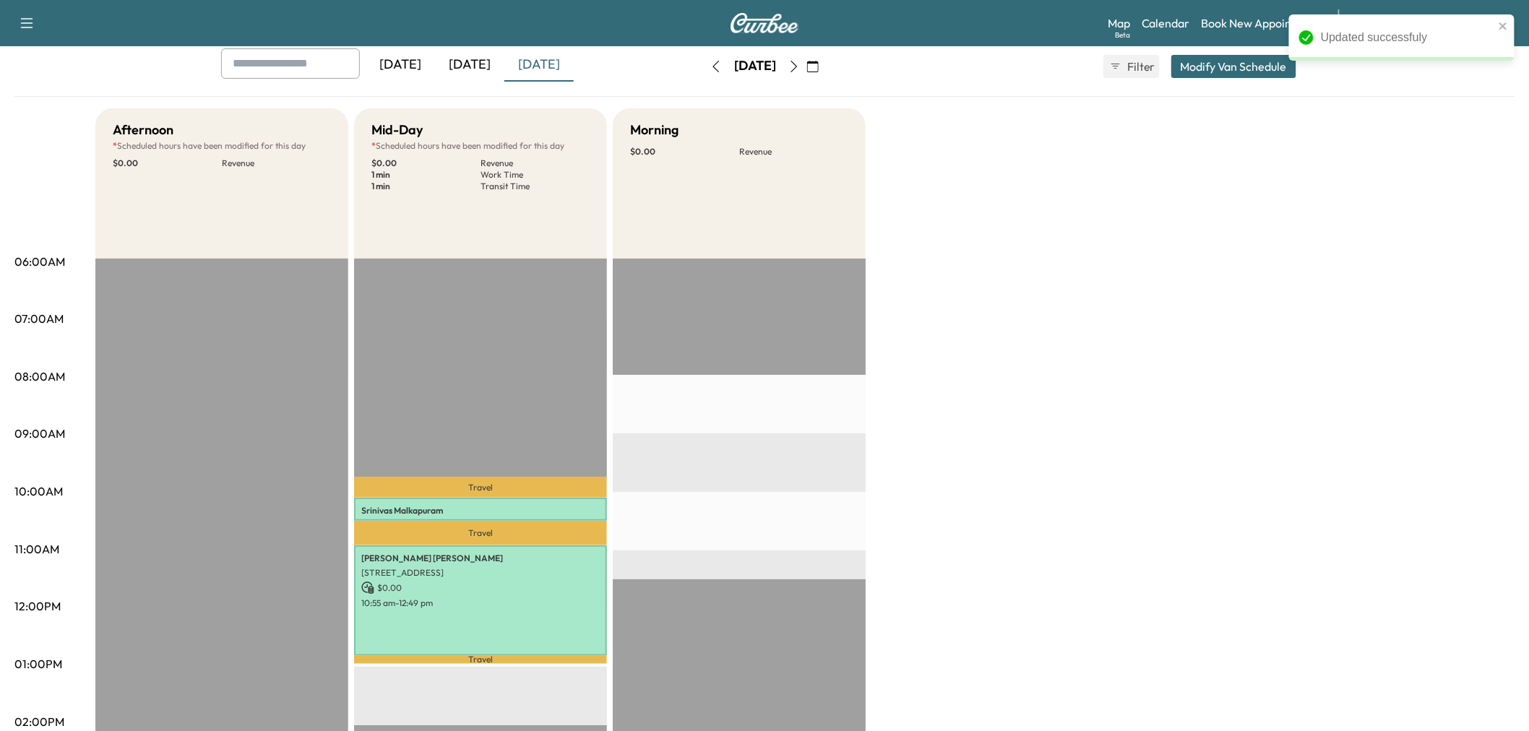
click at [959, 487] on div "Afternoon * Scheduled hours have been modified for this day $ 0.00 Revenue EST …" at bounding box center [804, 650] width 1419 height 1084
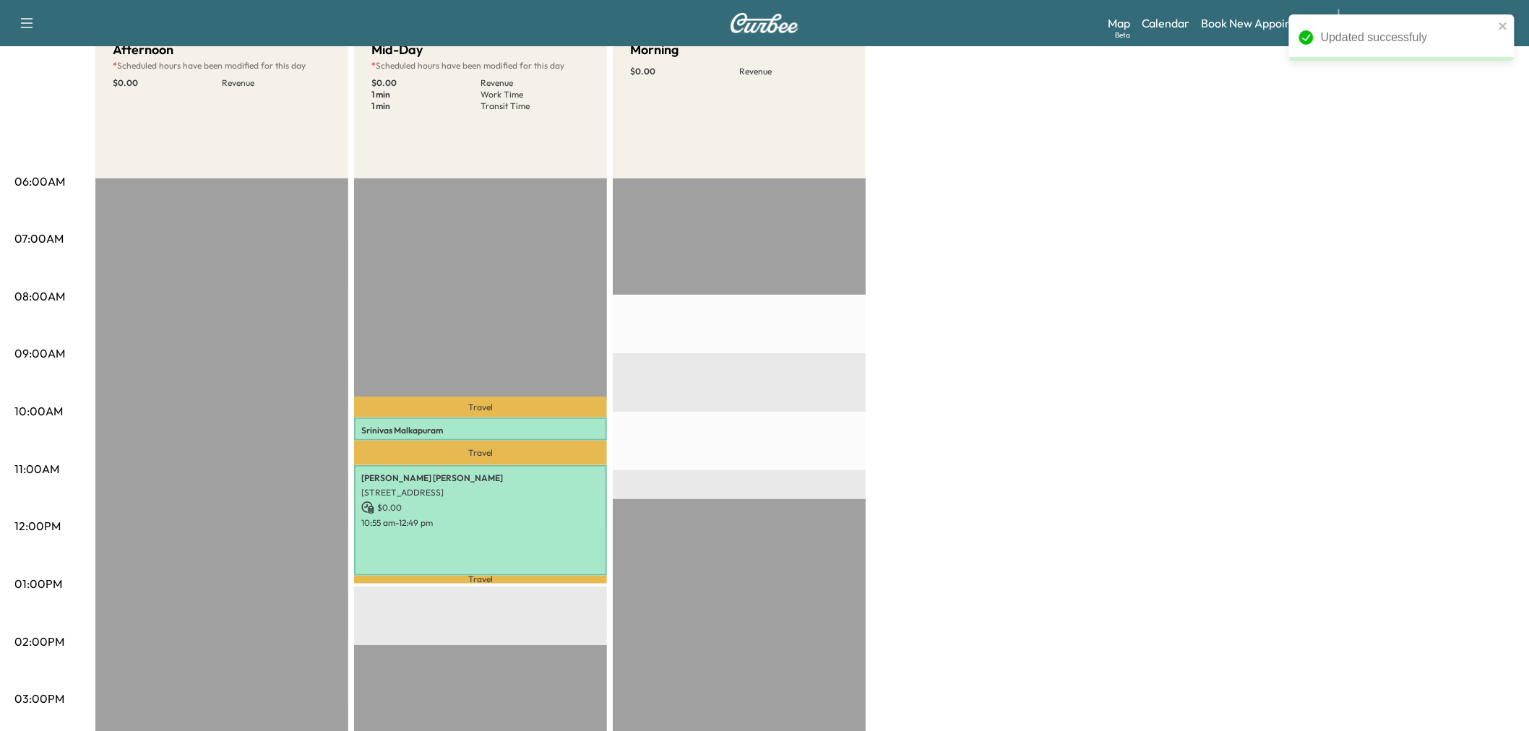
scroll to position [80, 0]
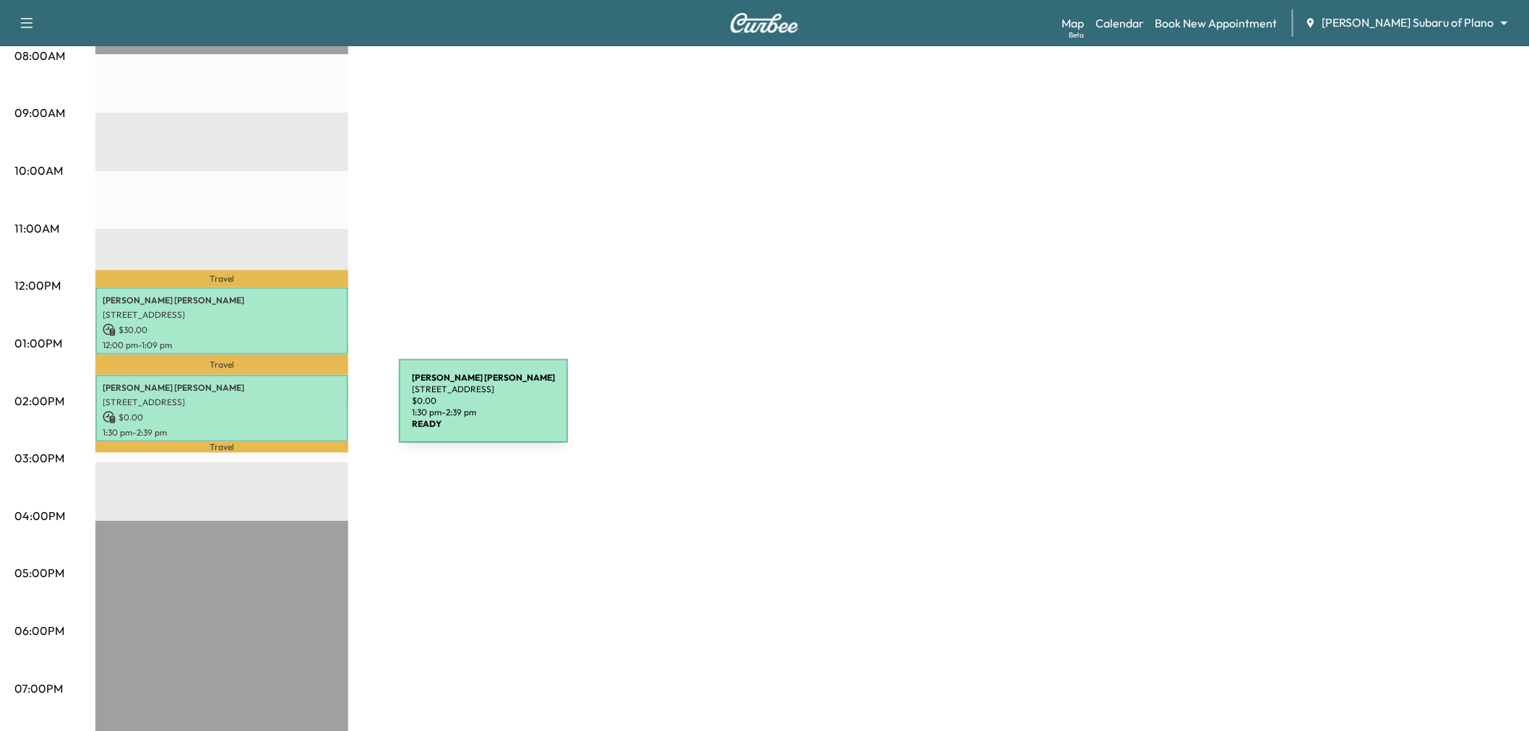
scroll to position [160, 0]
